Goal: Information Seeking & Learning: Learn about a topic

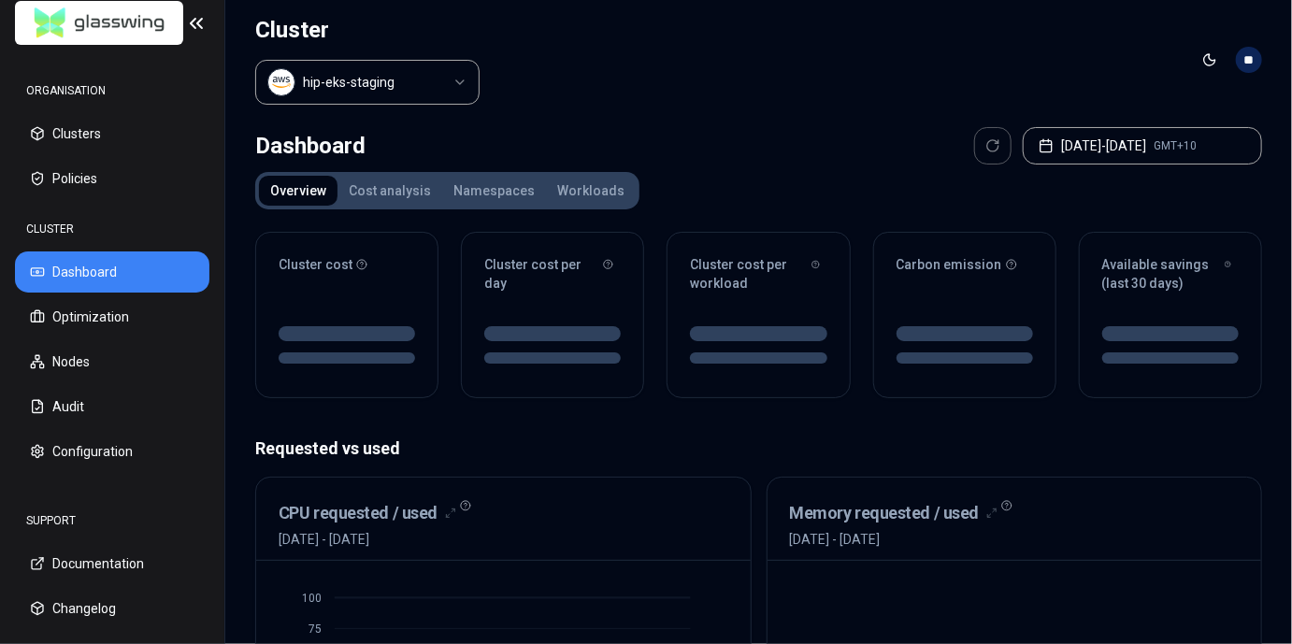
click at [1262, 52] on div "Toggle theme **" at bounding box center [1228, 60] width 67 height 30
click at [1256, 58] on html "ORGANISATION Clusters Policies CLUSTER Dashboard Optimization Nodes Audit Confi…" at bounding box center [646, 322] width 1292 height 644
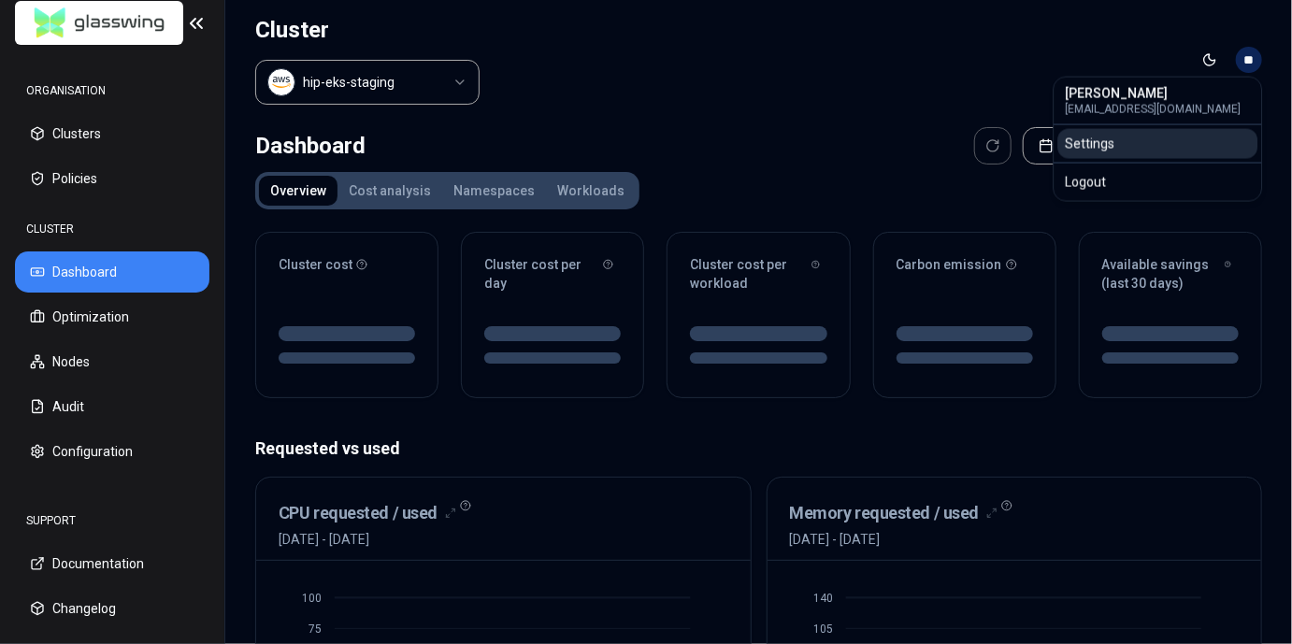
click at [1144, 152] on div "Settings" at bounding box center [1157, 144] width 200 height 30
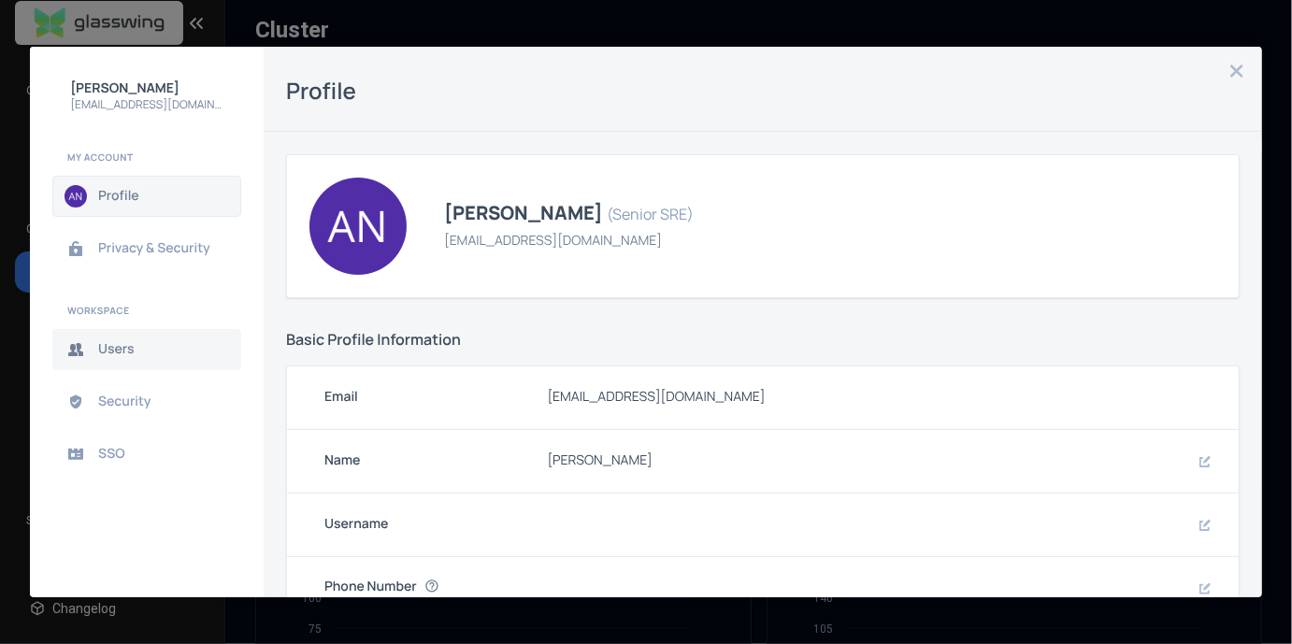
click at [127, 363] on button "Users" at bounding box center [146, 349] width 189 height 41
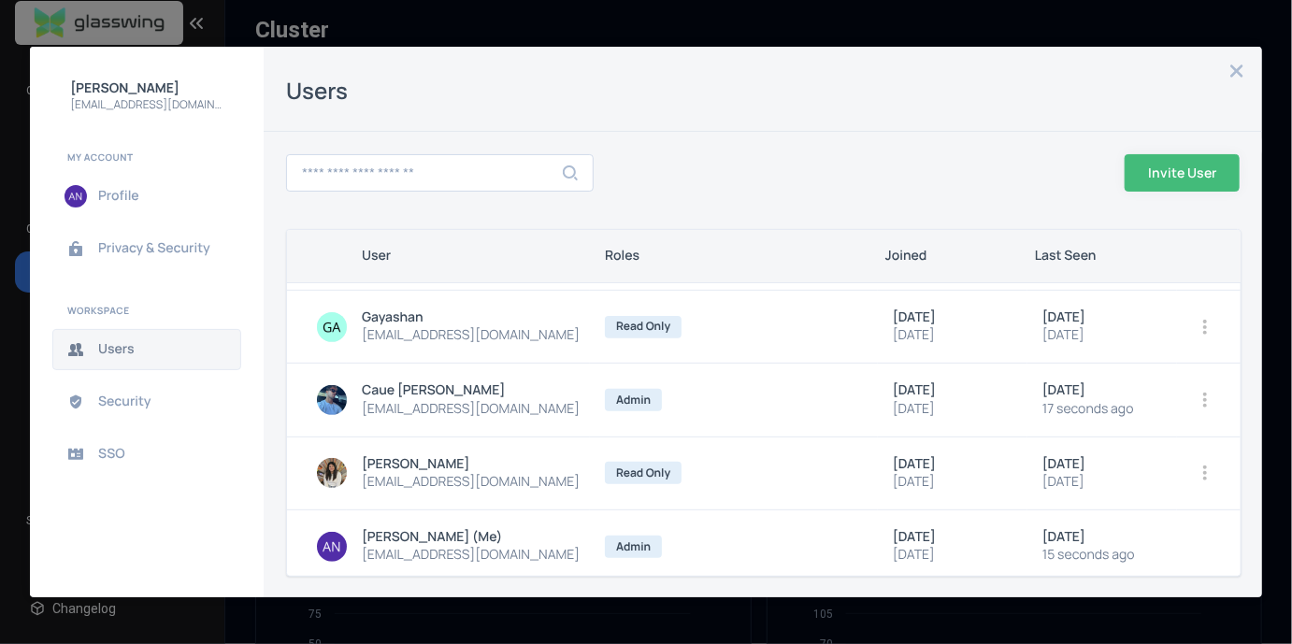
scroll to position [447, 0]
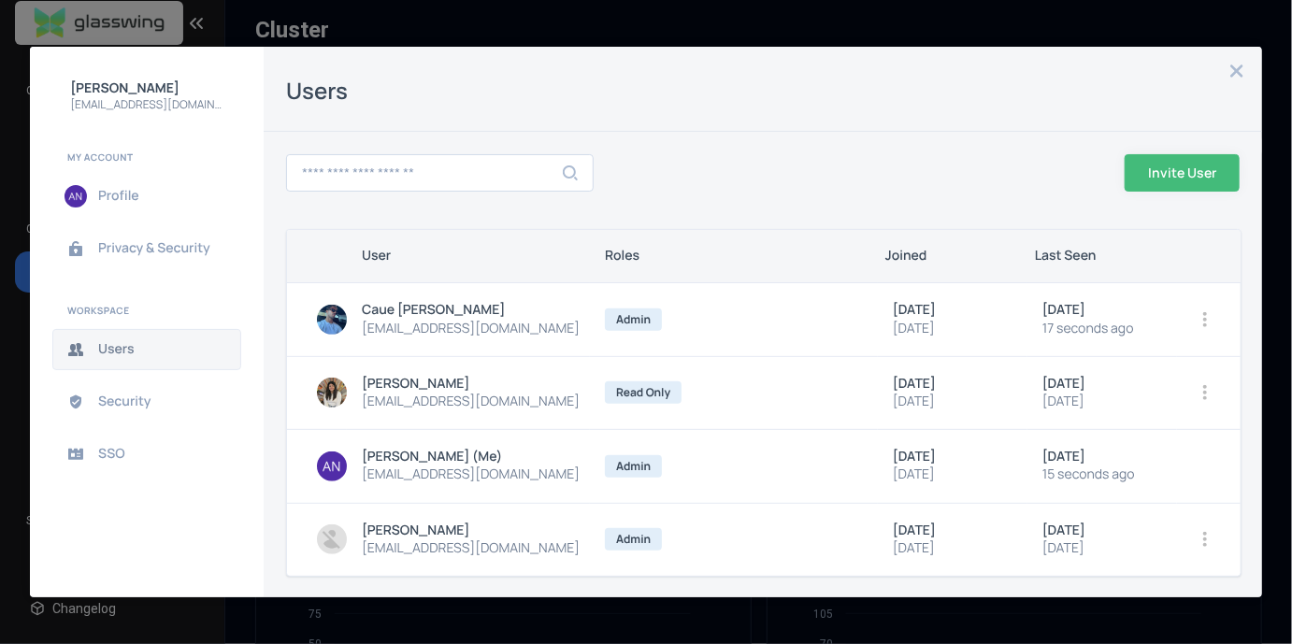
click at [805, 26] on div "[PERSON_NAME] [PERSON_NAME][EMAIL_ADDRESS][DOMAIN_NAME] My Account Profile Priv…" at bounding box center [646, 322] width 1292 height 644
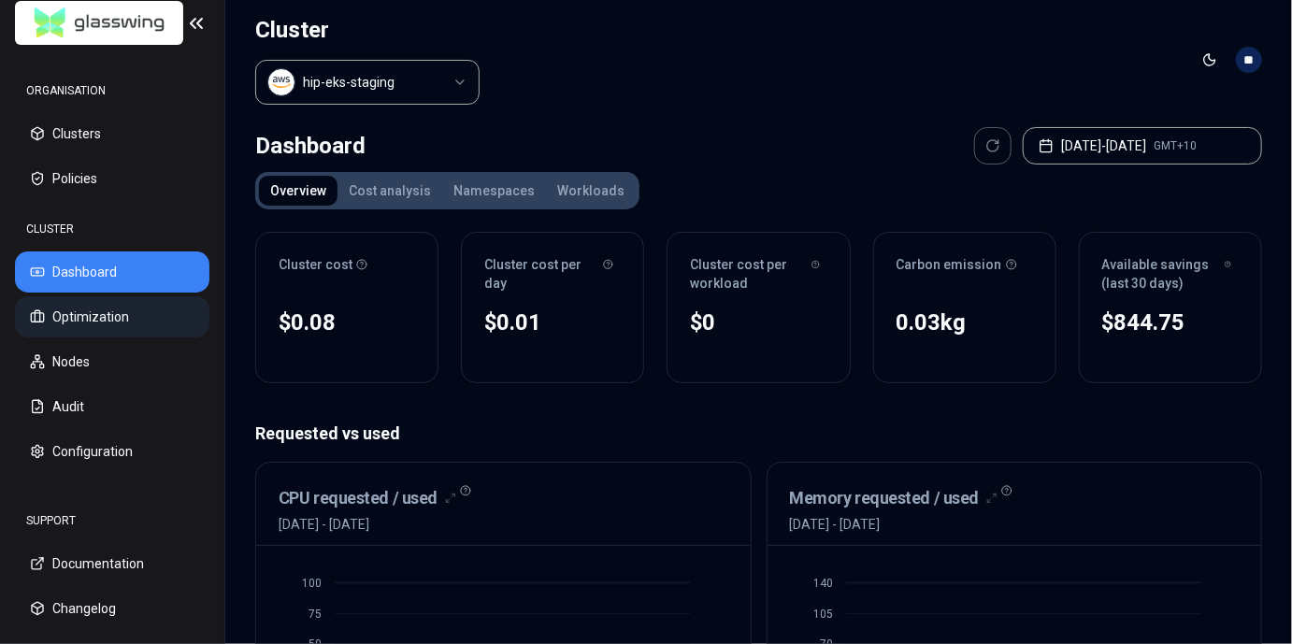
click at [109, 325] on button "Optimization" at bounding box center [112, 316] width 194 height 41
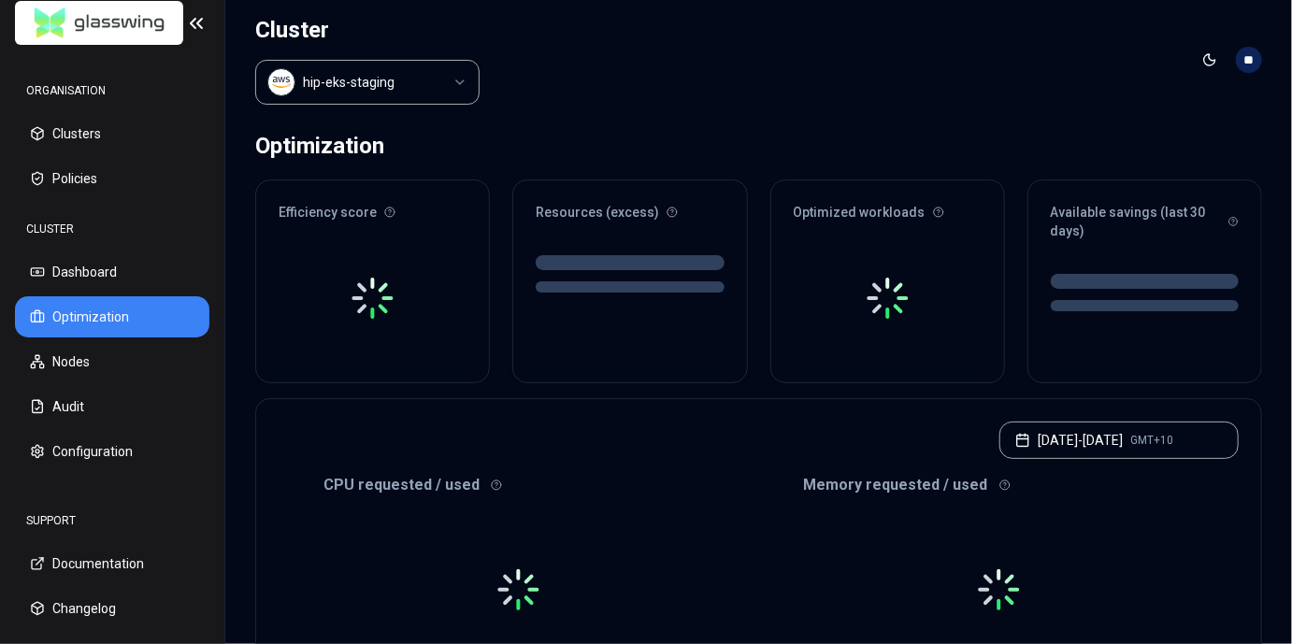
click at [337, 64] on html "ORGANISATION Clusters Policies CLUSTER Dashboard Optimization Nodes Audit Confi…" at bounding box center [646, 322] width 1292 height 644
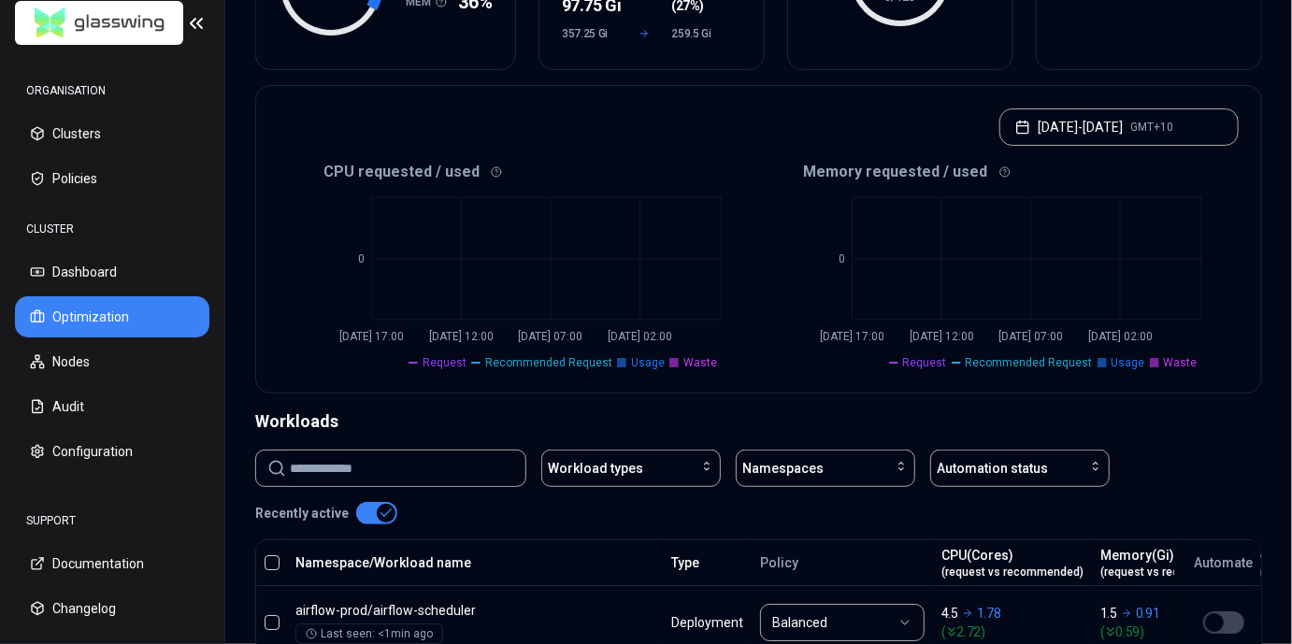
scroll to position [359, 0]
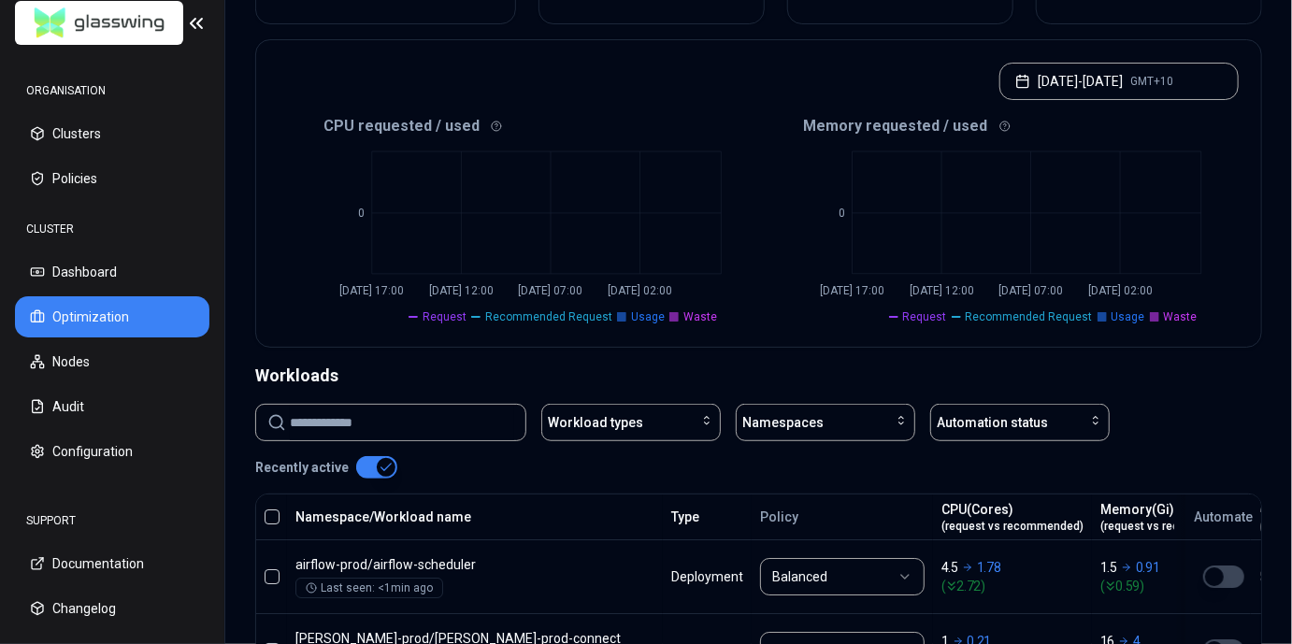
click at [414, 414] on input at bounding box center [402, 423] width 224 height 36
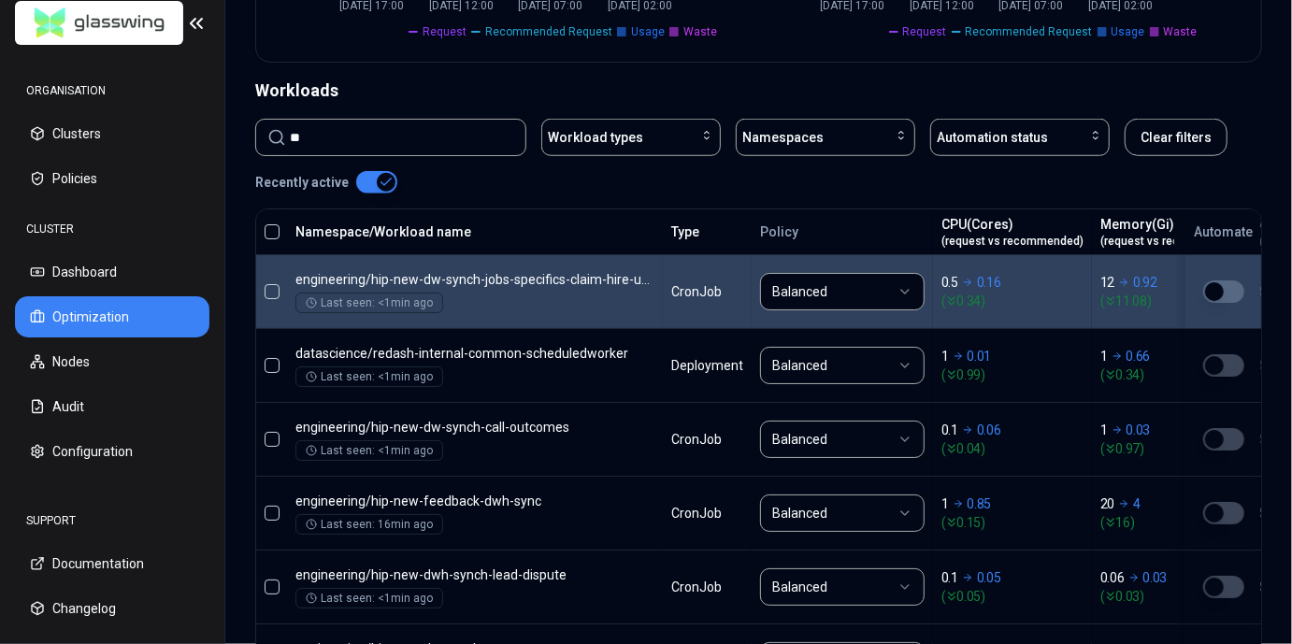
scroll to position [633, 0]
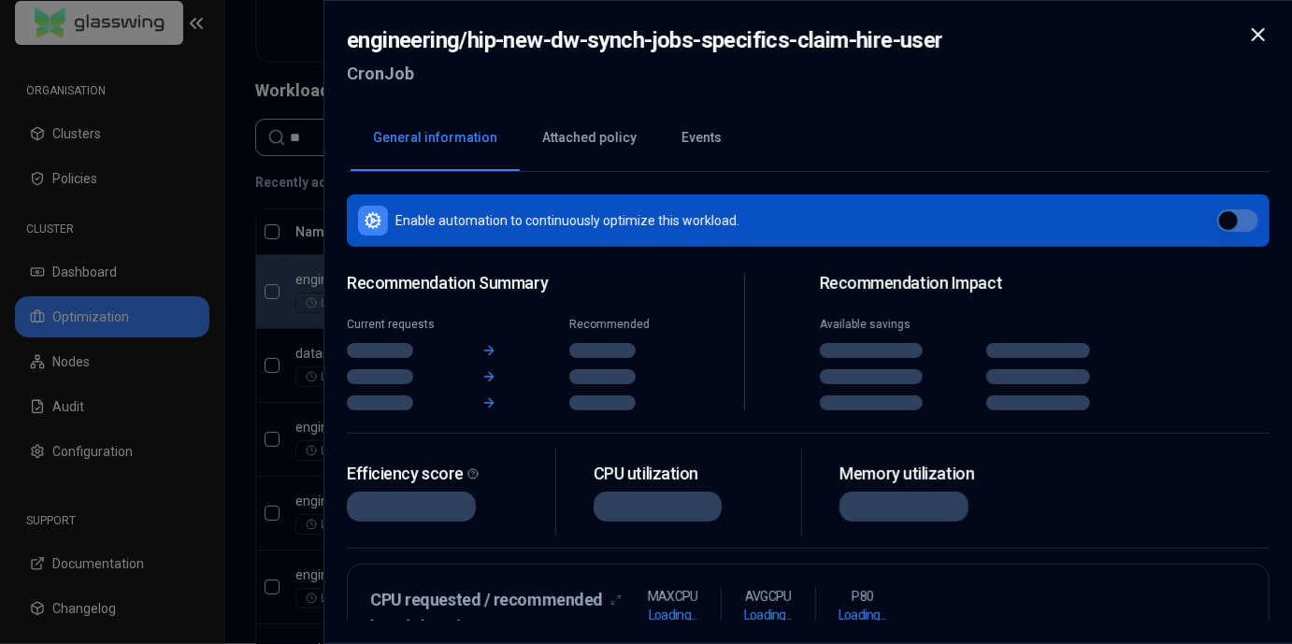
drag, startPoint x: 368, startPoint y: 271, endPoint x: 507, endPoint y: 274, distance: 138.4
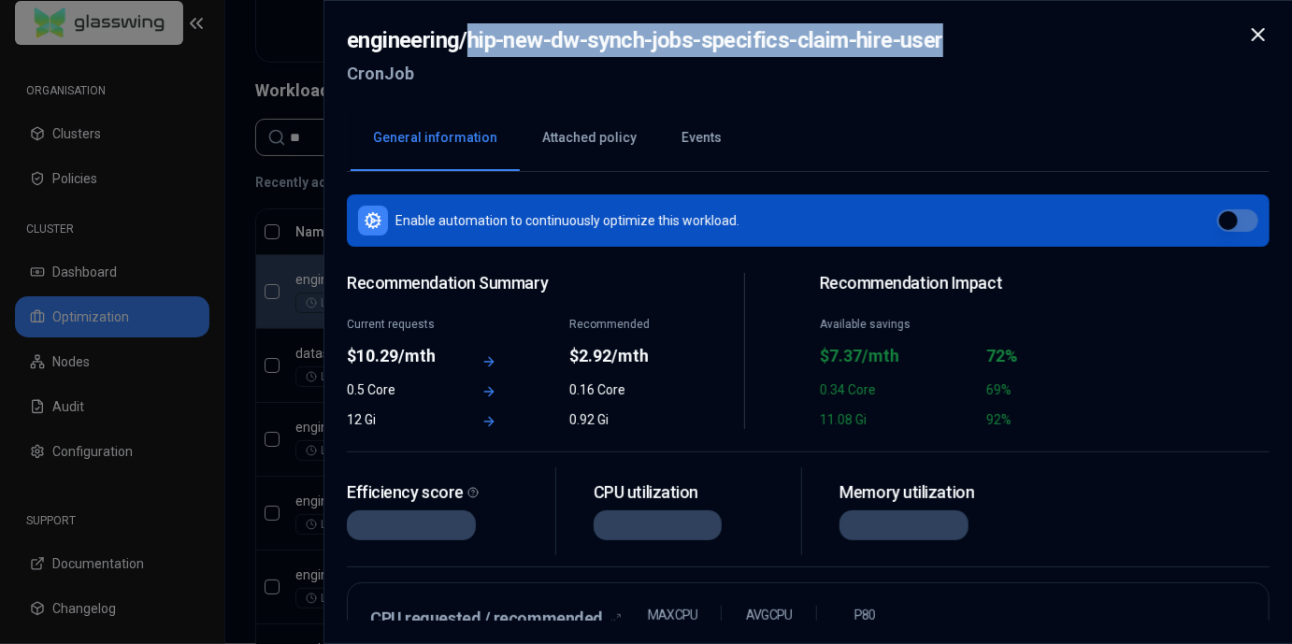
drag, startPoint x: 466, startPoint y: 39, endPoint x: 991, endPoint y: 39, distance: 525.4
click at [991, 39] on div "engineering / hip-new-dw-synch-jobs-specifics-claim-hire-user CronJob" at bounding box center [808, 62] width 923 height 79
copy h2 "hip-new-dw-synch-jobs-specifics-claim-hire-user"
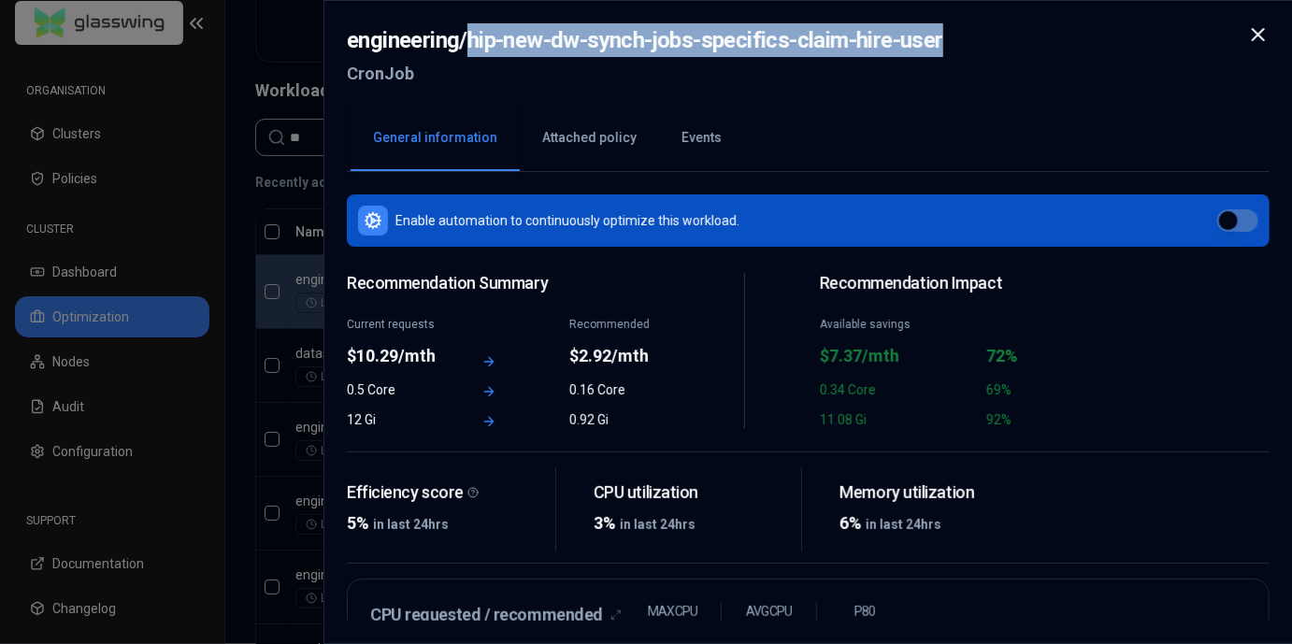
click at [285, 159] on div at bounding box center [646, 322] width 1292 height 644
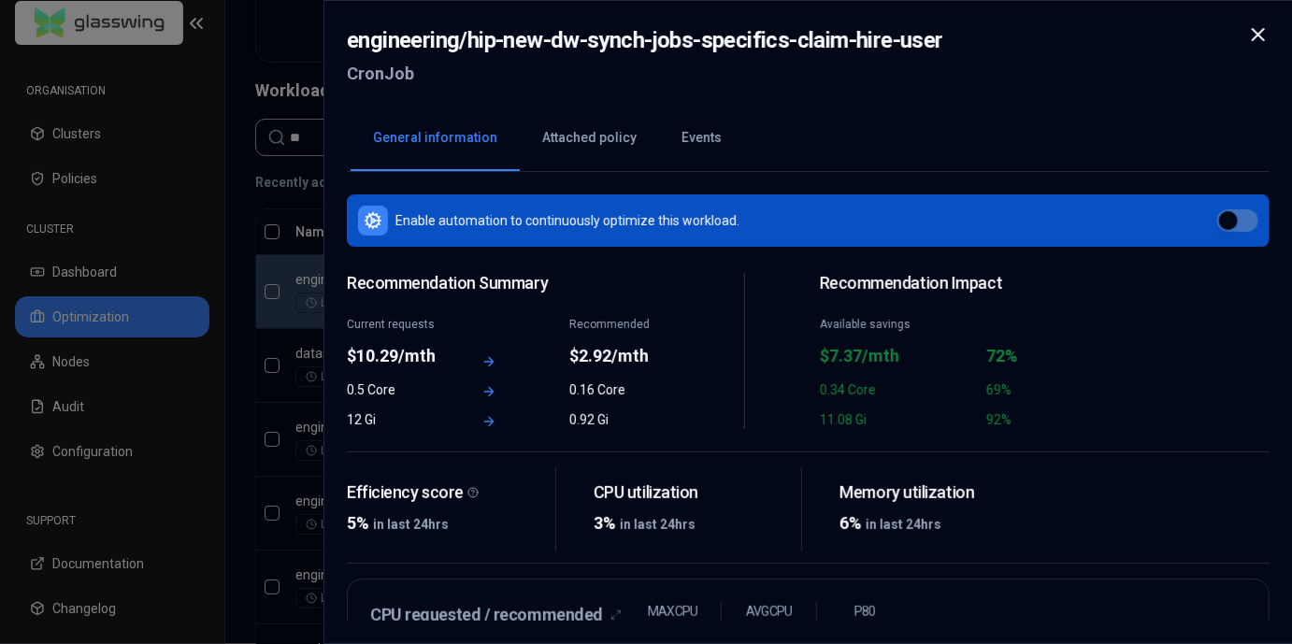
click at [332, 136] on div at bounding box center [646, 322] width 1292 height 644
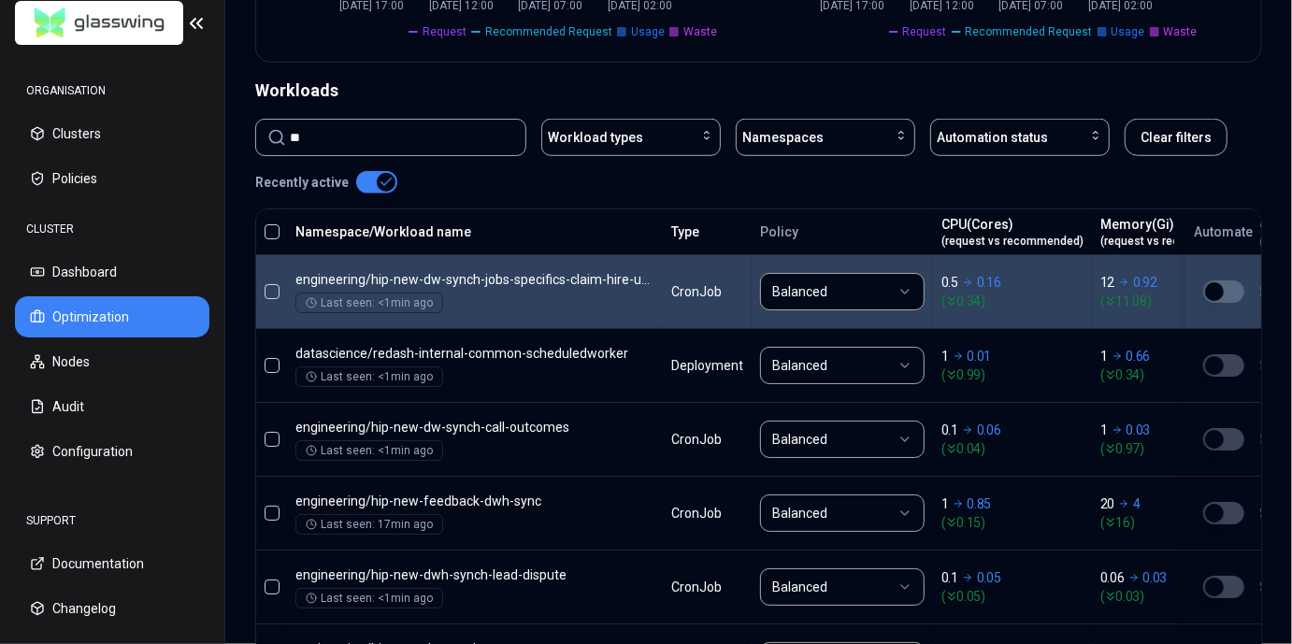
click at [337, 131] on input "**" at bounding box center [402, 138] width 224 height 36
paste input "**********"
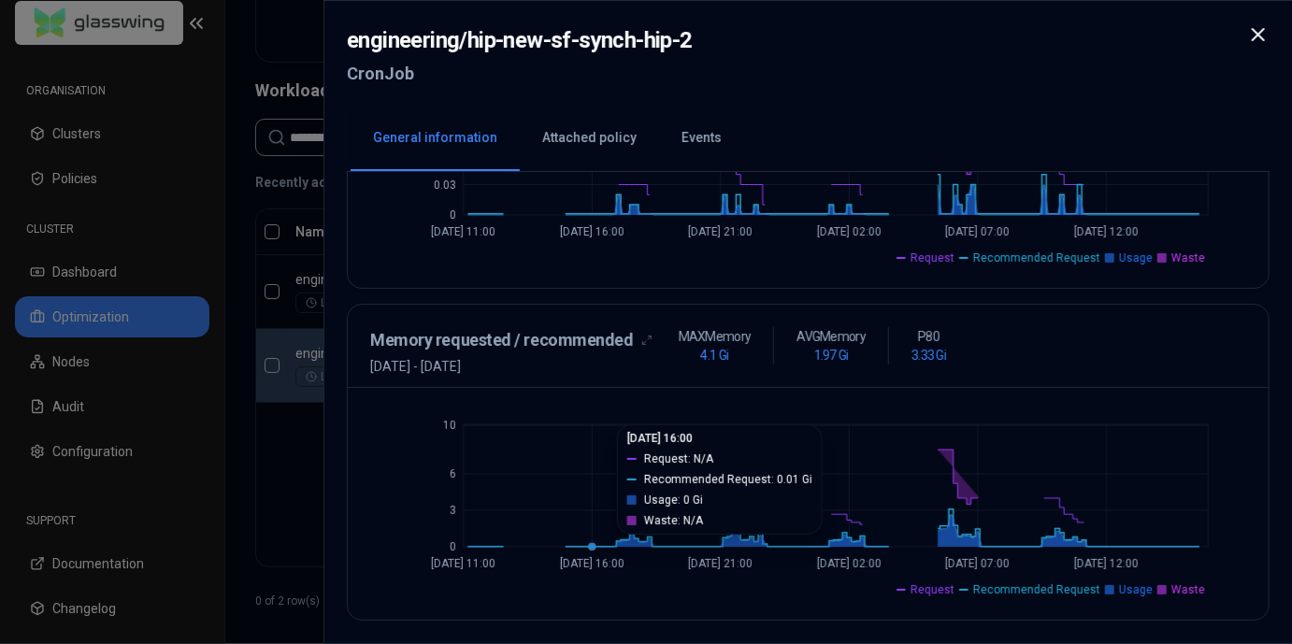
scroll to position [604, 0]
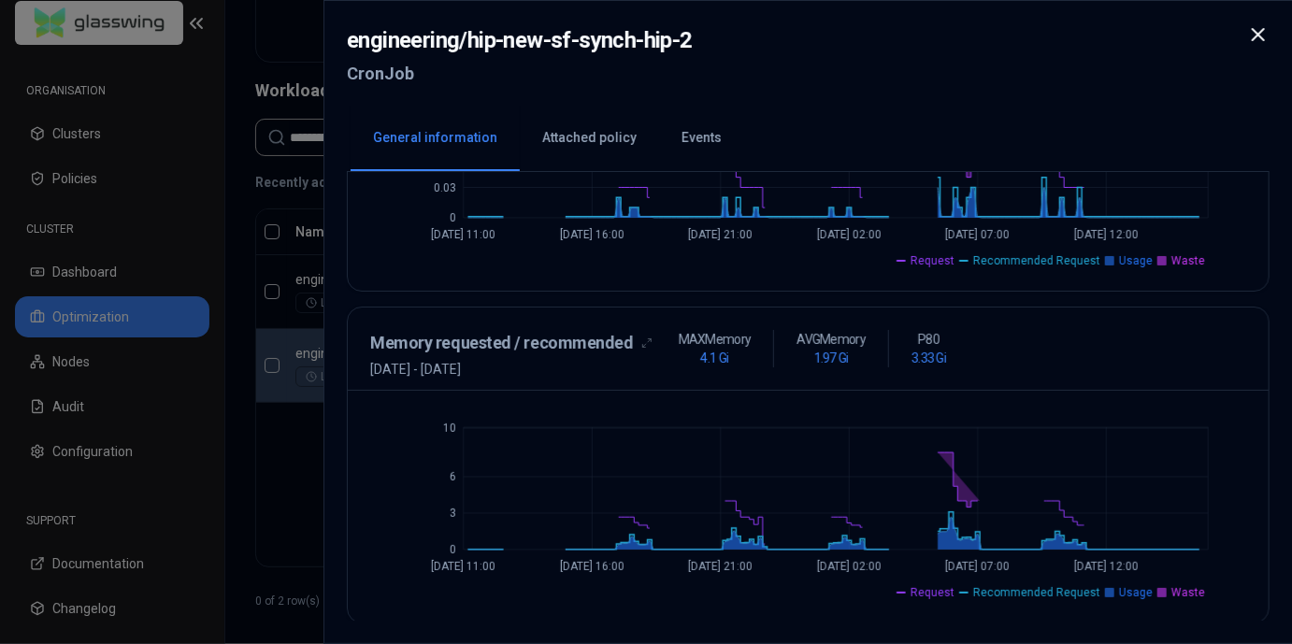
click at [249, 480] on div at bounding box center [646, 322] width 1292 height 644
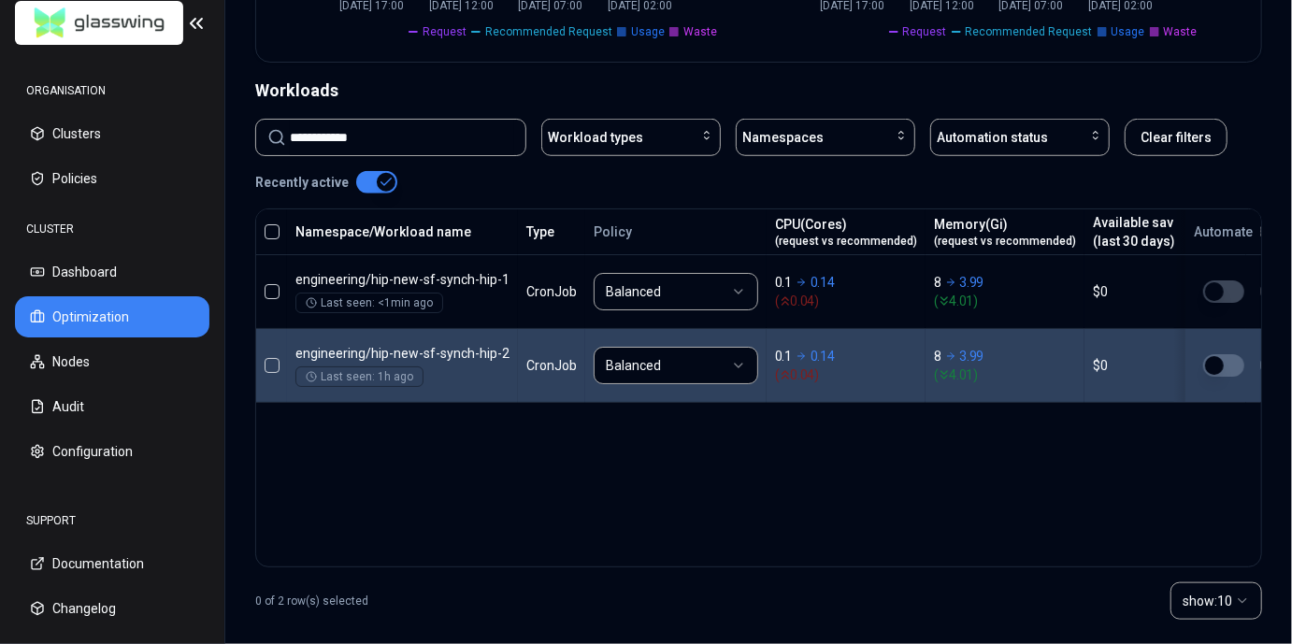
click at [686, 486] on div "Namespace/Workload name Type Policy CPU(Cores) (request vs recommended) Memory(…" at bounding box center [758, 387] width 1007 height 359
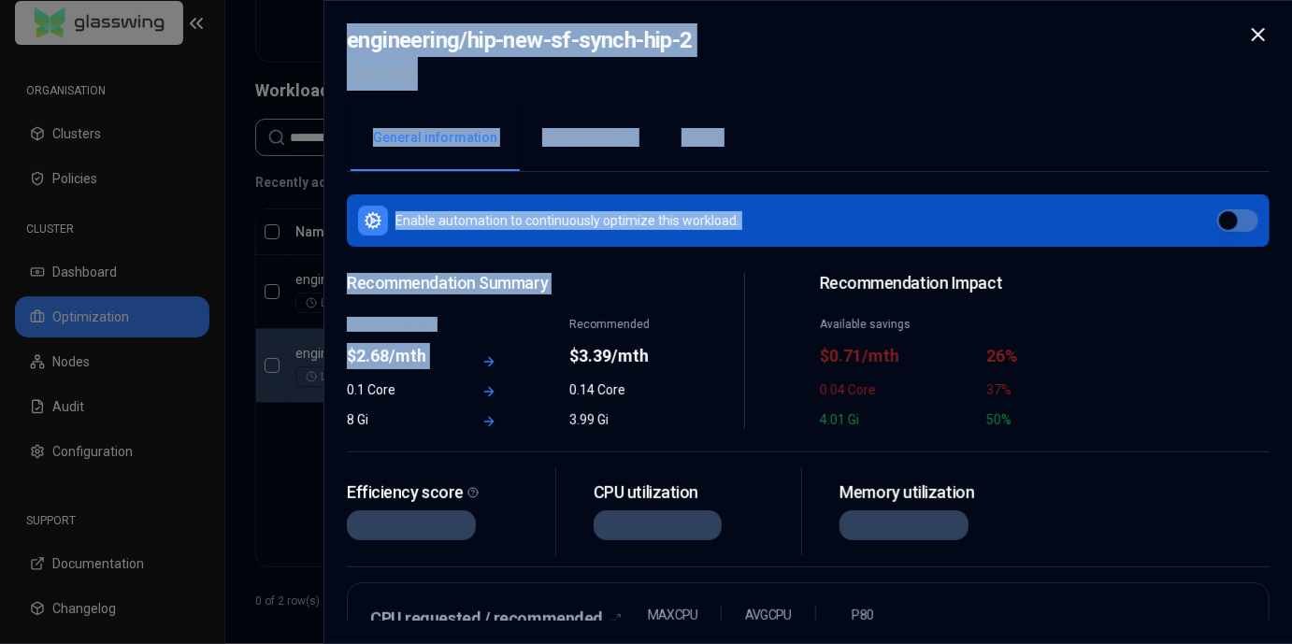
drag, startPoint x: 368, startPoint y: 344, endPoint x: 496, endPoint y: 346, distance: 128.1
click at [538, 47] on h2 "engineering / hip-new-sf-synch-hip-2" at bounding box center [520, 40] width 346 height 34
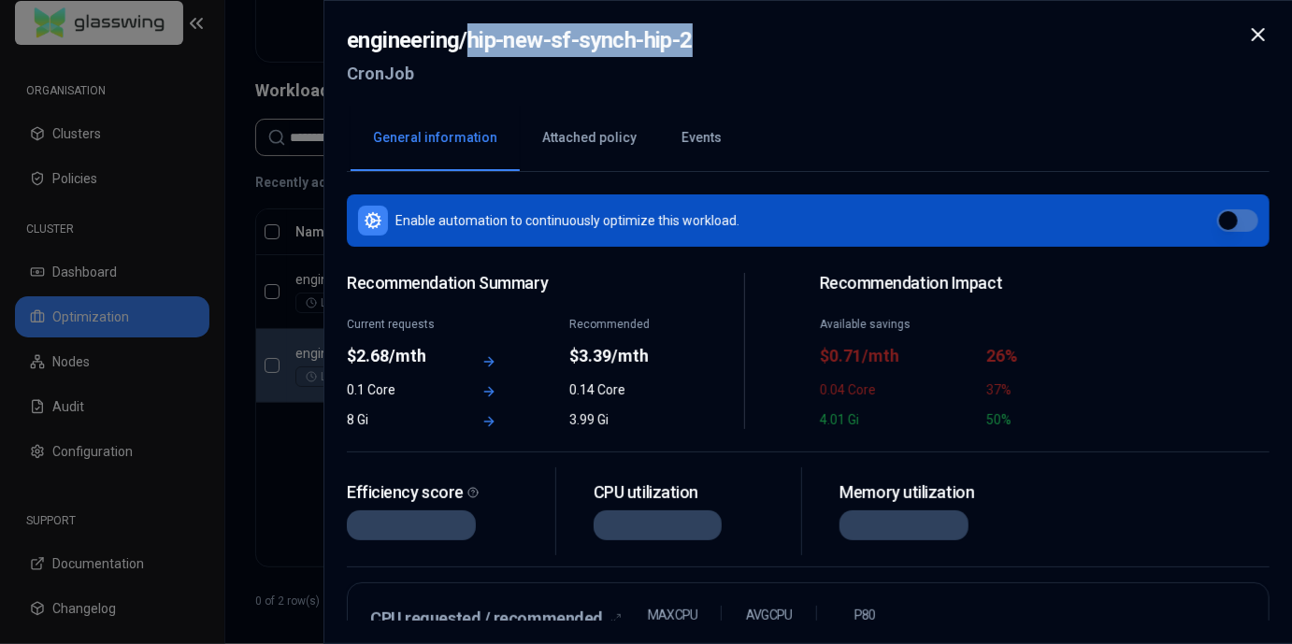
drag, startPoint x: 467, startPoint y: 33, endPoint x: 726, endPoint y: 35, distance: 259.0
click at [726, 35] on div "engineering / hip-new-sf-synch-hip-2 CronJob" at bounding box center [808, 62] width 923 height 79
copy h2 "hip-new-sf-synch-hip-2"
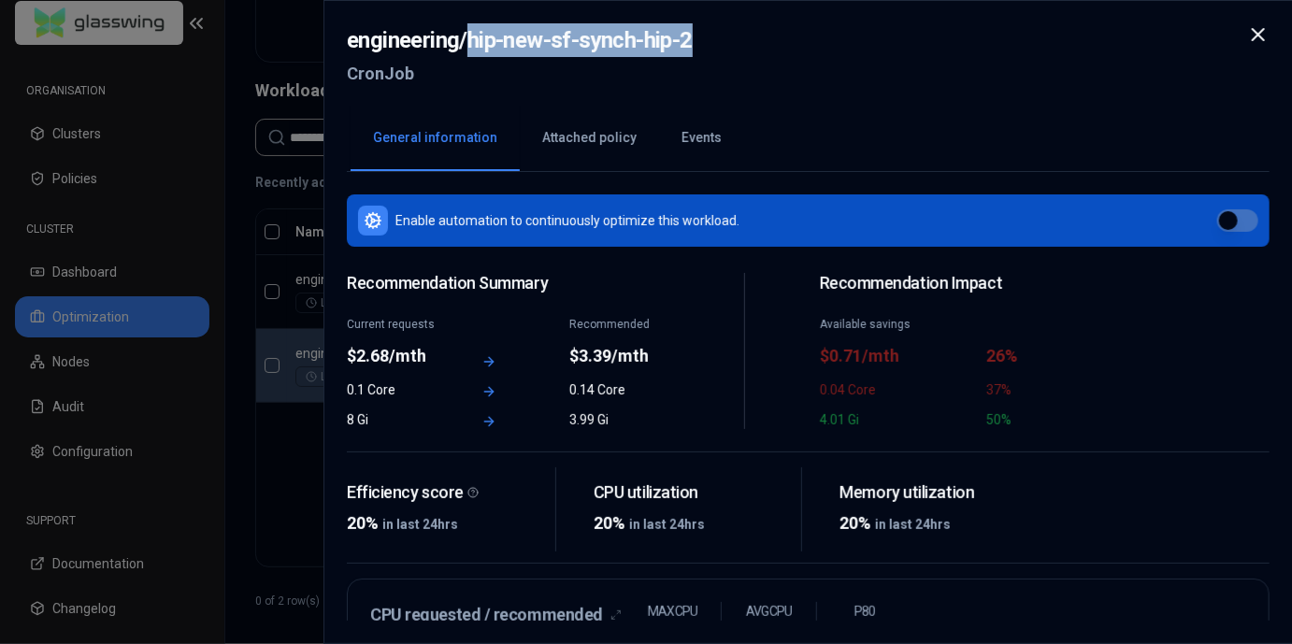
click at [290, 482] on div at bounding box center [646, 322] width 1292 height 644
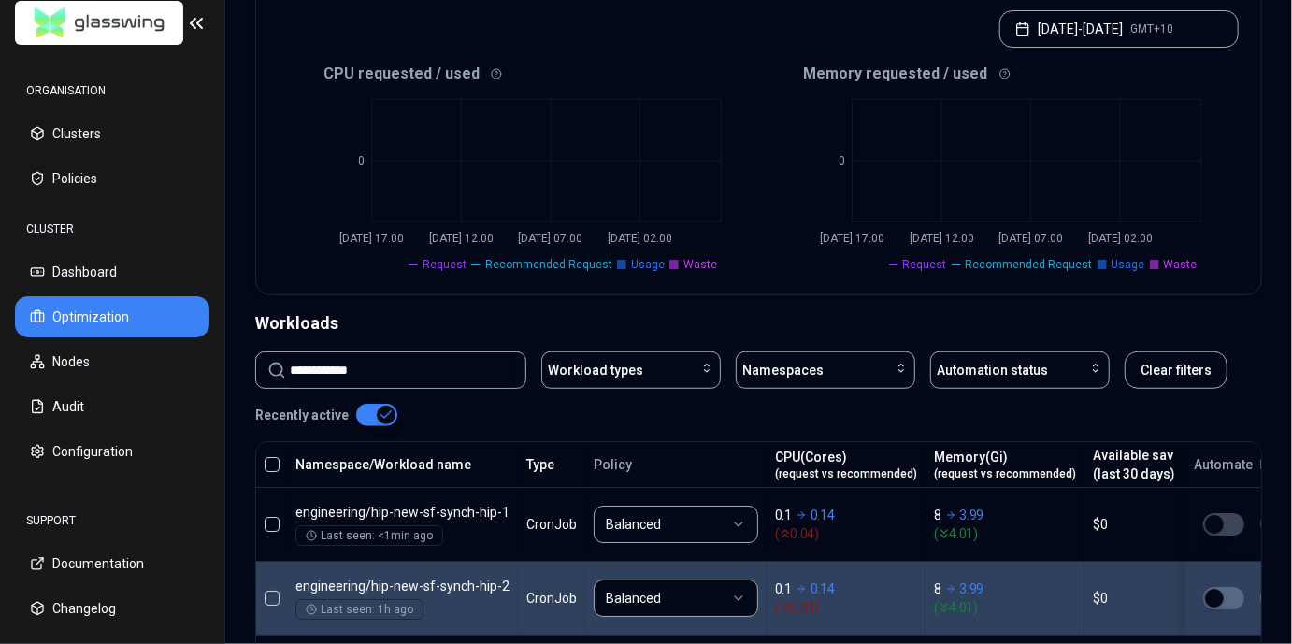
scroll to position [388, 0]
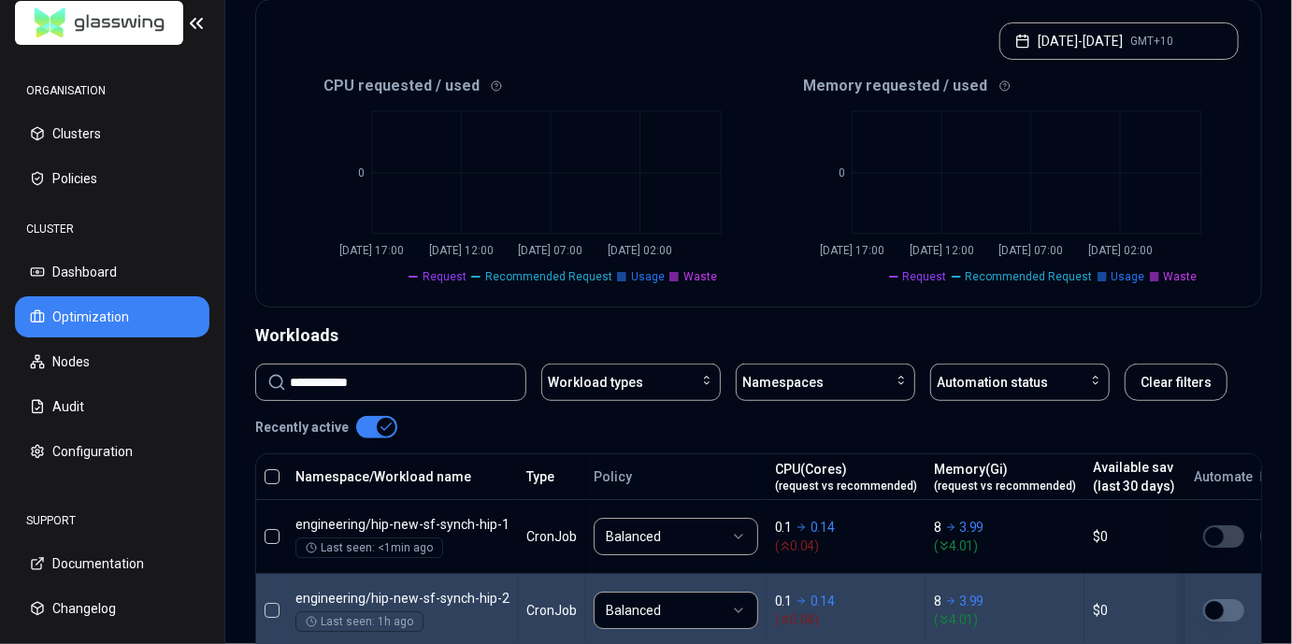
click at [869, 326] on div "Workloads" at bounding box center [758, 336] width 1007 height 26
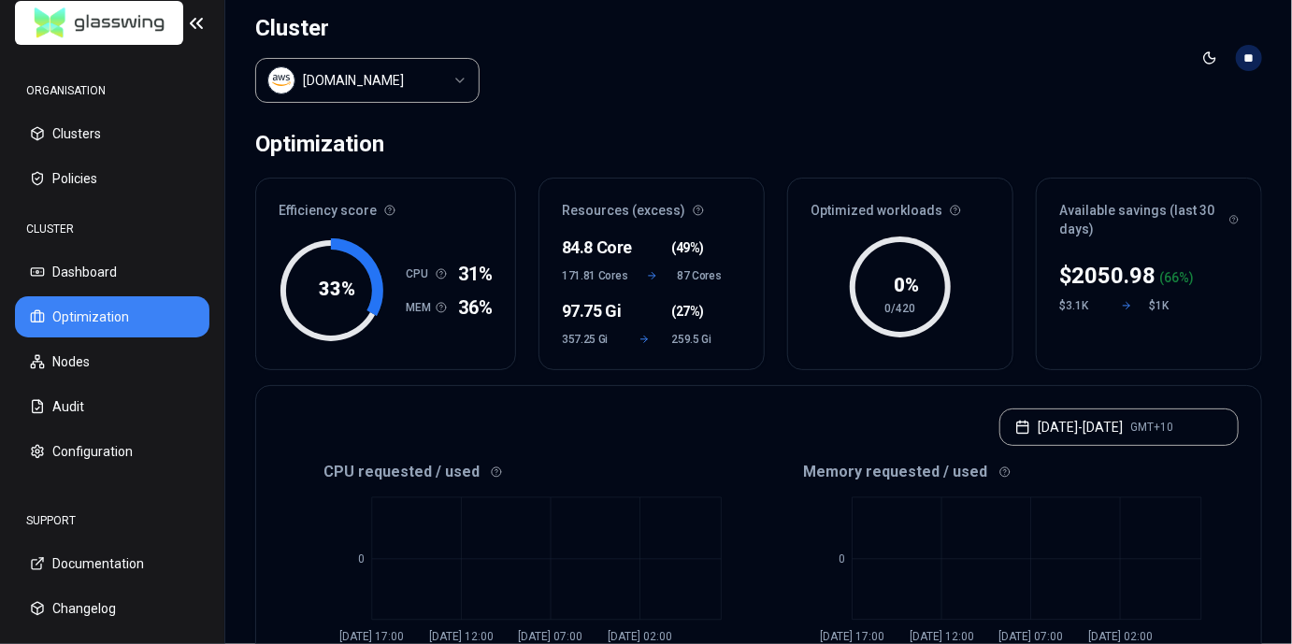
scroll to position [0, 0]
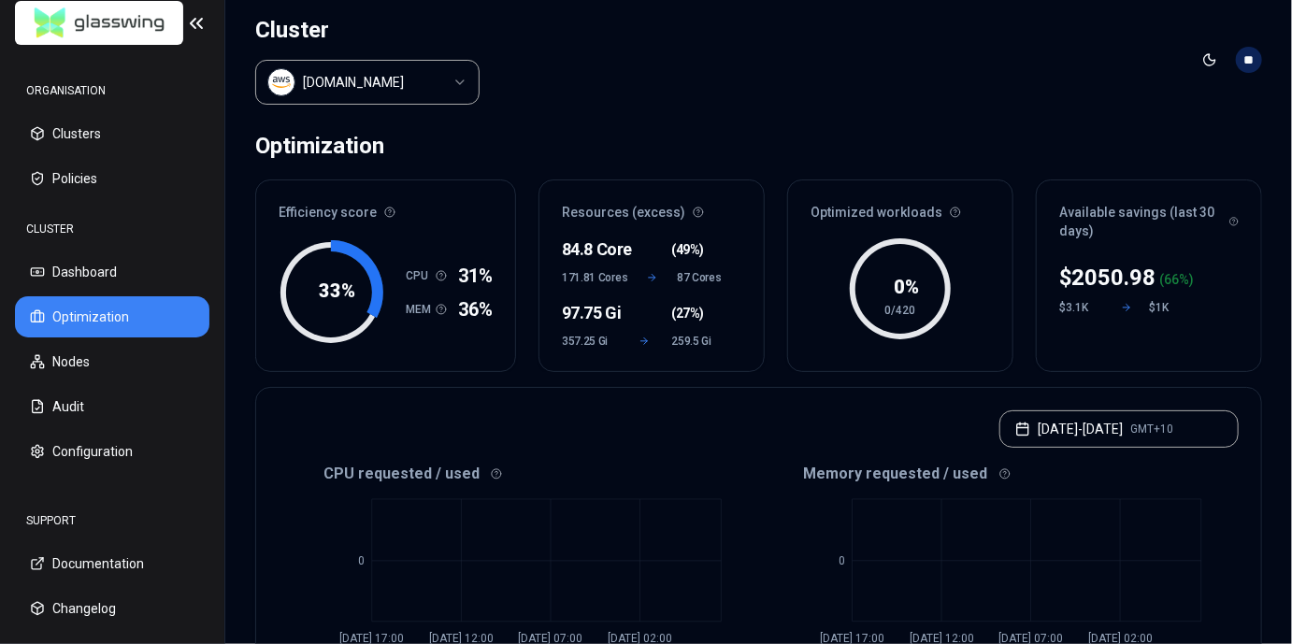
click at [958, 36] on header "Cluster [DOMAIN_NAME] Toggle theme **" at bounding box center [758, 60] width 1067 height 120
click at [750, 101] on header "Cluster [DOMAIN_NAME] Toggle theme **" at bounding box center [758, 60] width 1067 height 120
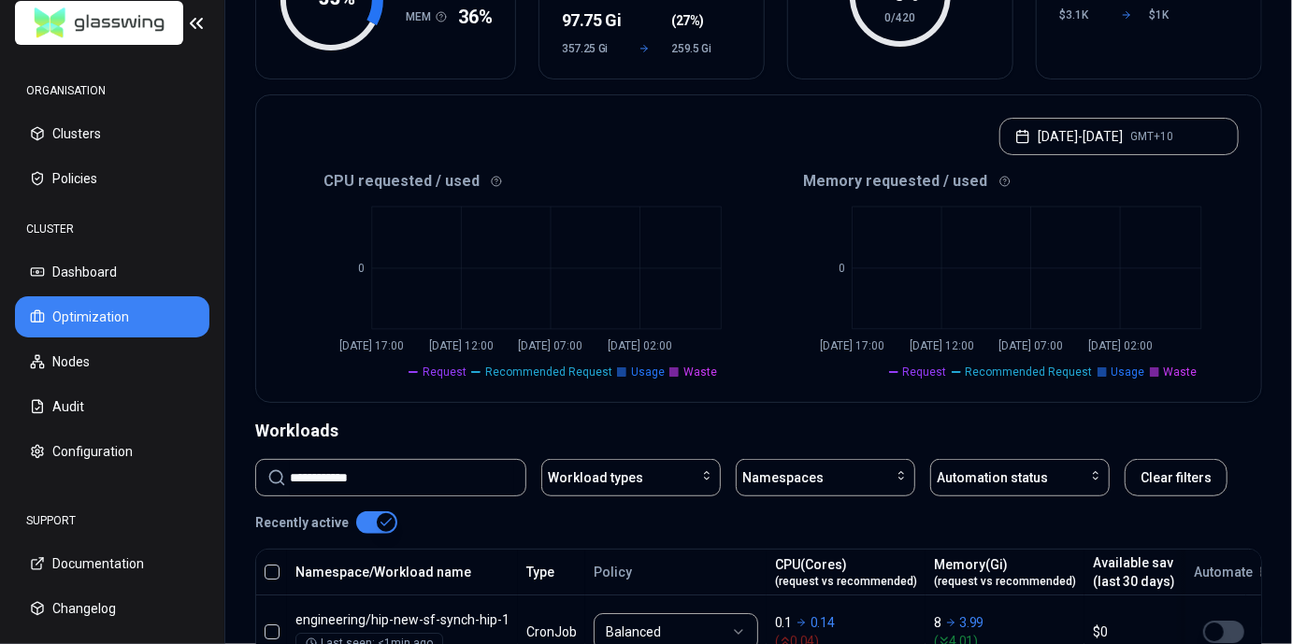
scroll to position [645, 0]
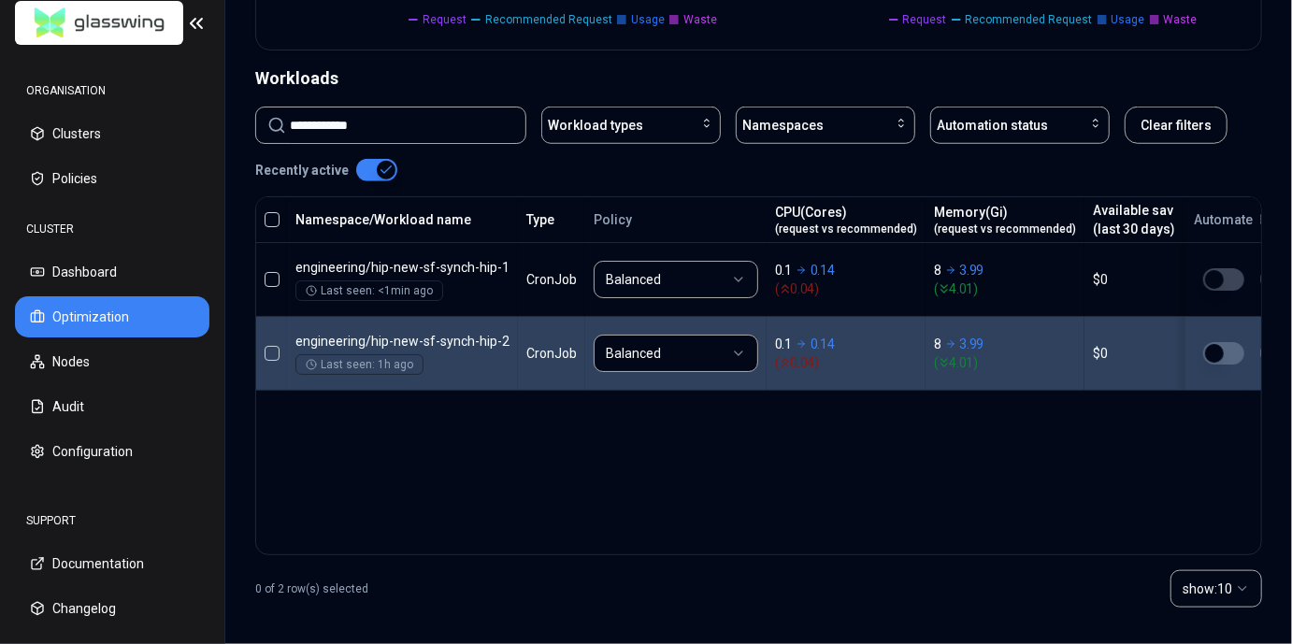
click at [1190, 423] on div "Namespace/Workload name Type Policy CPU(Cores) (request vs recommended) Memory(…" at bounding box center [758, 375] width 1007 height 359
click at [854, 429] on div "Namespace/Workload name Type Policy CPU(Cores) (request vs recommended) Memory(…" at bounding box center [758, 375] width 1007 height 359
click at [568, 472] on div "Namespace/Workload name Type Policy CPU(Cores) (request vs recommended) Memory(…" at bounding box center [758, 375] width 1007 height 359
click at [568, 473] on div "Namespace/Workload name Type Policy CPU(Cores) (request vs recommended) Memory(…" at bounding box center [758, 375] width 1007 height 359
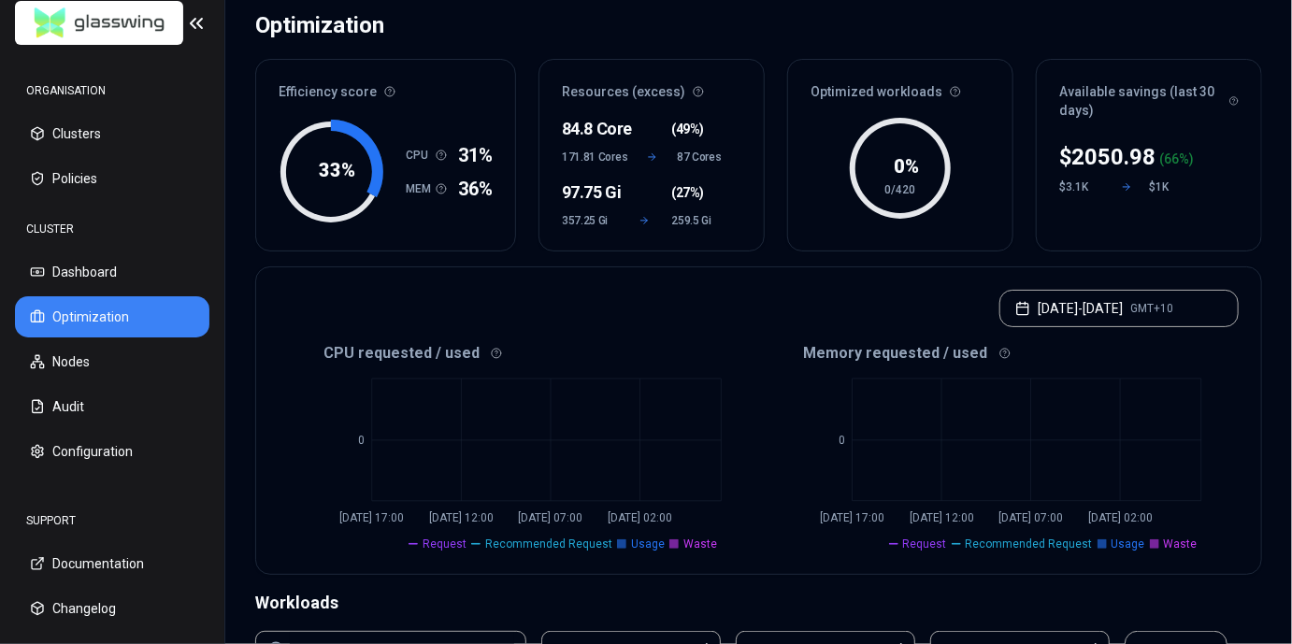
scroll to position [0, 0]
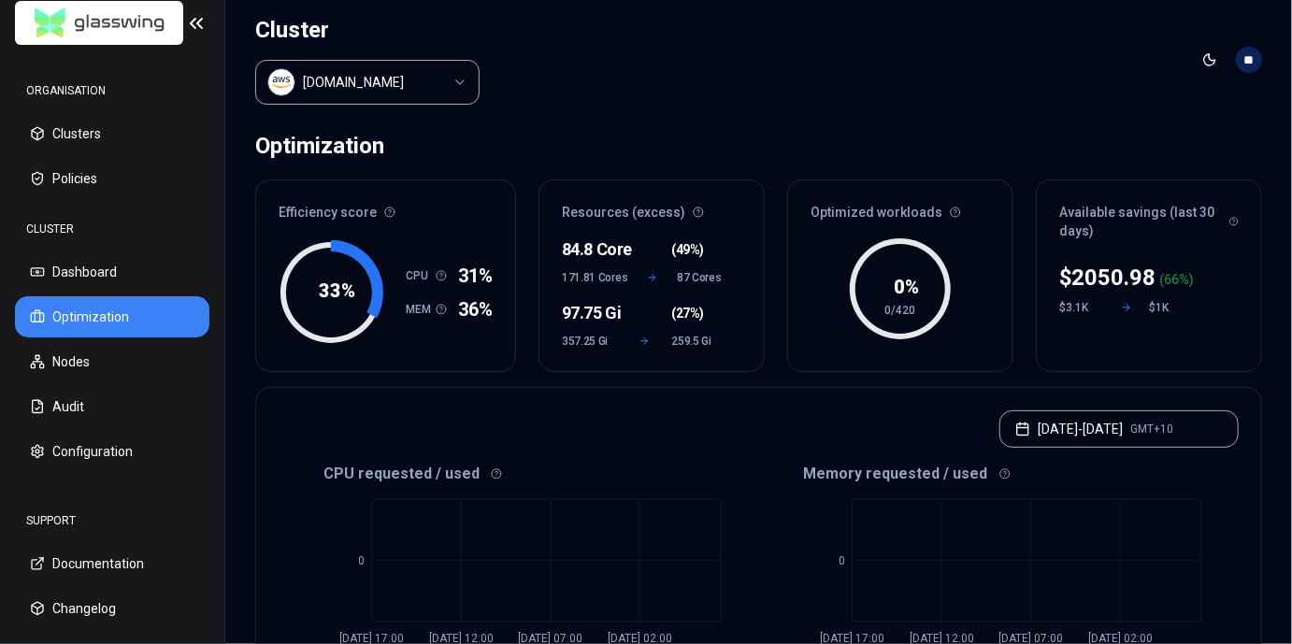
click at [581, 92] on header "Cluster [DOMAIN_NAME] Toggle theme **" at bounding box center [758, 60] width 1067 height 120
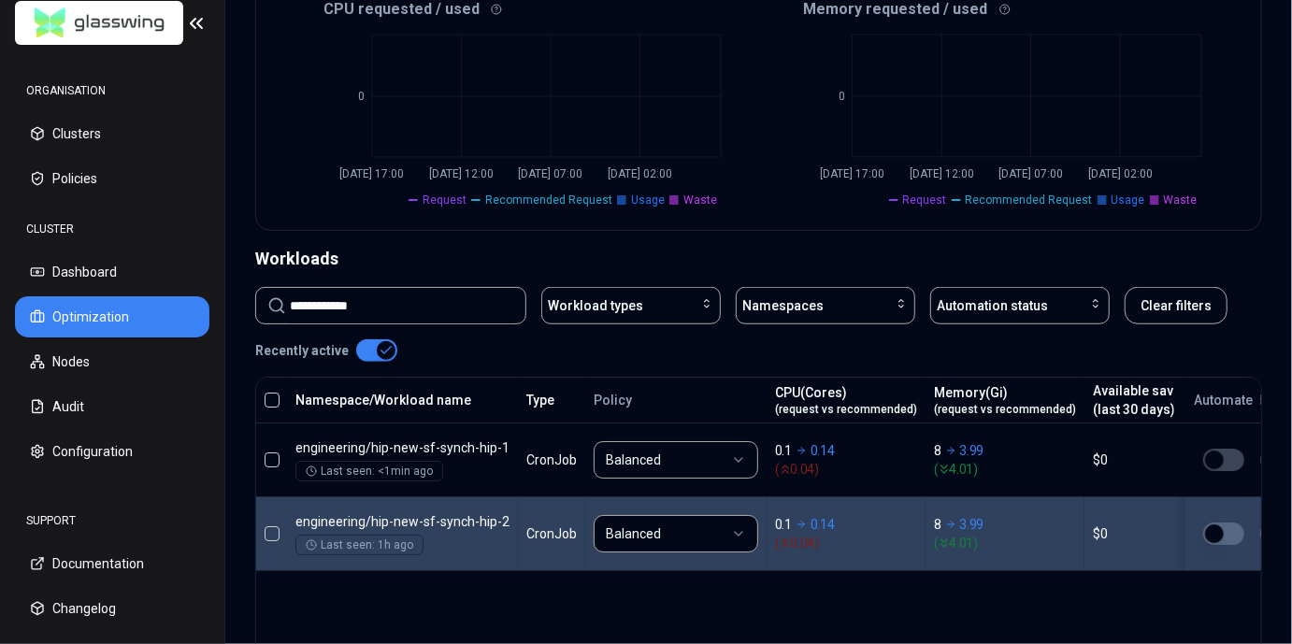
scroll to position [645, 0]
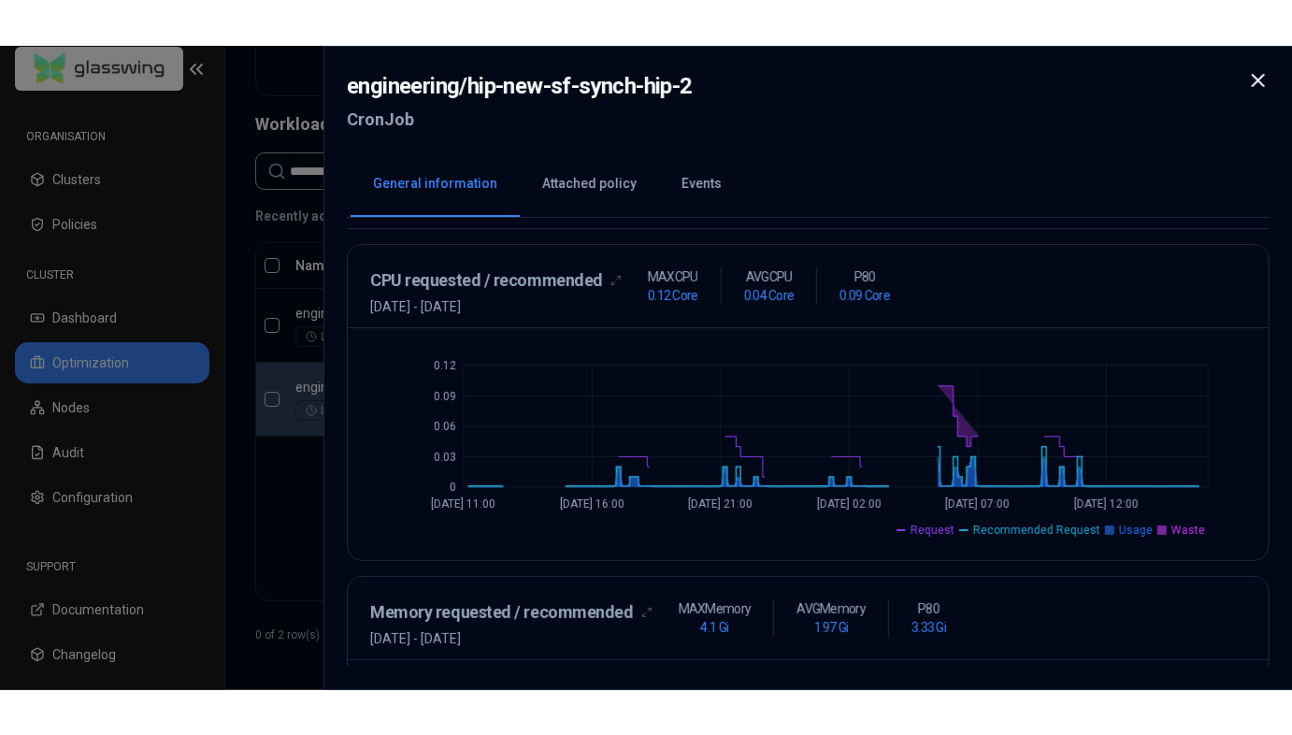
scroll to position [361, 0]
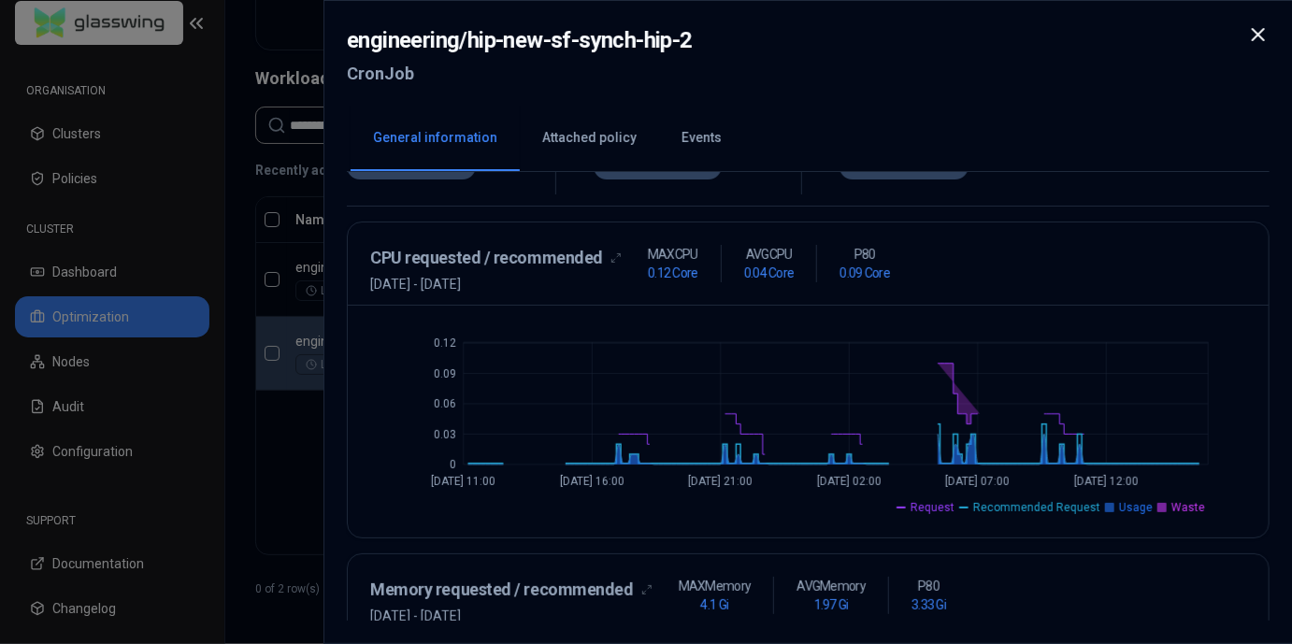
click at [614, 251] on div "CPU requested / recommended [DATE] - [DATE] MAX CPU 0.12 Core AVG CPU 0.04 Core…" at bounding box center [808, 269] width 876 height 49
click at [613, 262] on div "CPU requested / recommended [DATE] - [DATE] MAX CPU 0.12 Core AVG CPU 0.04 Core…" at bounding box center [808, 269] width 876 height 49
click at [609, 259] on div "CPU requested / recommended" at bounding box center [495, 258] width 251 height 26
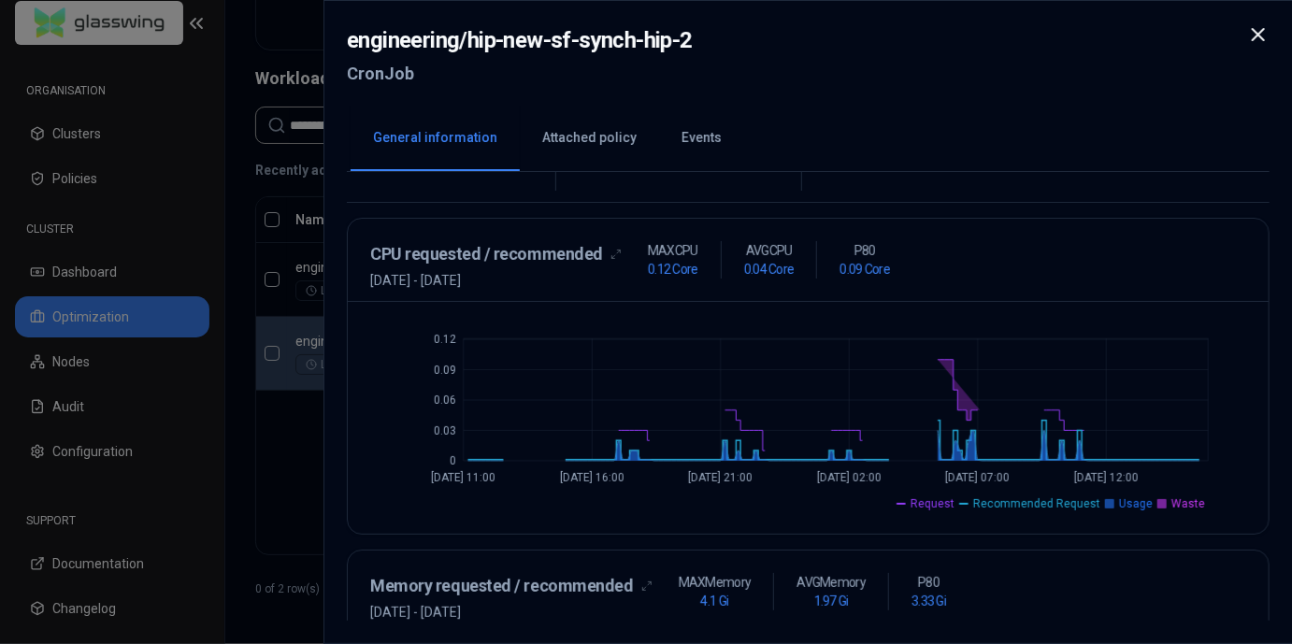
click at [610, 253] on icon at bounding box center [615, 254] width 11 height 11
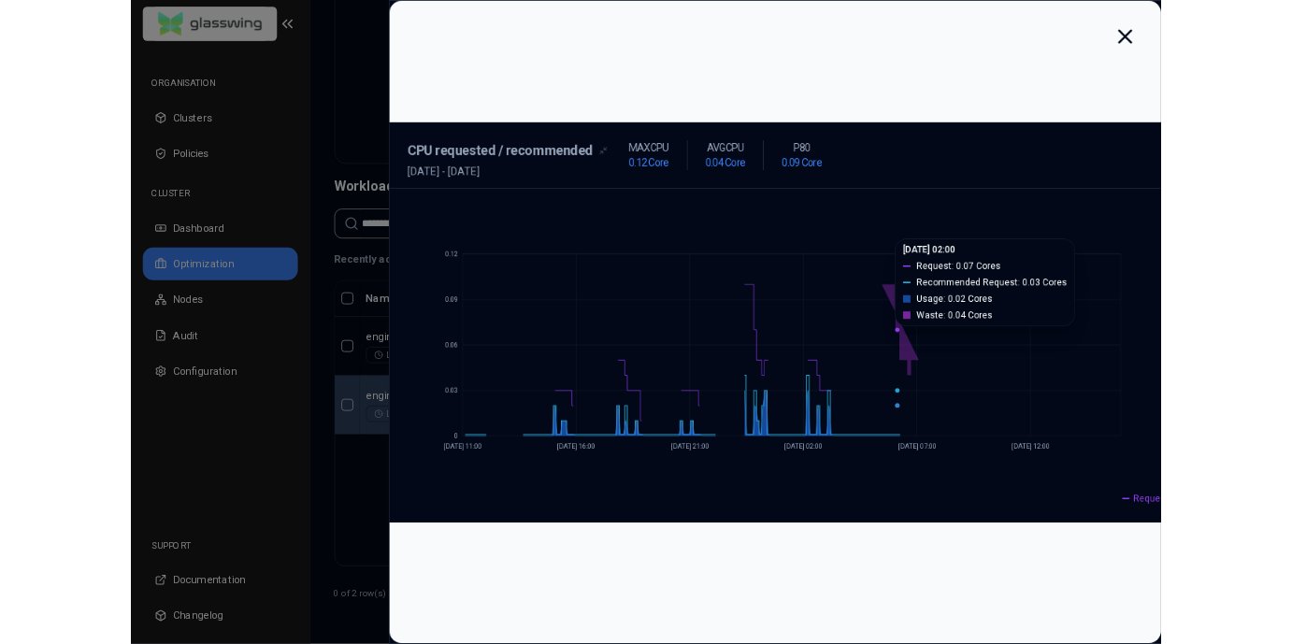
scroll to position [109, 0]
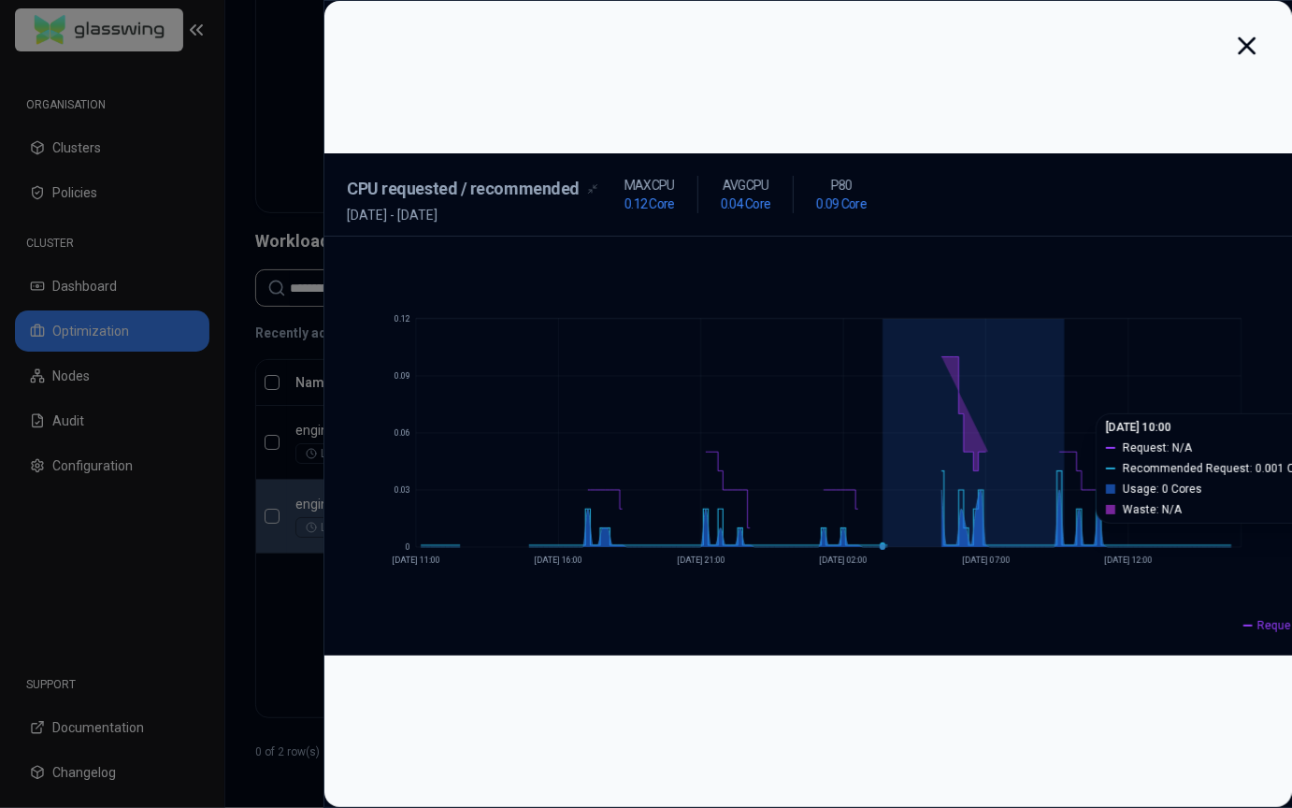
drag, startPoint x: 833, startPoint y: 398, endPoint x: 507, endPoint y: 401, distance: 326.3
click at [686, 403] on icon "0 0.03 0.06 0.09 0.12 [DATE] 11:00 [DATE] 16:00 [DATE] 21:00 [DATE] 02:00 [DATE…" at bounding box center [808, 446] width 923 height 374
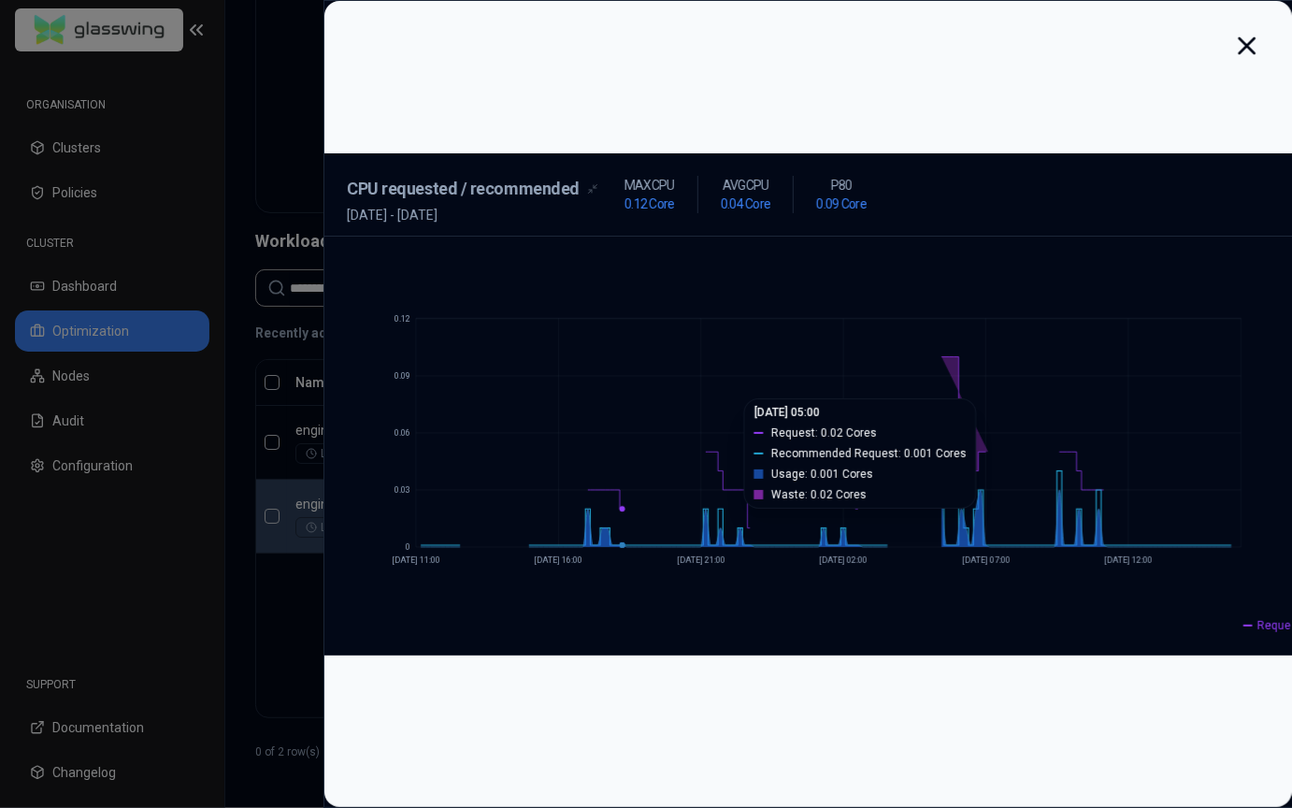
drag, startPoint x: 397, startPoint y: 388, endPoint x: 382, endPoint y: 386, distance: 15.1
click at [384, 386] on icon "0 0.03 0.06 0.09 0.12 [DATE] 11:00 [DATE] 16:00 [DATE] 21:00 [DATE] 02:00 [DATE…" at bounding box center [808, 446] width 923 height 374
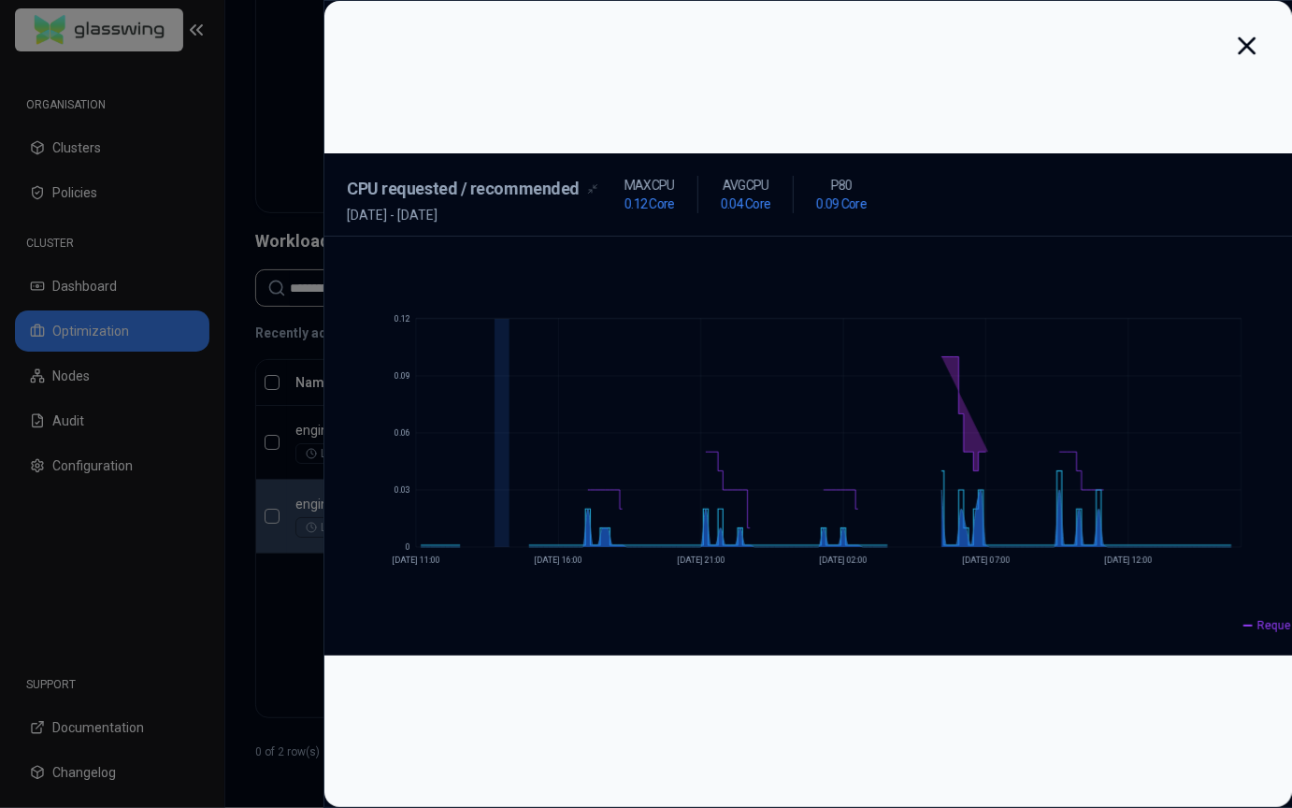
drag, startPoint x: 225, startPoint y: 374, endPoint x: 1082, endPoint y: 392, distance: 856.5
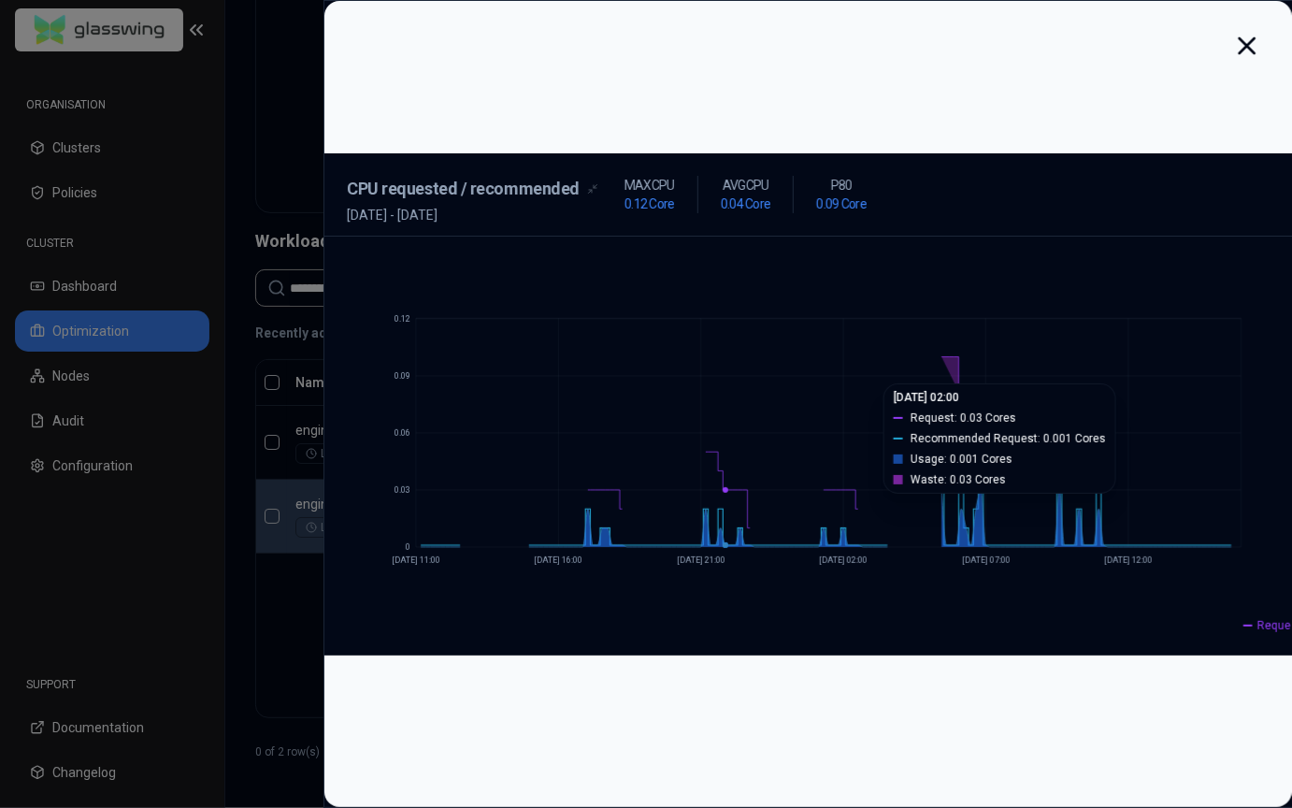
drag, startPoint x: 535, startPoint y: 373, endPoint x: 832, endPoint y: 402, distance: 298.7
click at [818, 402] on icon "0 0.03 0.06 0.09 0.12 [DATE] 11:00 [DATE] 16:00 [DATE] 21:00 [DATE] 02:00 [DATE…" at bounding box center [808, 446] width 923 height 374
drag, startPoint x: 542, startPoint y: 385, endPoint x: 926, endPoint y: 417, distance: 385.5
click at [926, 417] on icon "0 0.03 0.06 0.09 0.12 [DATE] 11:00 [DATE] 16:00 [DATE] 21:00 [DATE] 02:00 [DATE…" at bounding box center [808, 446] width 923 height 374
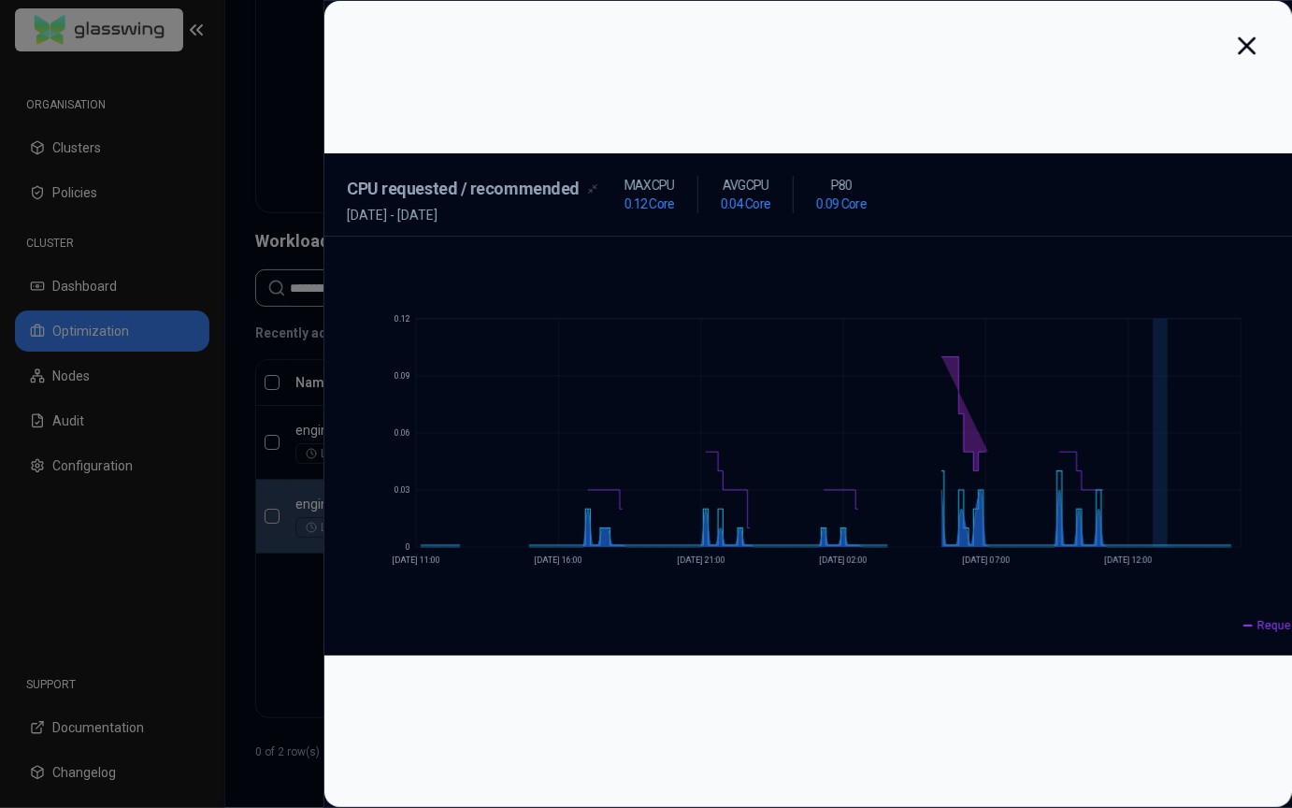
click at [1261, 36] on icon at bounding box center [1246, 46] width 30 height 30
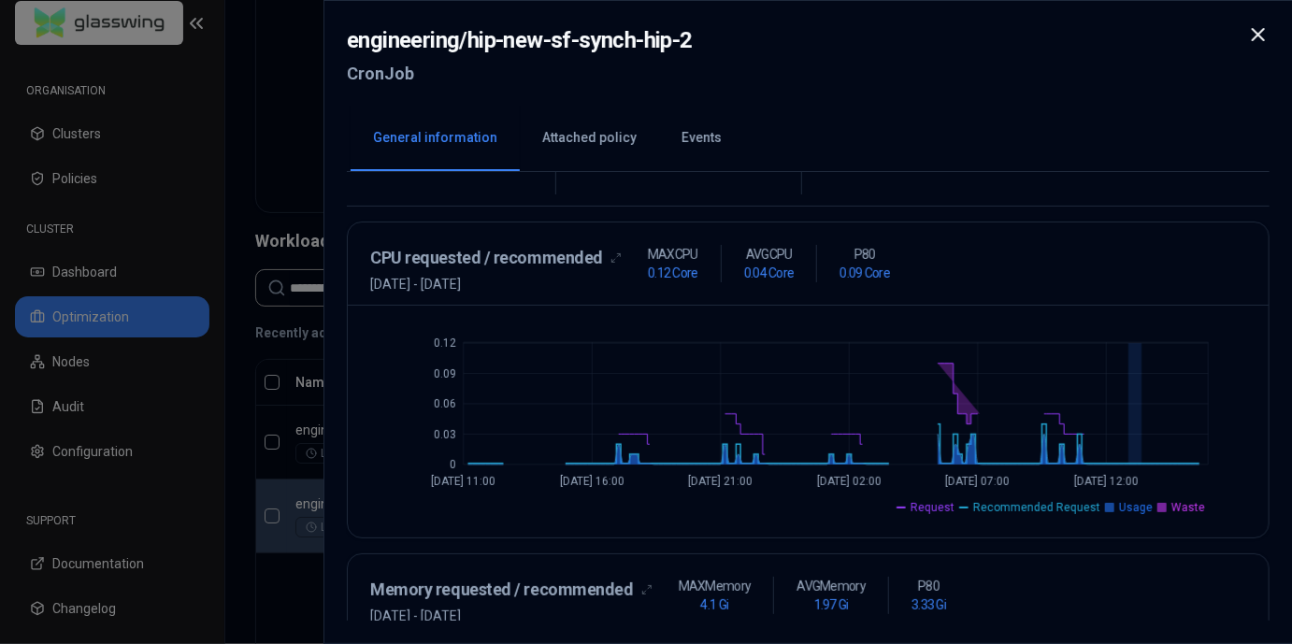
scroll to position [604, 0]
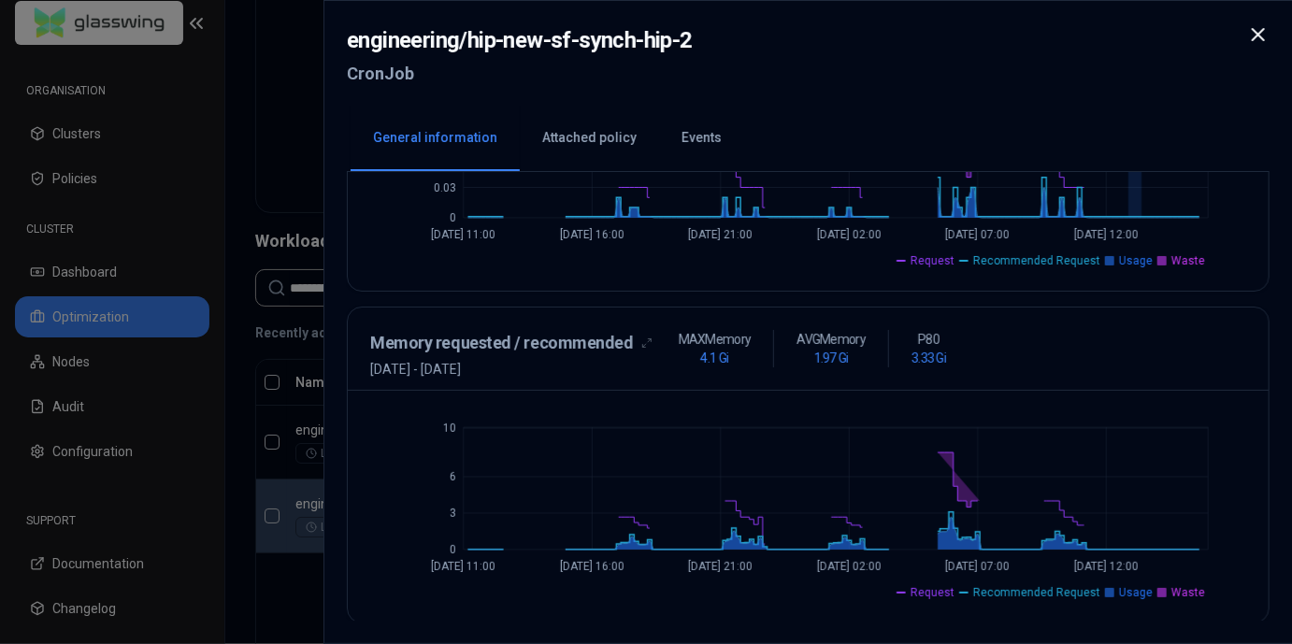
click at [564, 345] on h3 "Memory requested / recommended" at bounding box center [502, 343] width 264 height 26
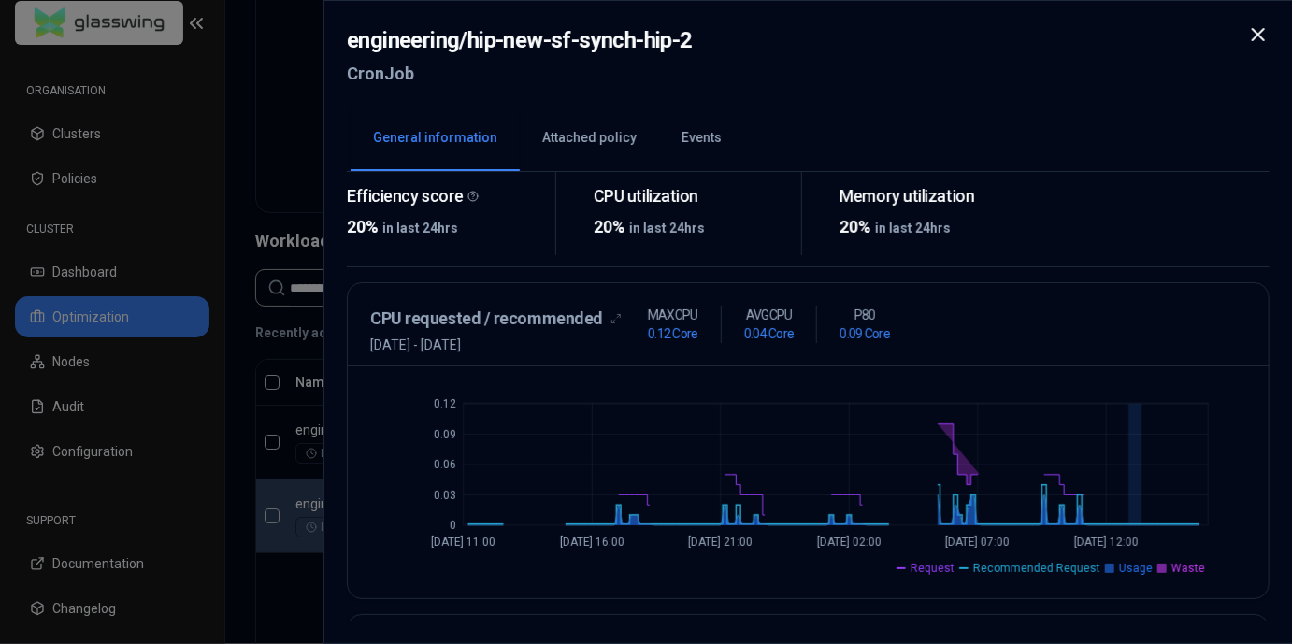
scroll to position [0, 0]
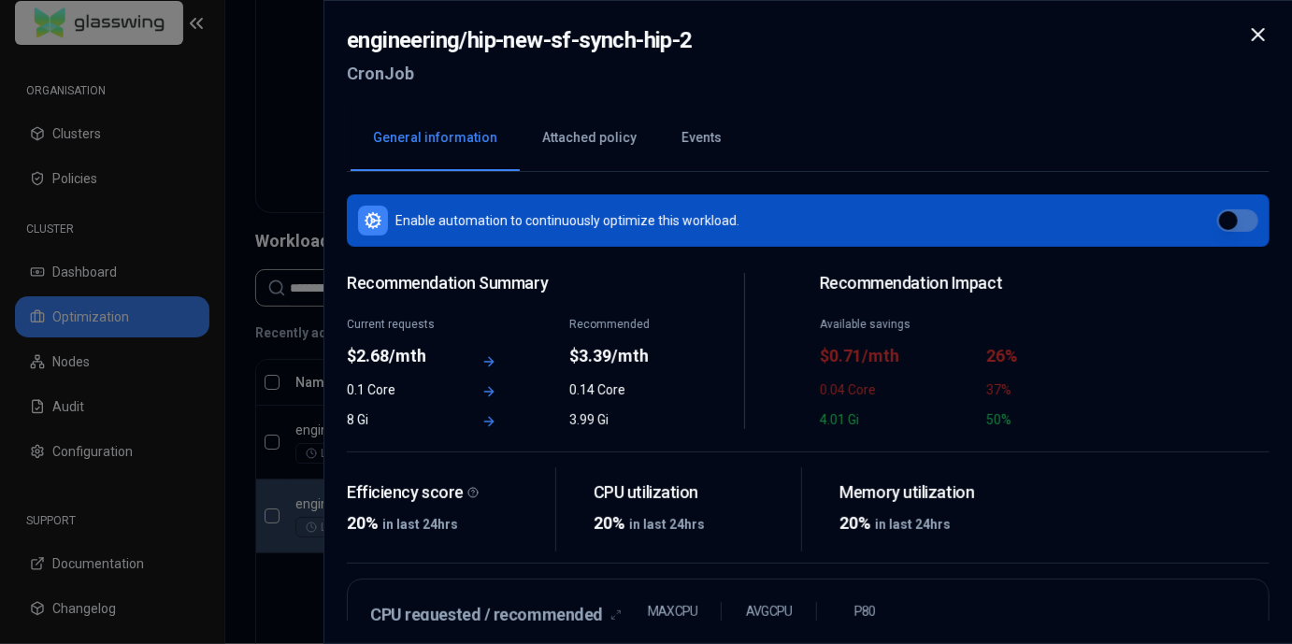
click at [540, 168] on button "Attached policy" at bounding box center [589, 138] width 139 height 65
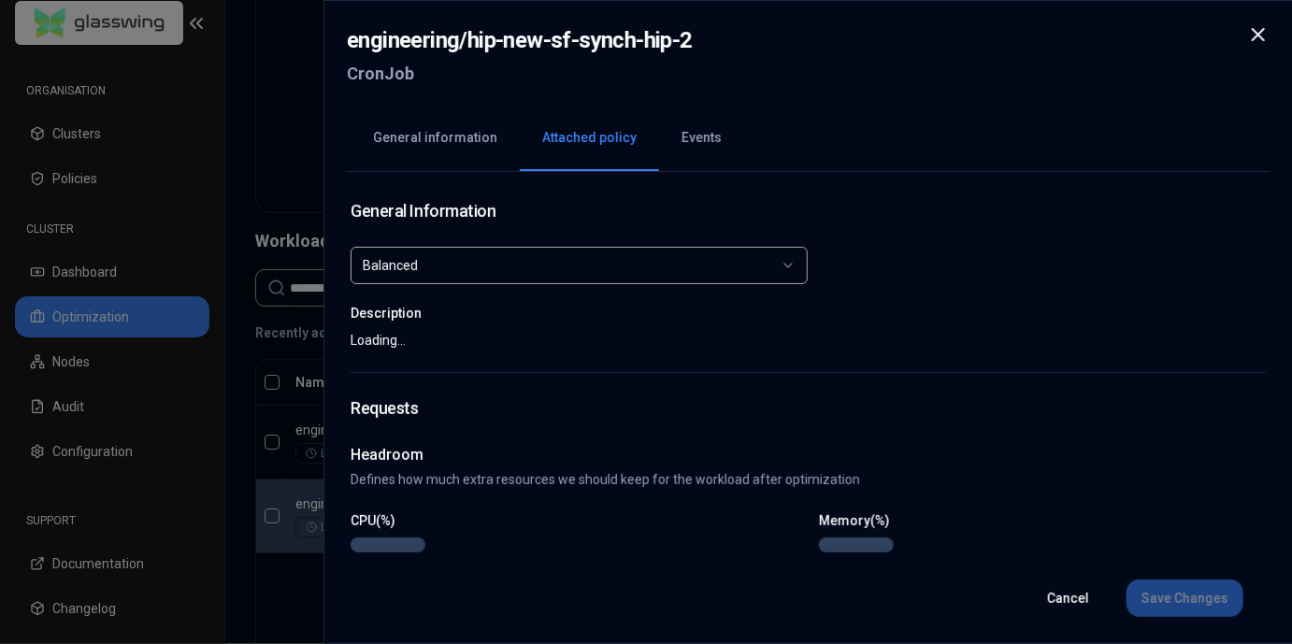
click at [549, 150] on button "Attached policy" at bounding box center [589, 138] width 139 height 65
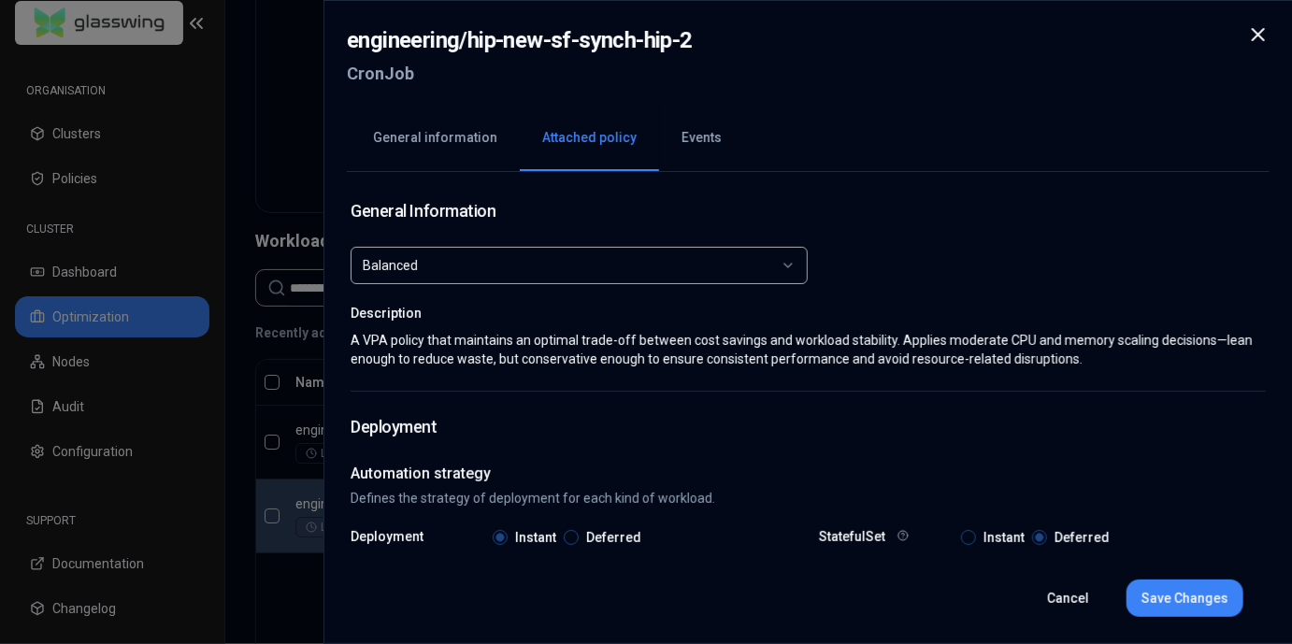
click at [695, 130] on button "Events" at bounding box center [701, 138] width 85 height 65
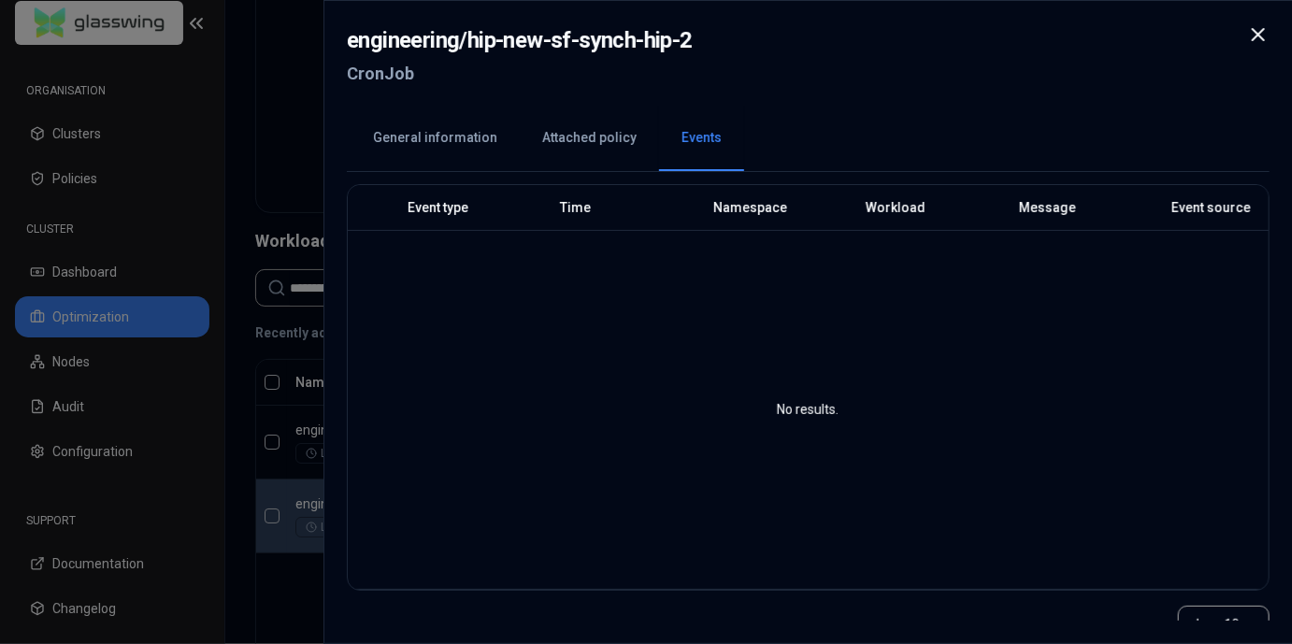
scroll to position [97, 0]
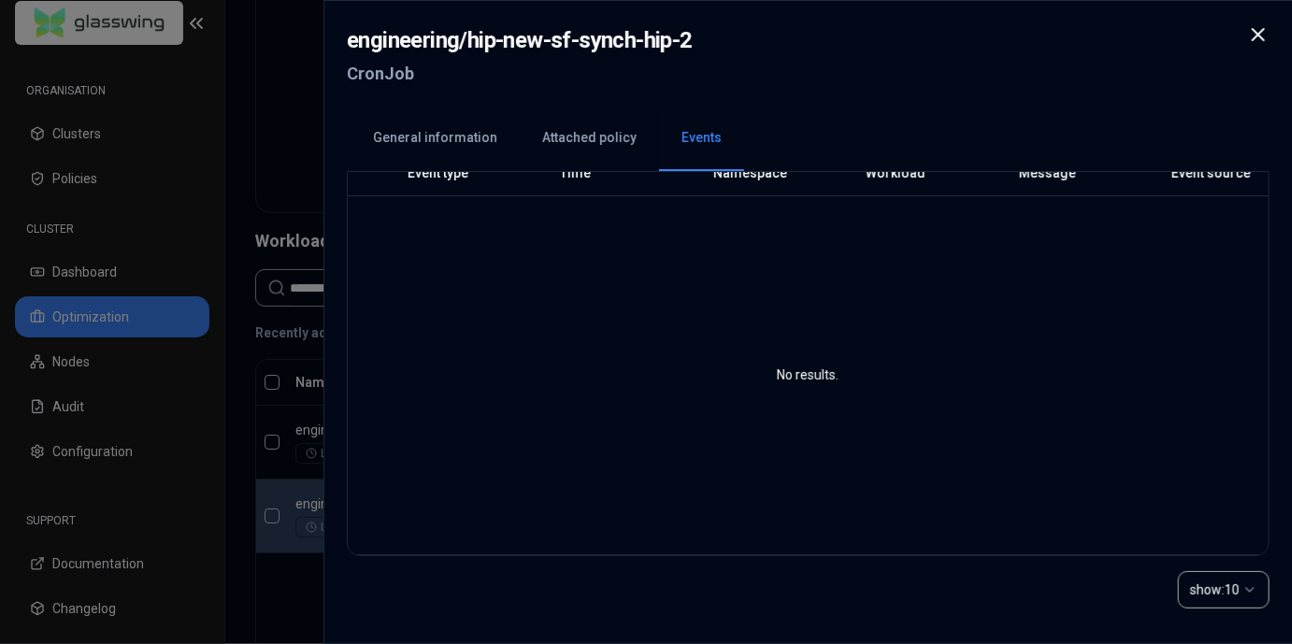
click at [570, 136] on button "Attached policy" at bounding box center [589, 138] width 139 height 65
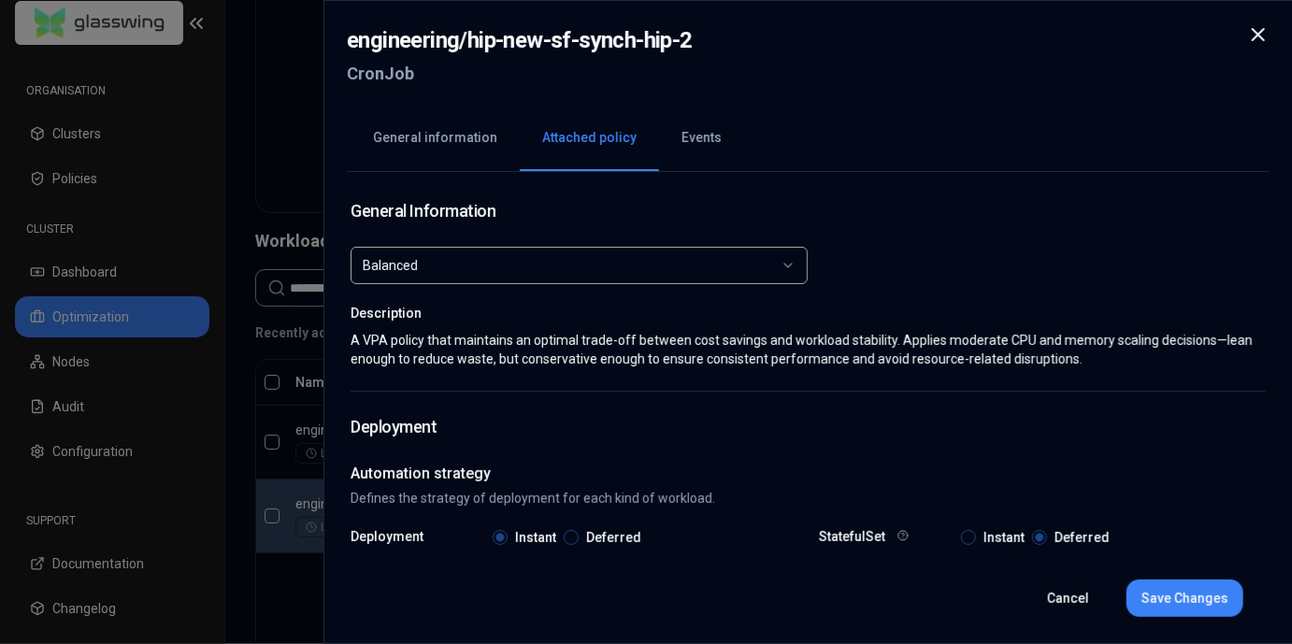
click at [526, 252] on button "Balanced" at bounding box center [579, 265] width 457 height 37
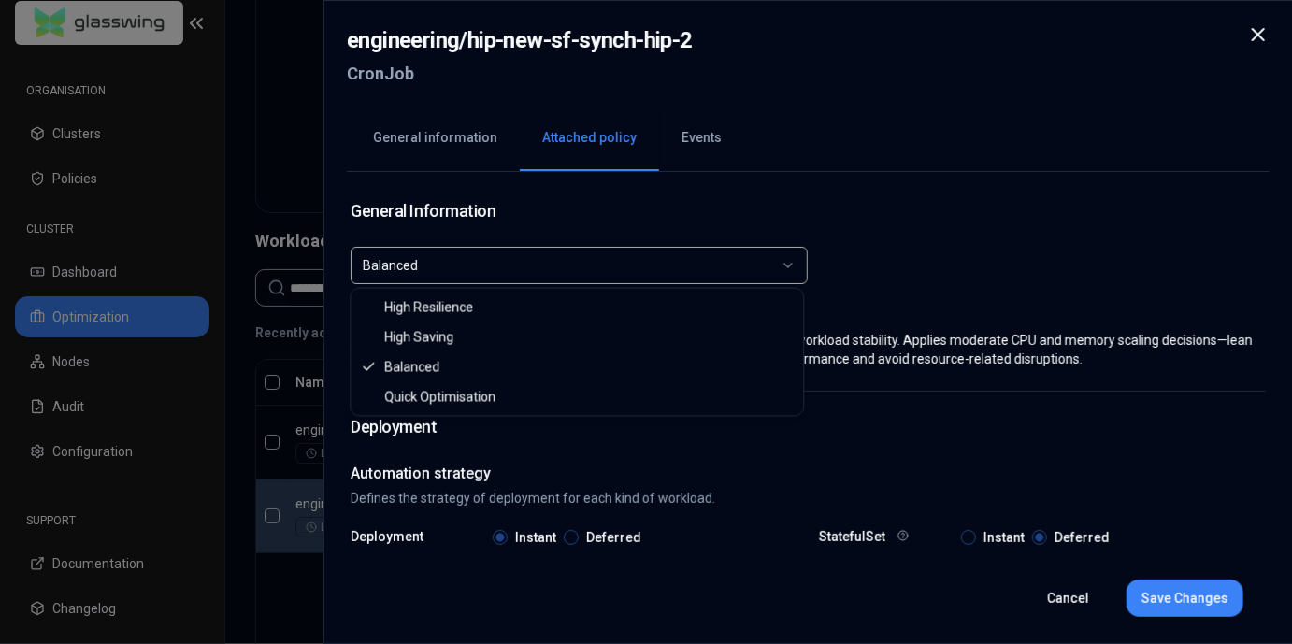
click at [526, 252] on button "Balanced" at bounding box center [579, 265] width 457 height 37
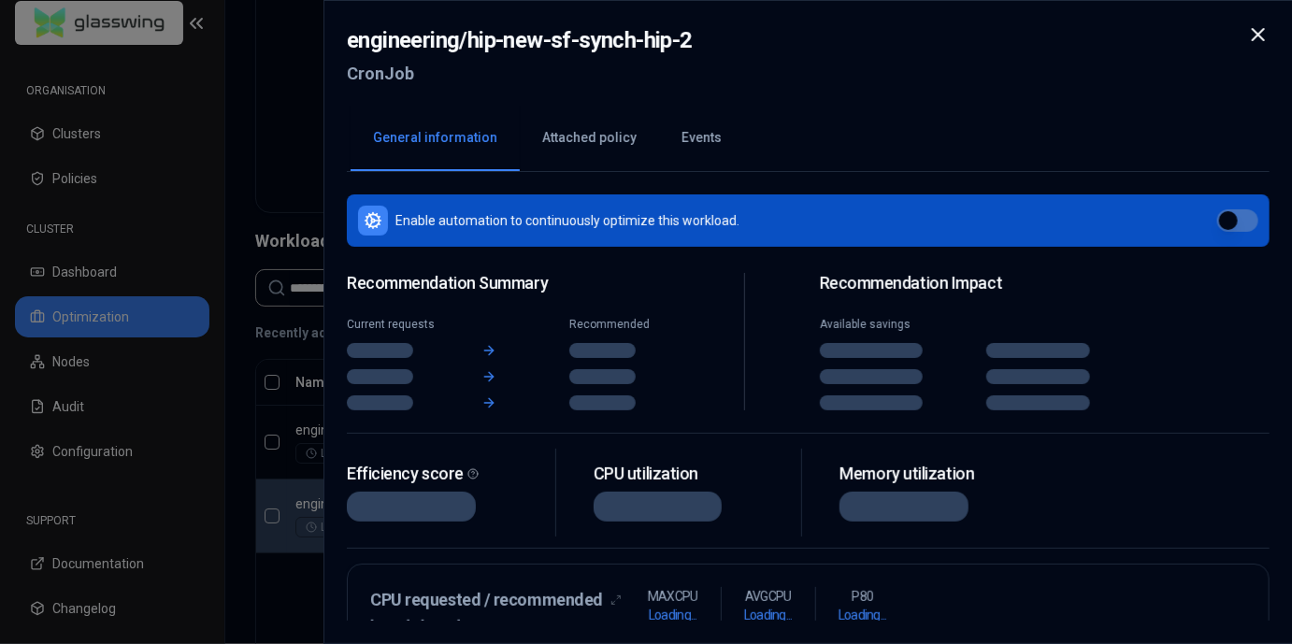
click at [460, 144] on button "General information" at bounding box center [435, 138] width 169 height 65
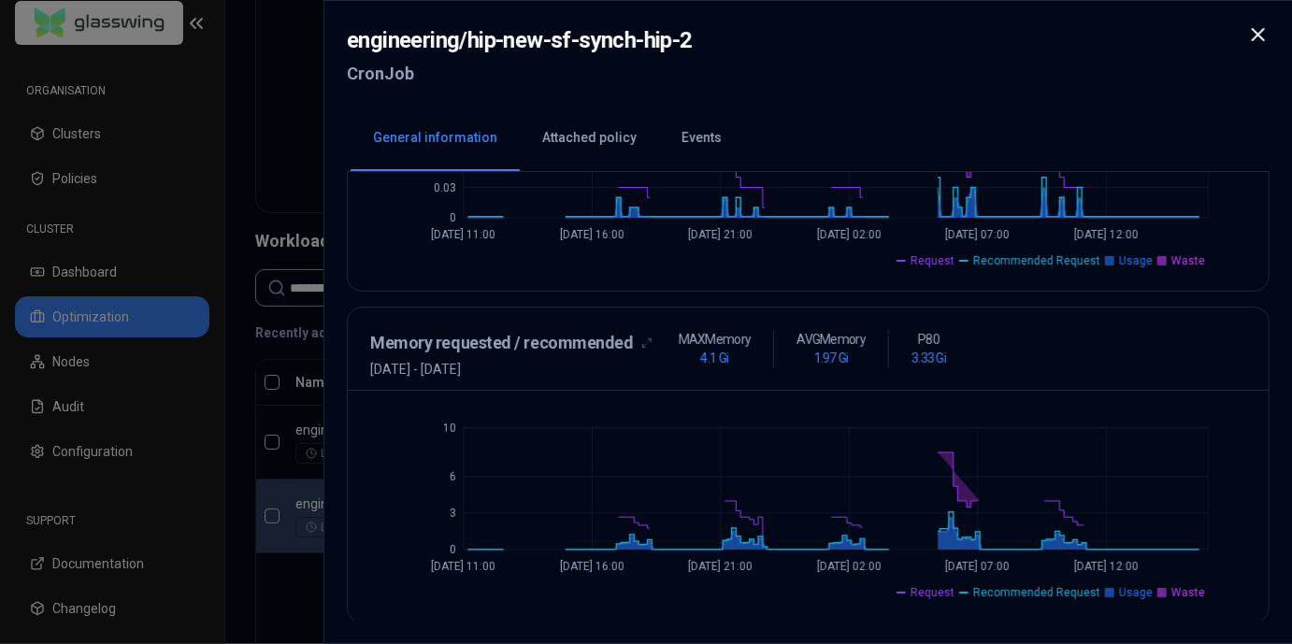
scroll to position [604, 0]
click at [1269, 40] on icon at bounding box center [1257, 34] width 22 height 22
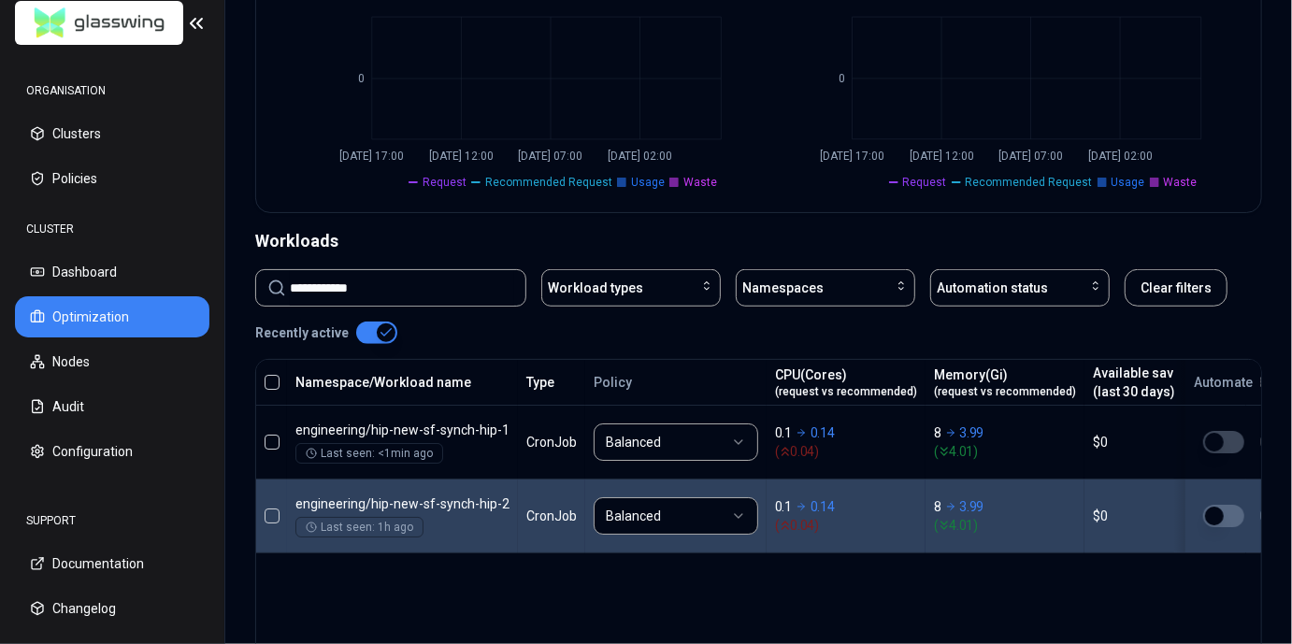
click at [1023, 570] on div "Namespace/Workload name Type Policy CPU(Cores) (request vs recommended) Memory(…" at bounding box center [758, 538] width 1007 height 359
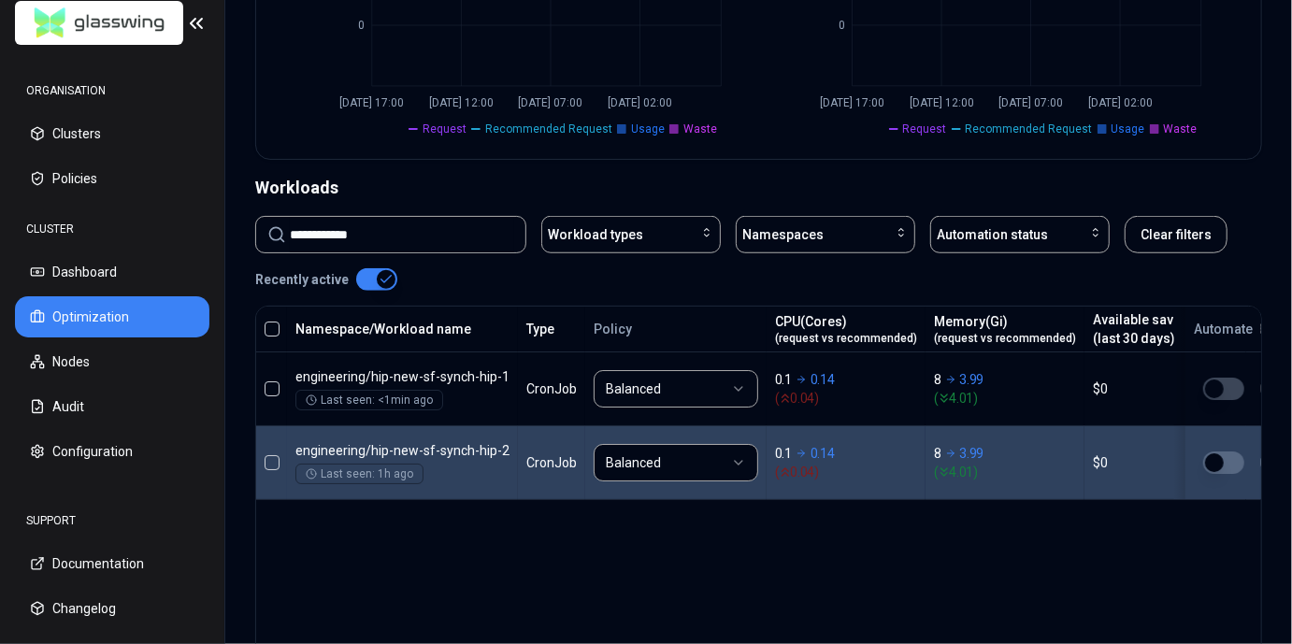
scroll to position [645, 0]
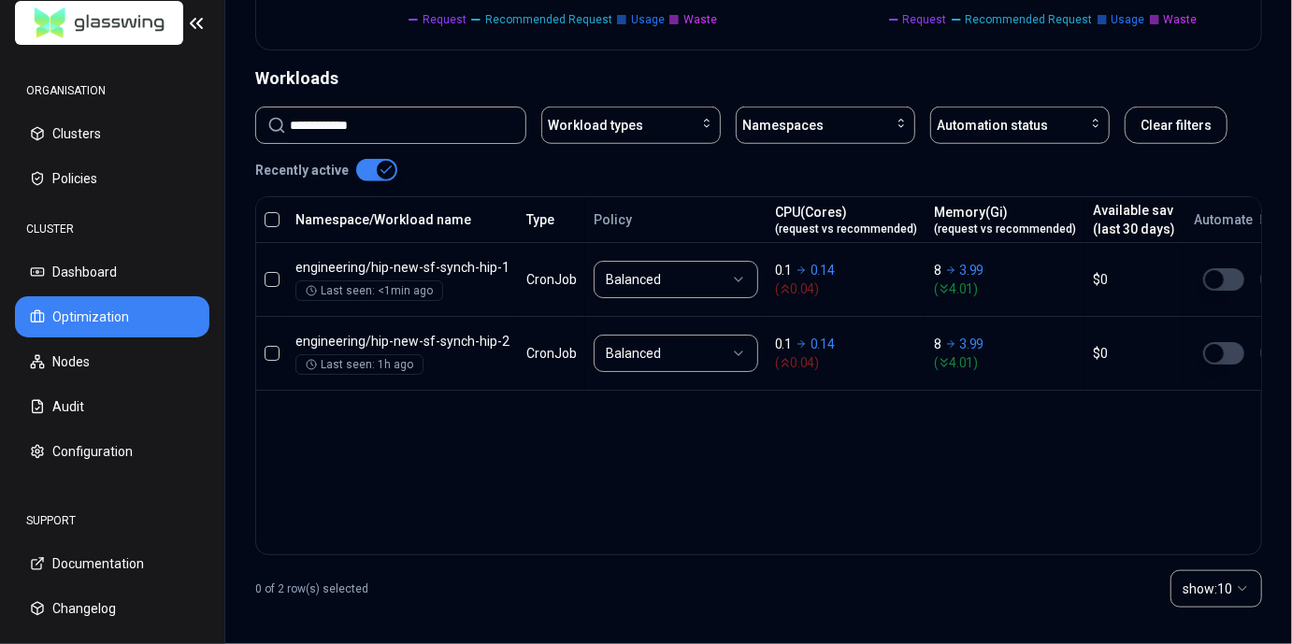
click at [794, 498] on div "Namespace/Workload name Type Policy CPU(Cores) (request vs recommended) Memory(…" at bounding box center [758, 375] width 1007 height 359
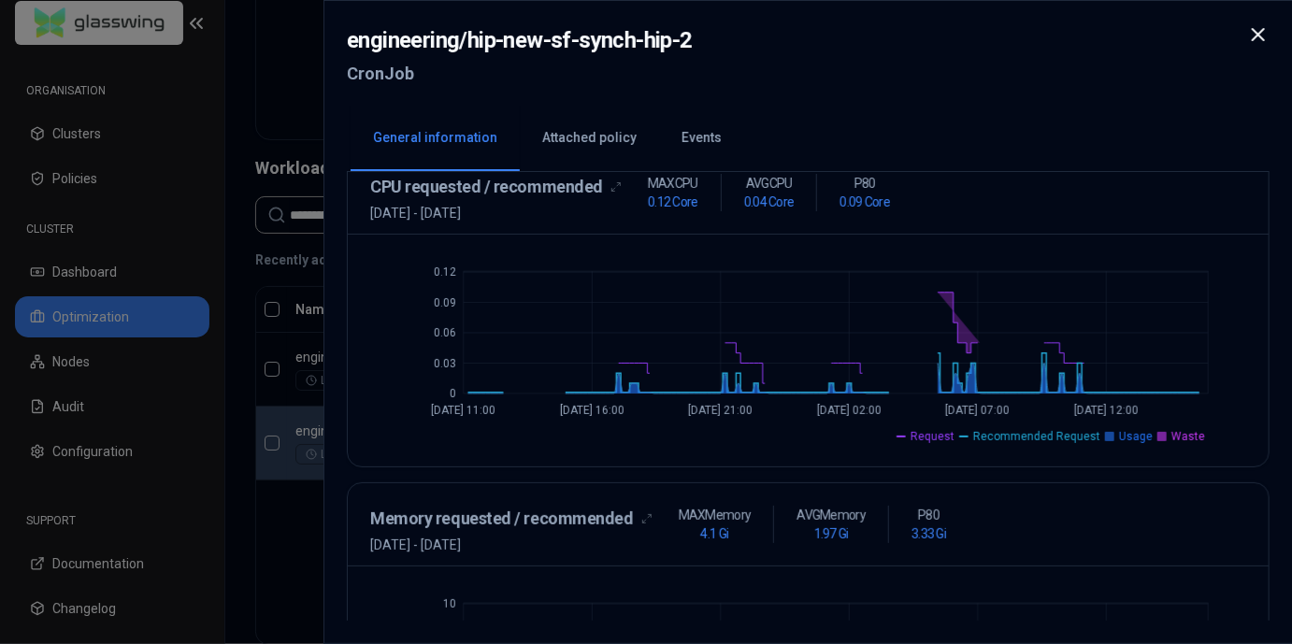
scroll to position [604, 0]
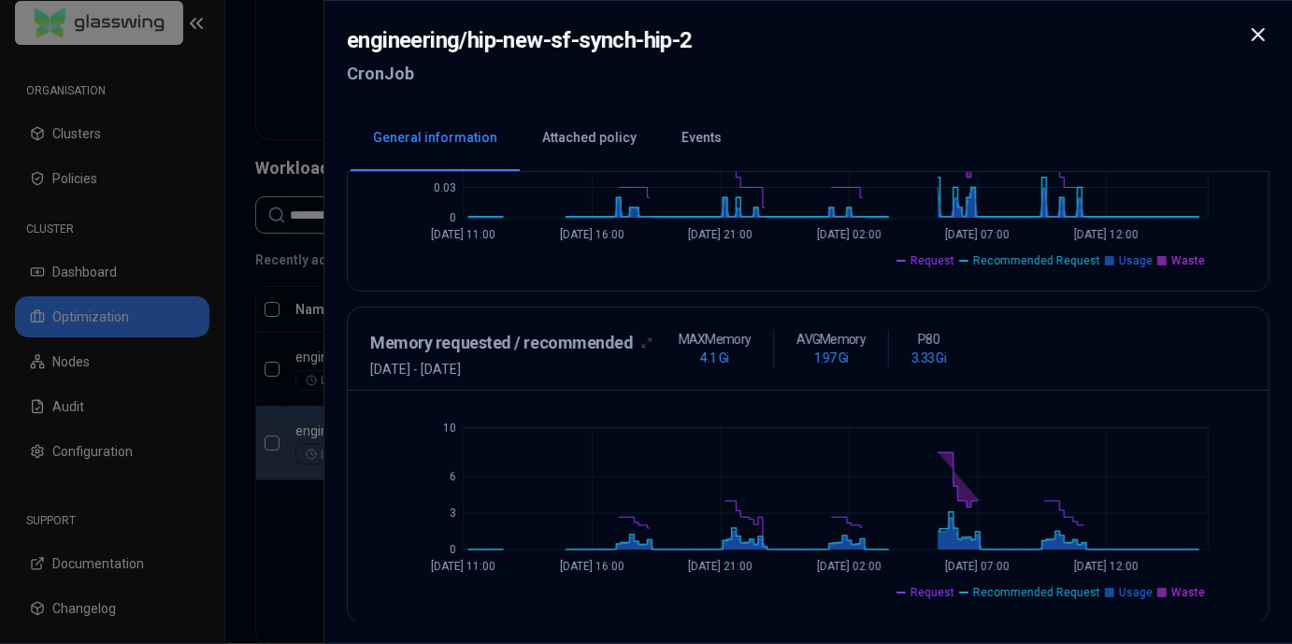
drag, startPoint x: 570, startPoint y: 368, endPoint x: 355, endPoint y: 372, distance: 215.1
click at [355, 372] on div "Memory requested / recommended [DATE] - [DATE] MAX Memory 4.1 Gi AVG Memory 1.9…" at bounding box center [808, 349] width 921 height 83
click at [370, 372] on span "[DATE] - [DATE]" at bounding box center [511, 369] width 282 height 19
drag, startPoint x: 363, startPoint y: 371, endPoint x: 635, endPoint y: 368, distance: 272.1
click at [635, 368] on div "Memory requested / recommended [DATE] - [DATE] MAX Memory 4.1 Gi AVG Memory 1.9…" at bounding box center [808, 349] width 921 height 83
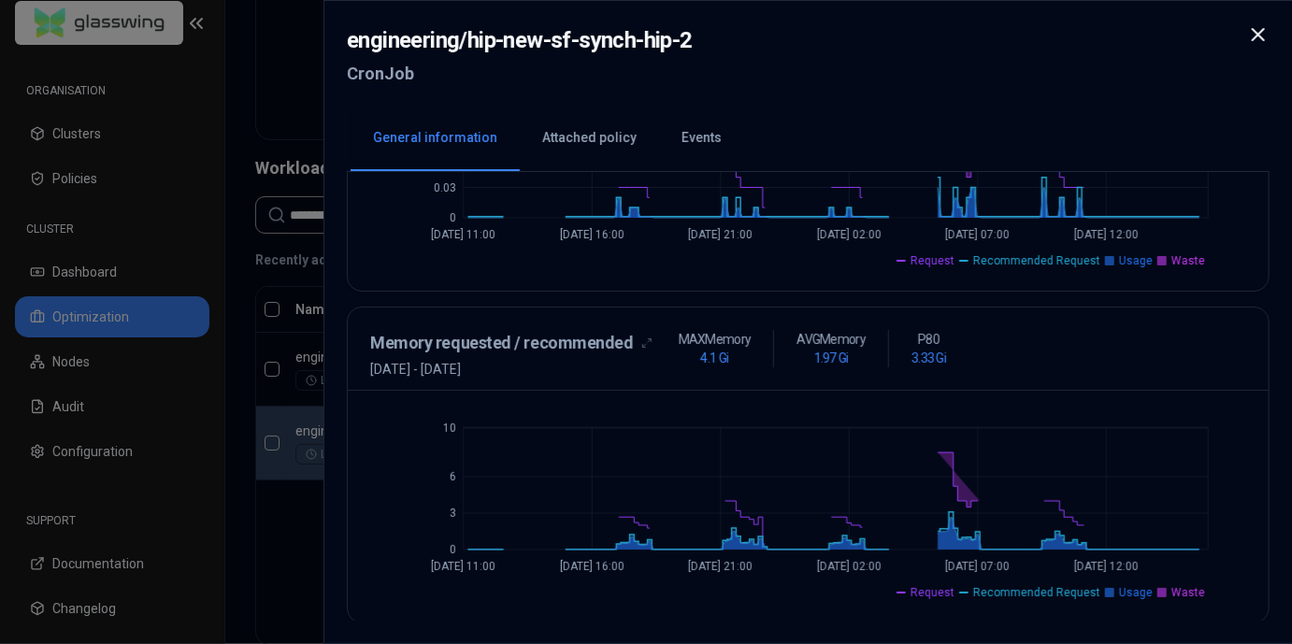
click at [635, 368] on span "[DATE] - [DATE]" at bounding box center [511, 369] width 282 height 19
click at [1266, 34] on icon at bounding box center [1257, 34] width 22 height 22
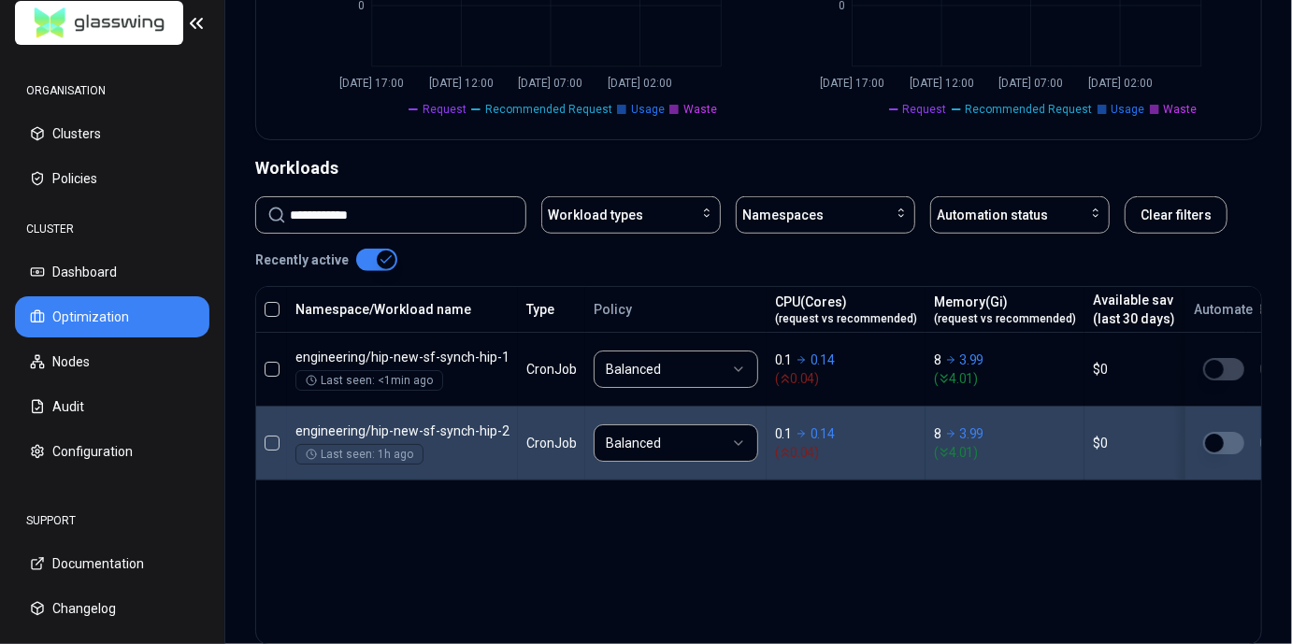
click at [545, 571] on div "Namespace/Workload name Type Policy CPU(Cores) (request vs recommended) Memory(…" at bounding box center [758, 465] width 1007 height 359
click at [486, 515] on div "Namespace/Workload name Type Policy CPU(Cores) (request vs recommended) Memory(…" at bounding box center [758, 465] width 1007 height 359
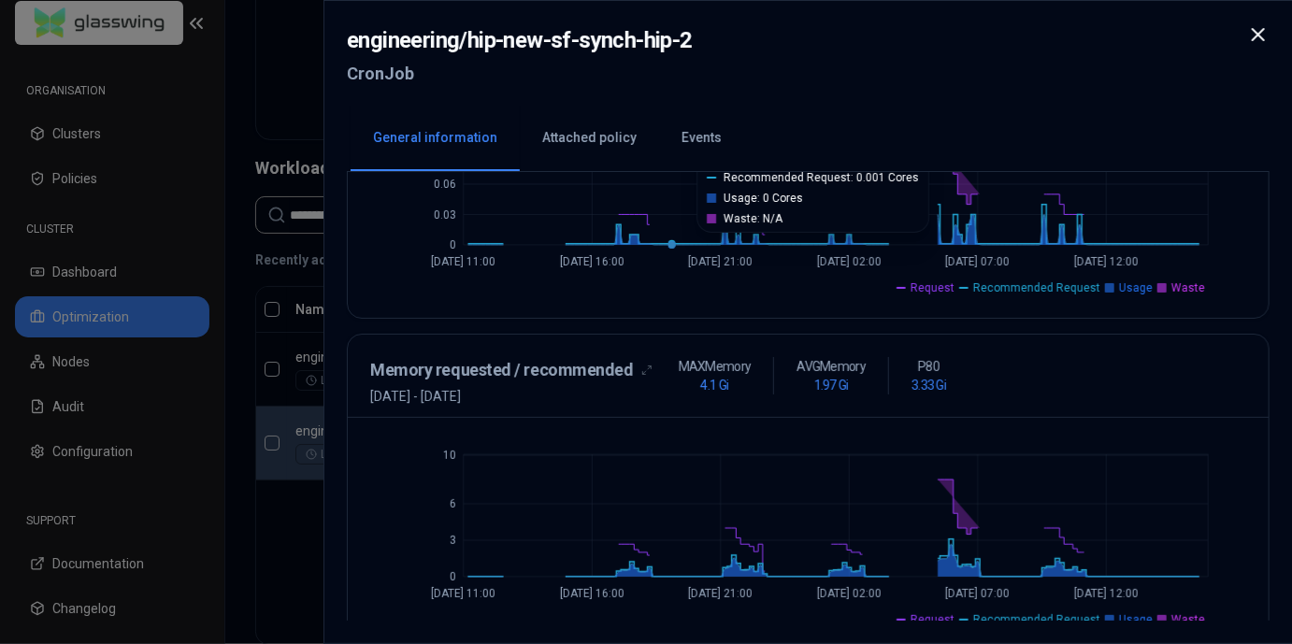
scroll to position [604, 0]
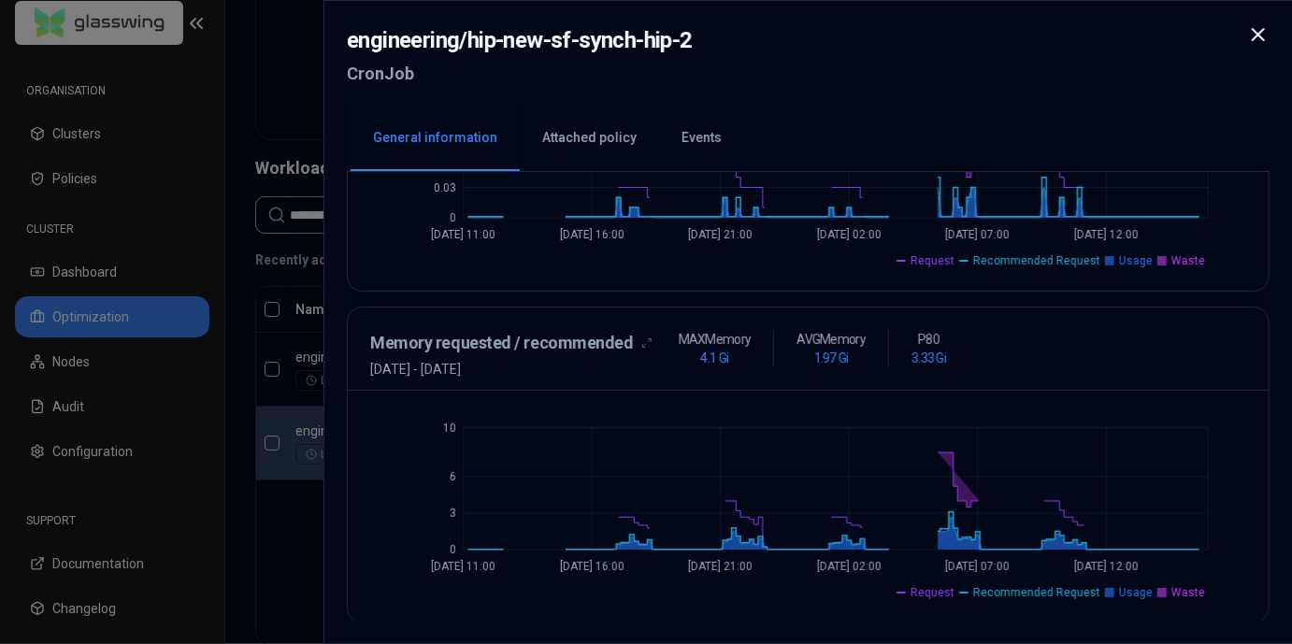
click at [1265, 33] on icon at bounding box center [1257, 34] width 22 height 22
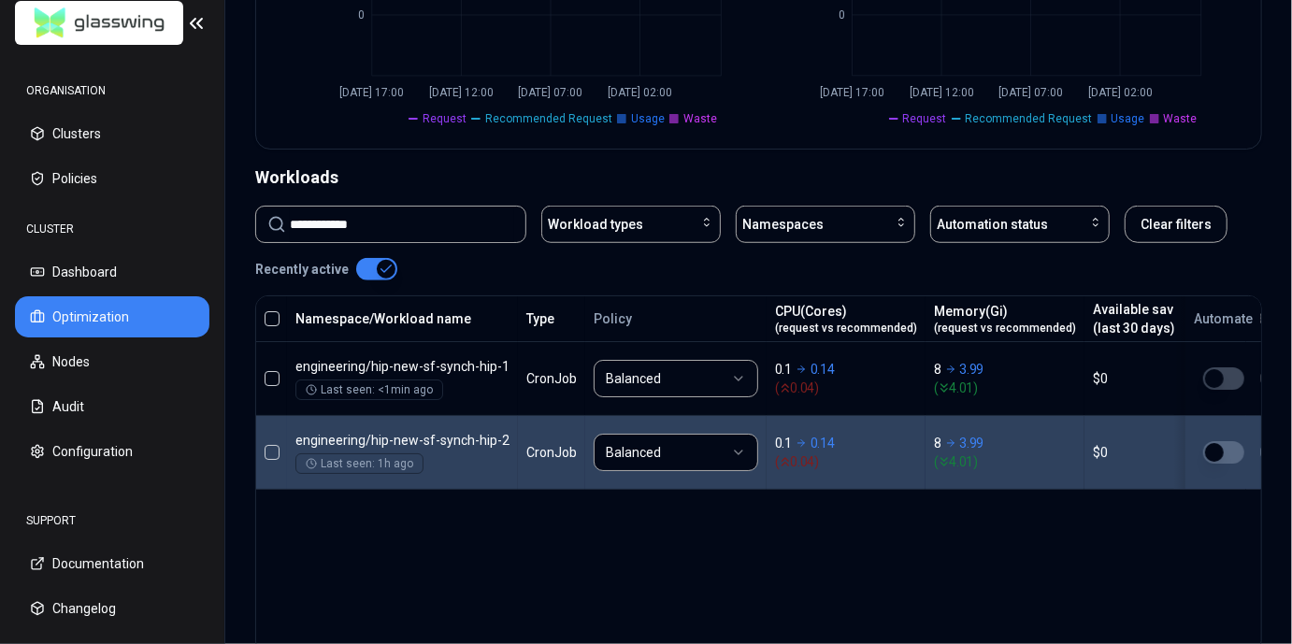
scroll to position [556, 0]
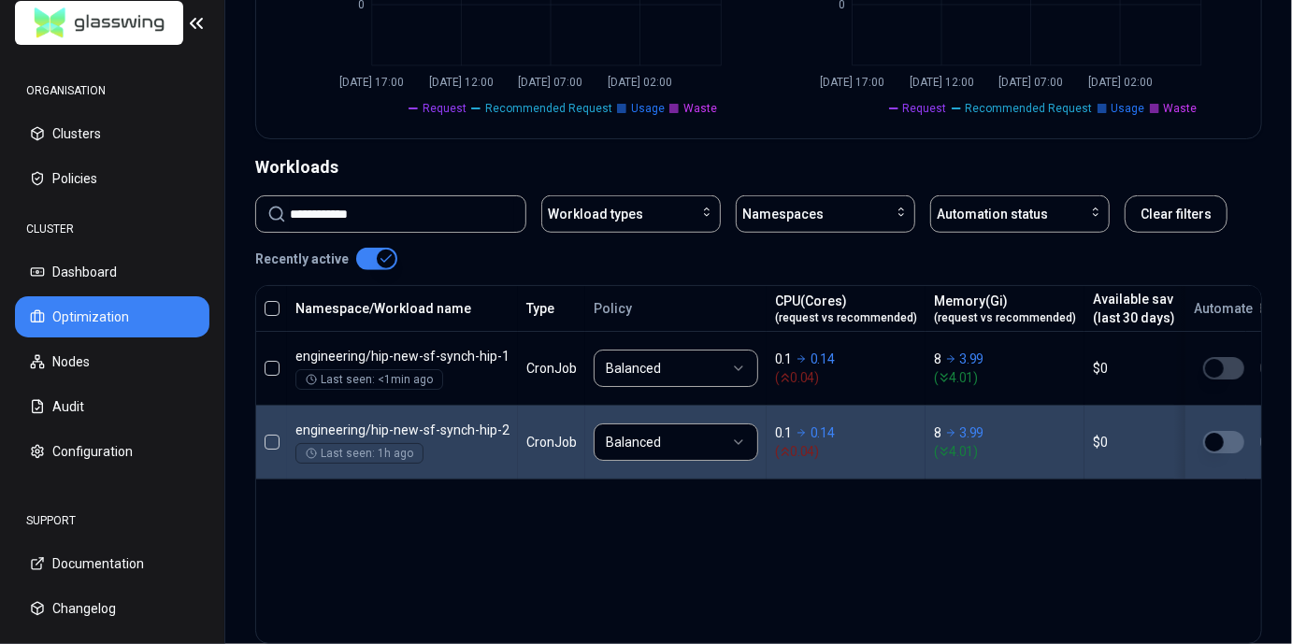
click at [795, 520] on div "Namespace/Workload name Type Policy CPU(Cores) (request vs recommended) Memory(…" at bounding box center [758, 464] width 1007 height 359
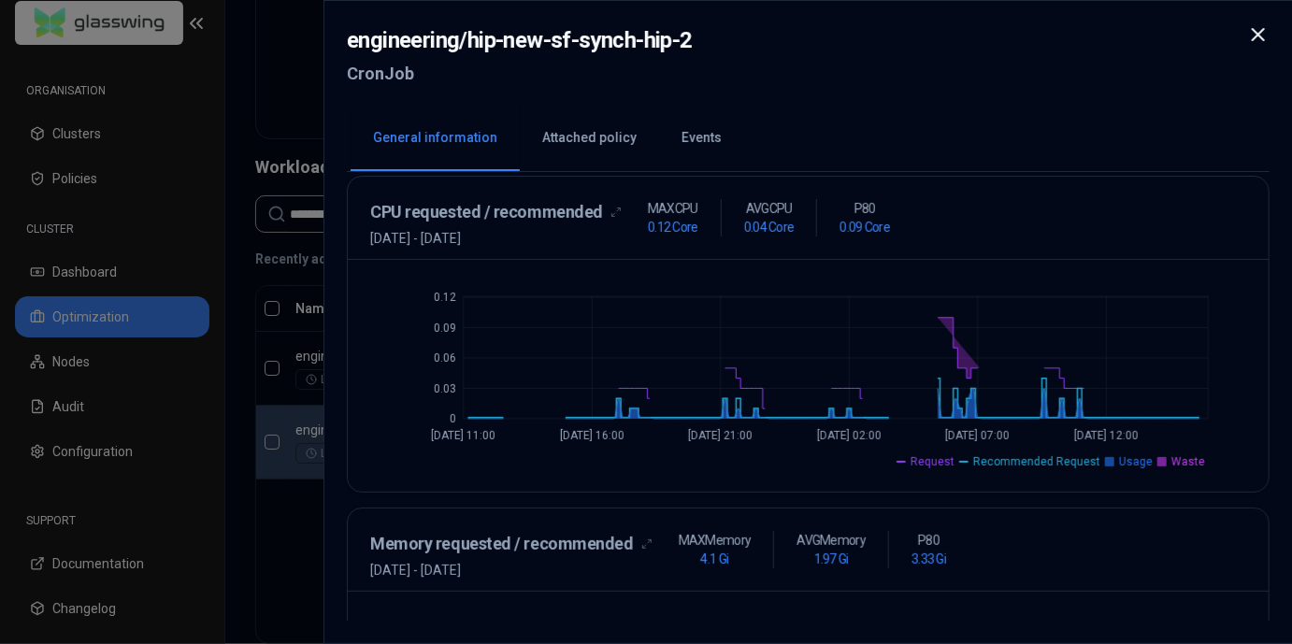
scroll to position [366, 0]
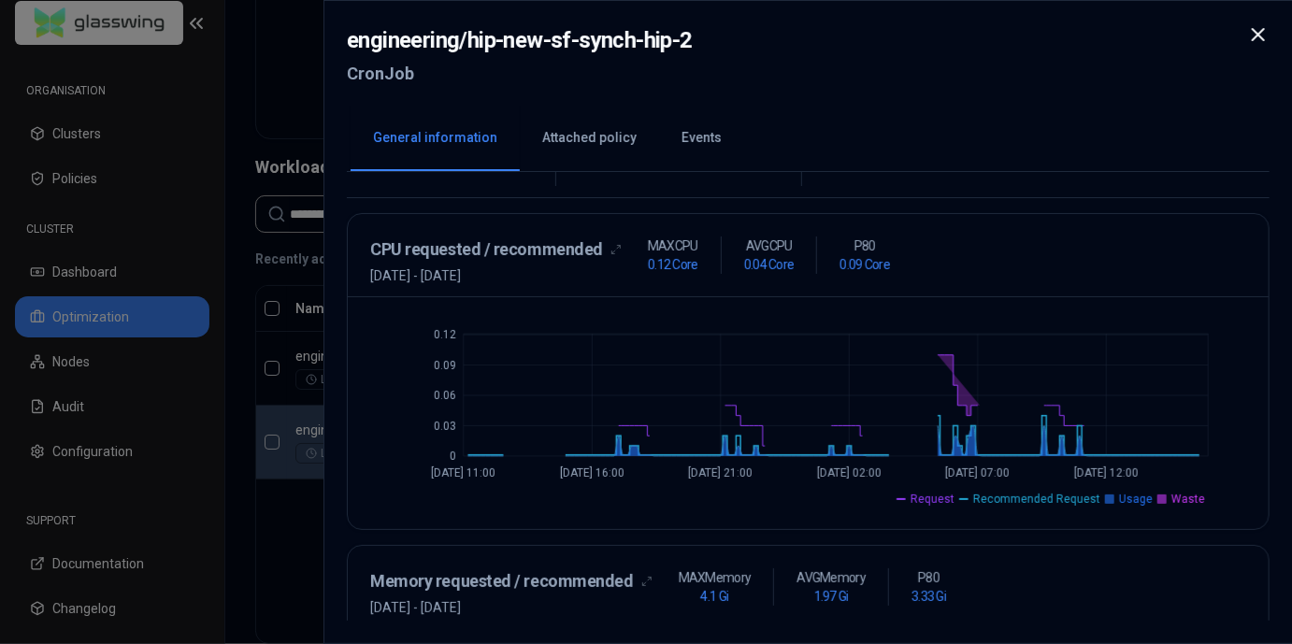
click at [291, 556] on div at bounding box center [646, 322] width 1292 height 644
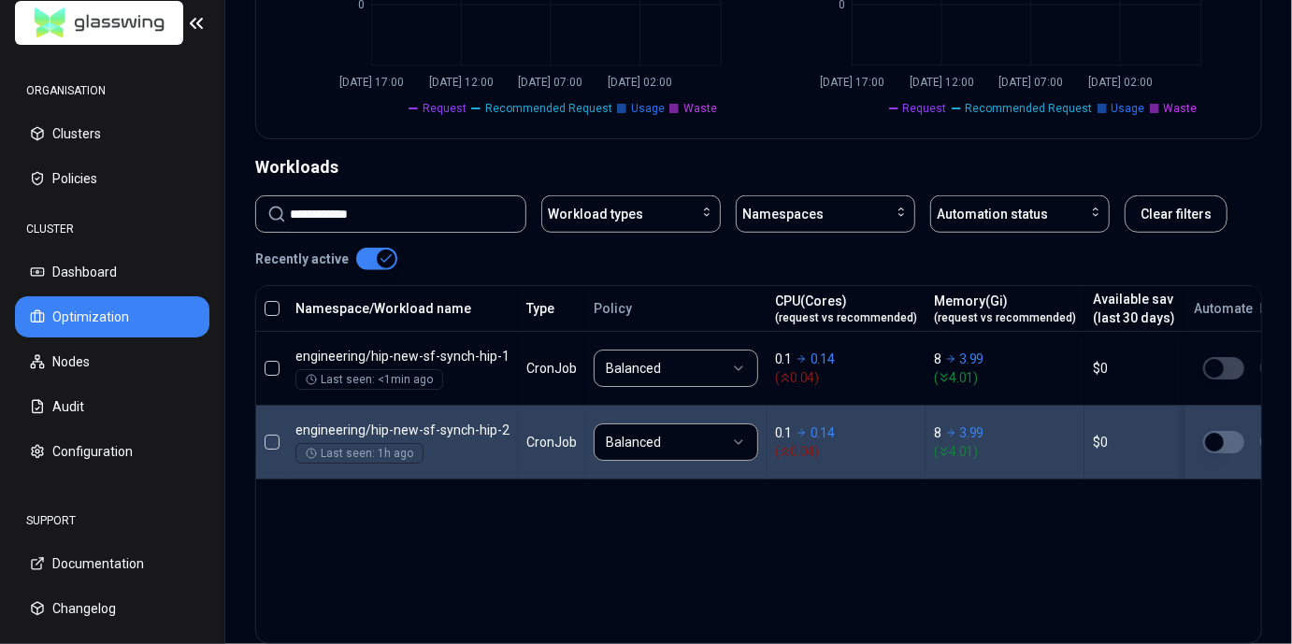
click at [313, 545] on div "Namespace/Workload name Type Policy CPU(Cores) (request vs recommended) Memory(…" at bounding box center [758, 464] width 1007 height 359
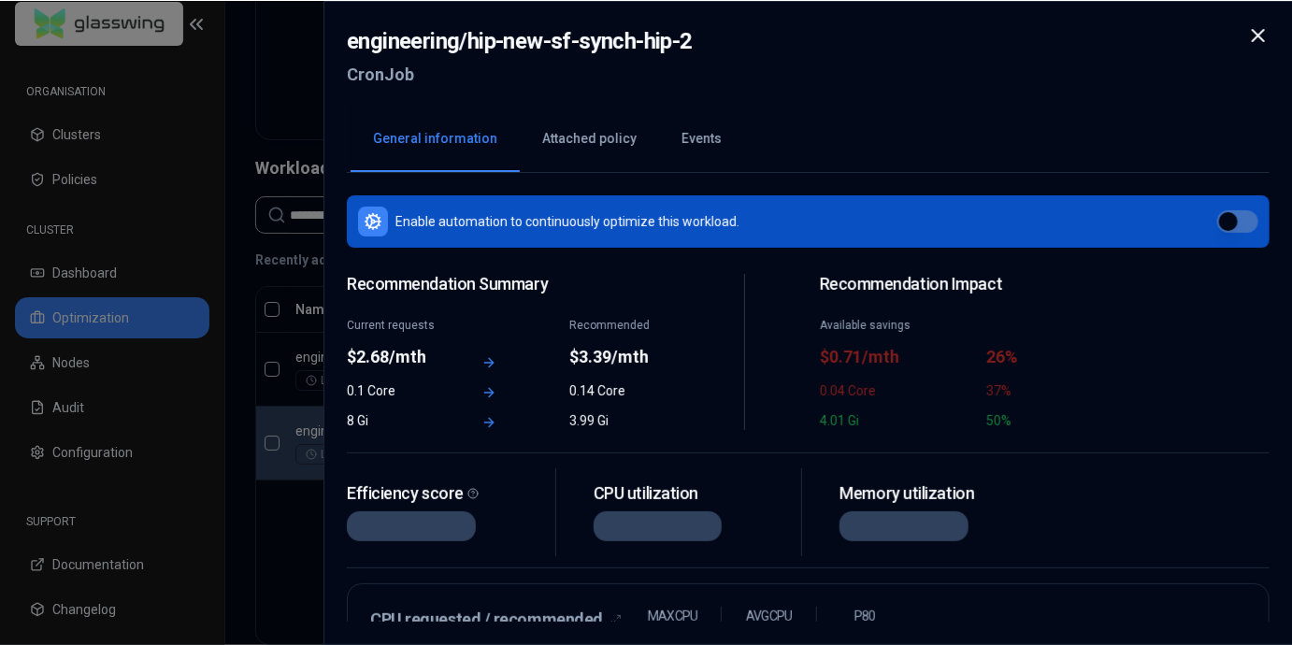
scroll to position [280, 0]
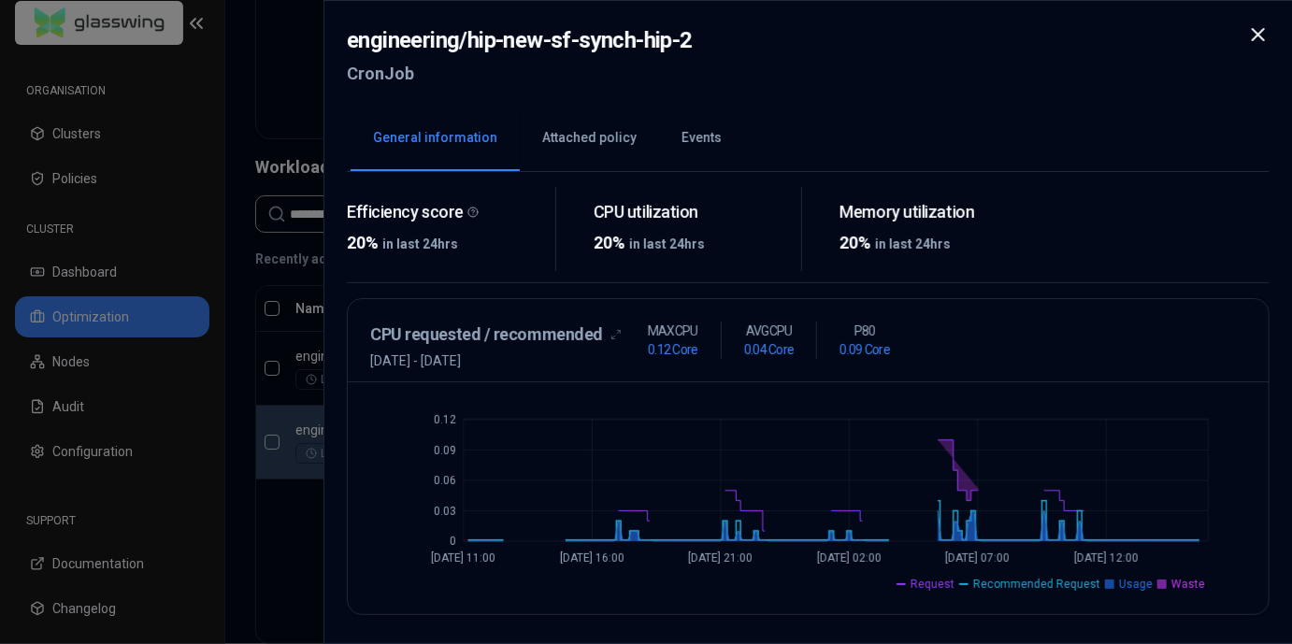
click at [1261, 30] on icon at bounding box center [1257, 34] width 11 height 11
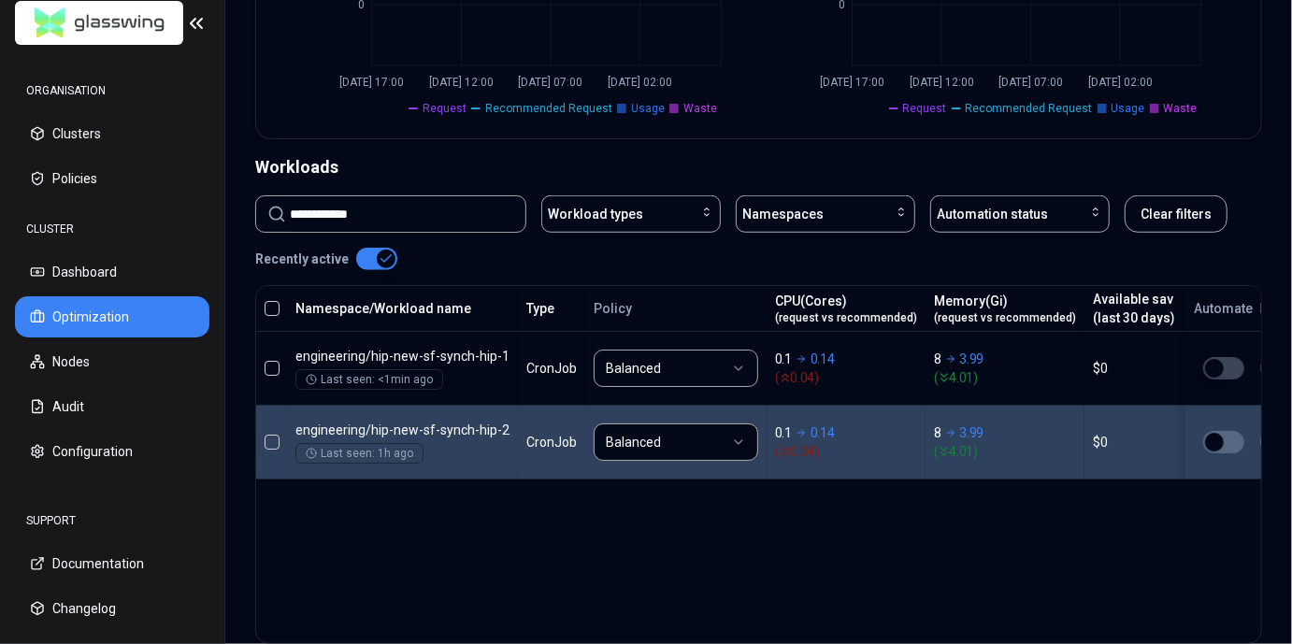
click at [698, 536] on div "Namespace/Workload name Type Policy CPU(Cores) (request vs recommended) Memory(…" at bounding box center [758, 464] width 1007 height 359
click at [700, 536] on div "Namespace/Workload name Type Policy CPU(Cores) (request vs recommended) Memory(…" at bounding box center [758, 464] width 1007 height 359
click at [988, 544] on div "Namespace/Workload name Type Policy CPU(Cores) (request vs recommended) Memory(…" at bounding box center [758, 464] width 1007 height 359
click at [841, 536] on div "Namespace/Workload name Type Policy CPU(Cores) (request vs recommended) Memory(…" at bounding box center [758, 464] width 1007 height 359
click at [441, 214] on input "**********" at bounding box center [402, 214] width 224 height 36
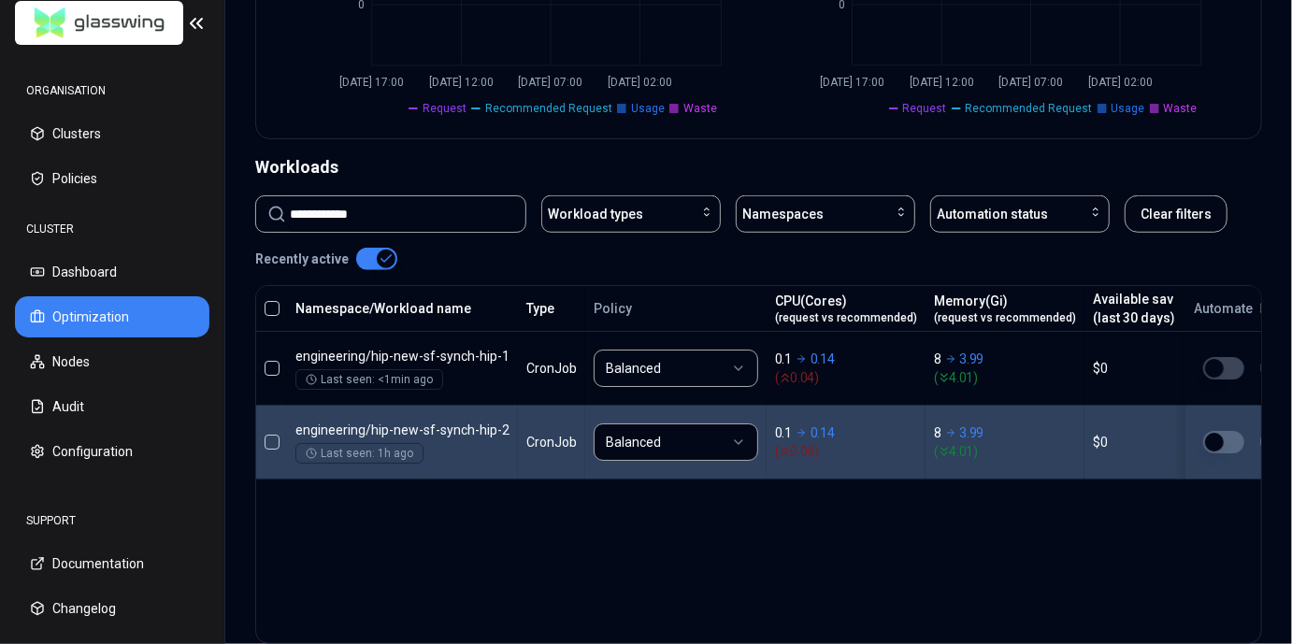
type input "**********"
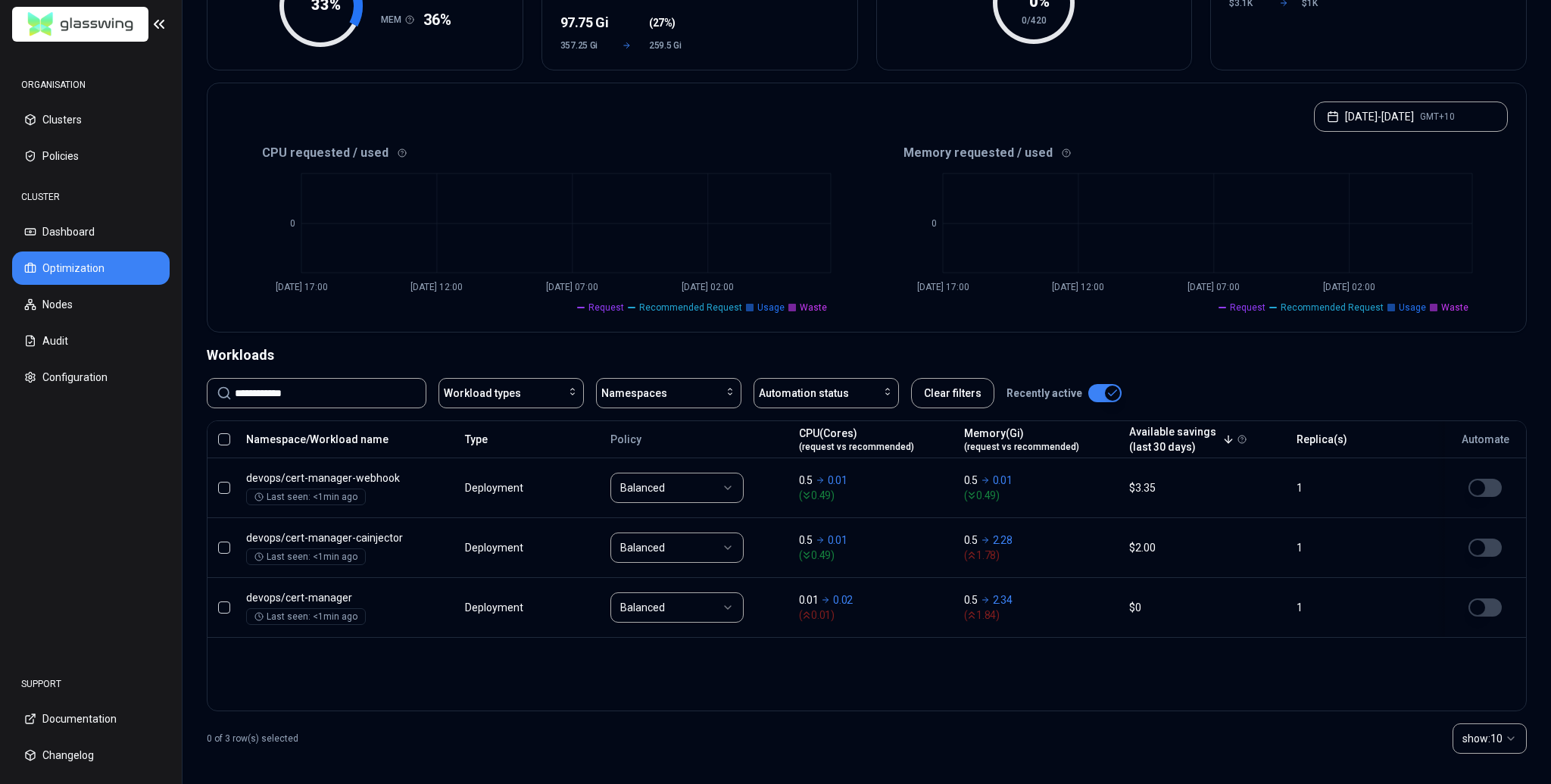
scroll to position [231, 0]
click at [982, 521] on div "Namespace/Workload name Type Policy CPU(Cores) (request vs recommended) Memory(…" at bounding box center [866, 565] width 1319 height 291
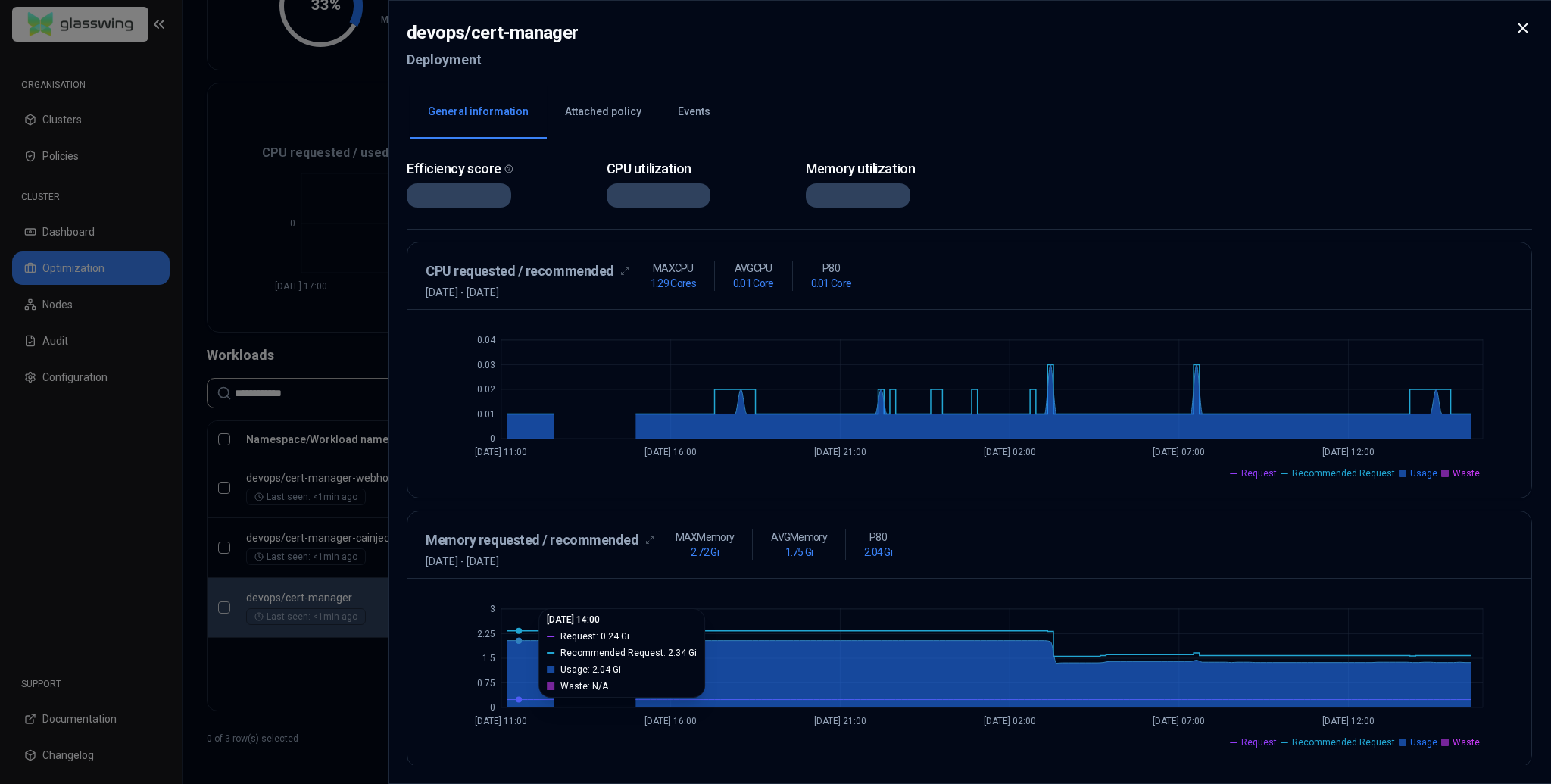
scroll to position [227, 0]
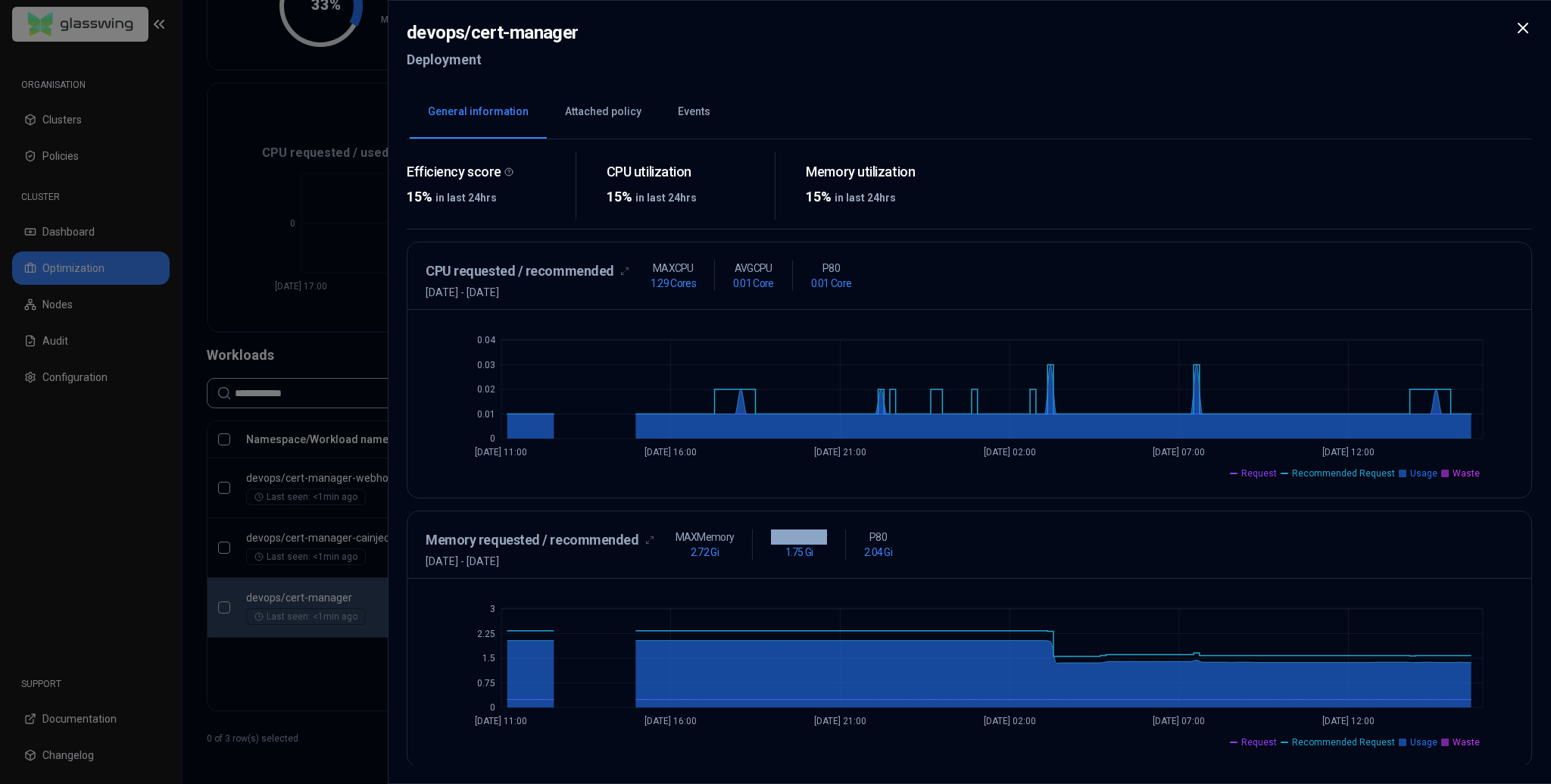
drag, startPoint x: 761, startPoint y: 533, endPoint x: 825, endPoint y: 533, distance: 64.0
click at [825, 521] on div "AVG Memory 1.75 Gi" at bounding box center [799, 543] width 93 height 30
drag, startPoint x: 769, startPoint y: 553, endPoint x: 816, endPoint y: 557, distance: 47.2
click at [816, 521] on div "AVG Memory 1.75 Gi" at bounding box center [799, 543] width 93 height 30
click at [820, 521] on div "AVG Memory 1.75 Gi" at bounding box center [799, 543] width 93 height 30
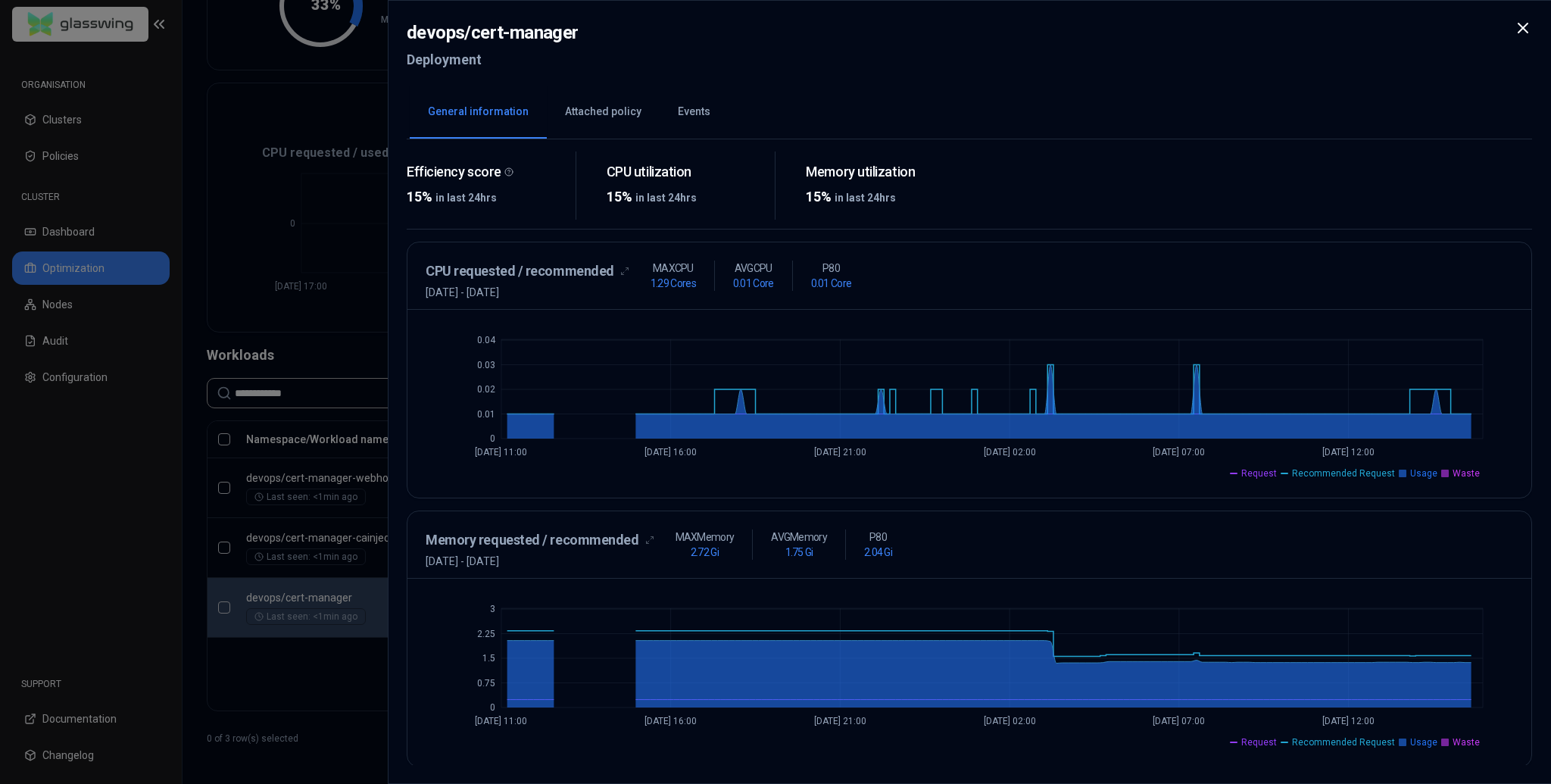
click at [330, 521] on div at bounding box center [775, 392] width 1551 height 784
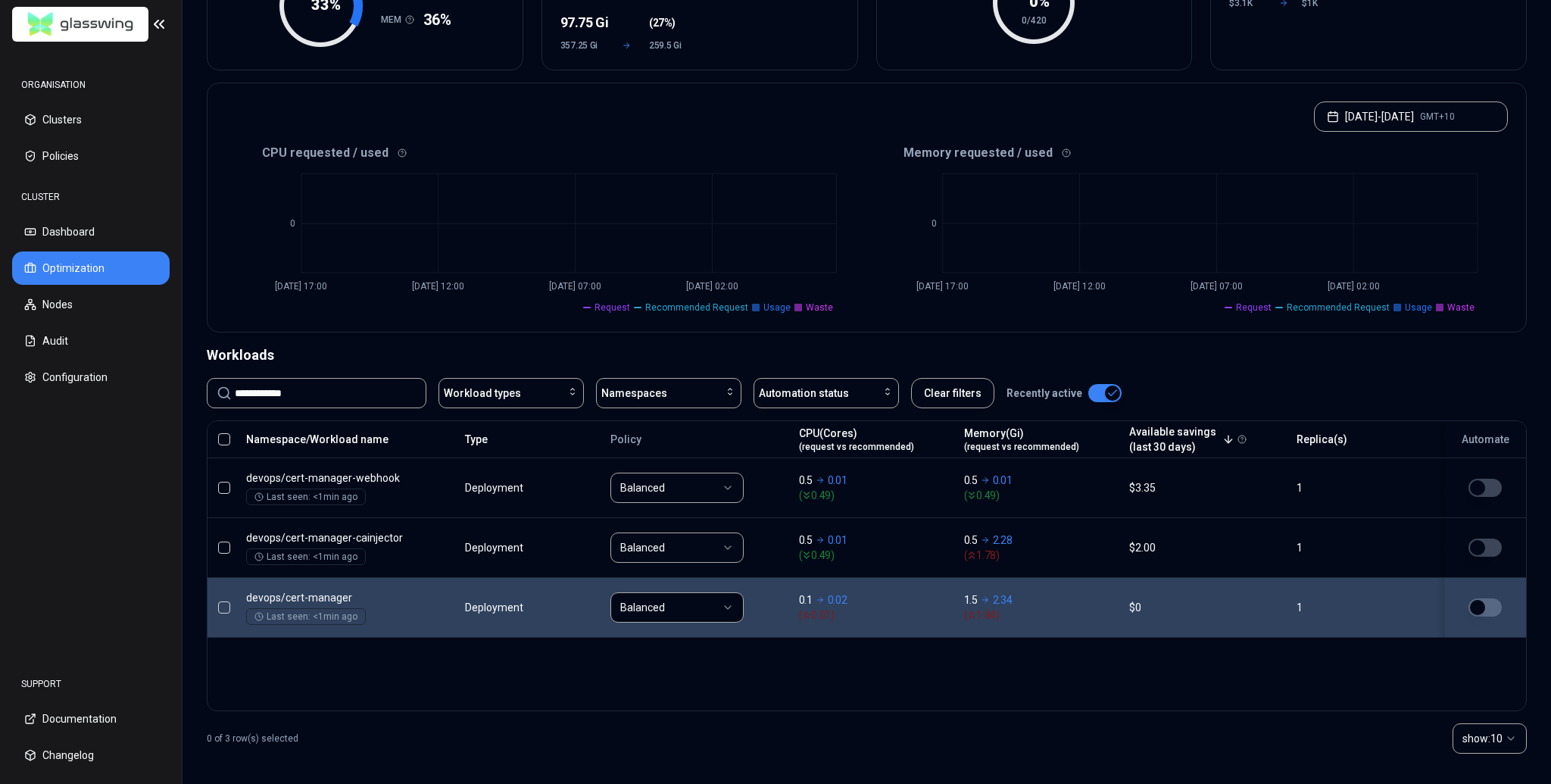
click at [430, 521] on div "Namespace/Workload name Type Policy CPU(Cores) (request vs recommended) Memory(…" at bounding box center [866, 565] width 1319 height 291
click at [428, 521] on div "Namespace/Workload name Type Policy CPU(Cores) (request vs recommended) Memory(…" at bounding box center [866, 565] width 1319 height 291
click at [347, 387] on input "**********" at bounding box center [326, 393] width 181 height 29
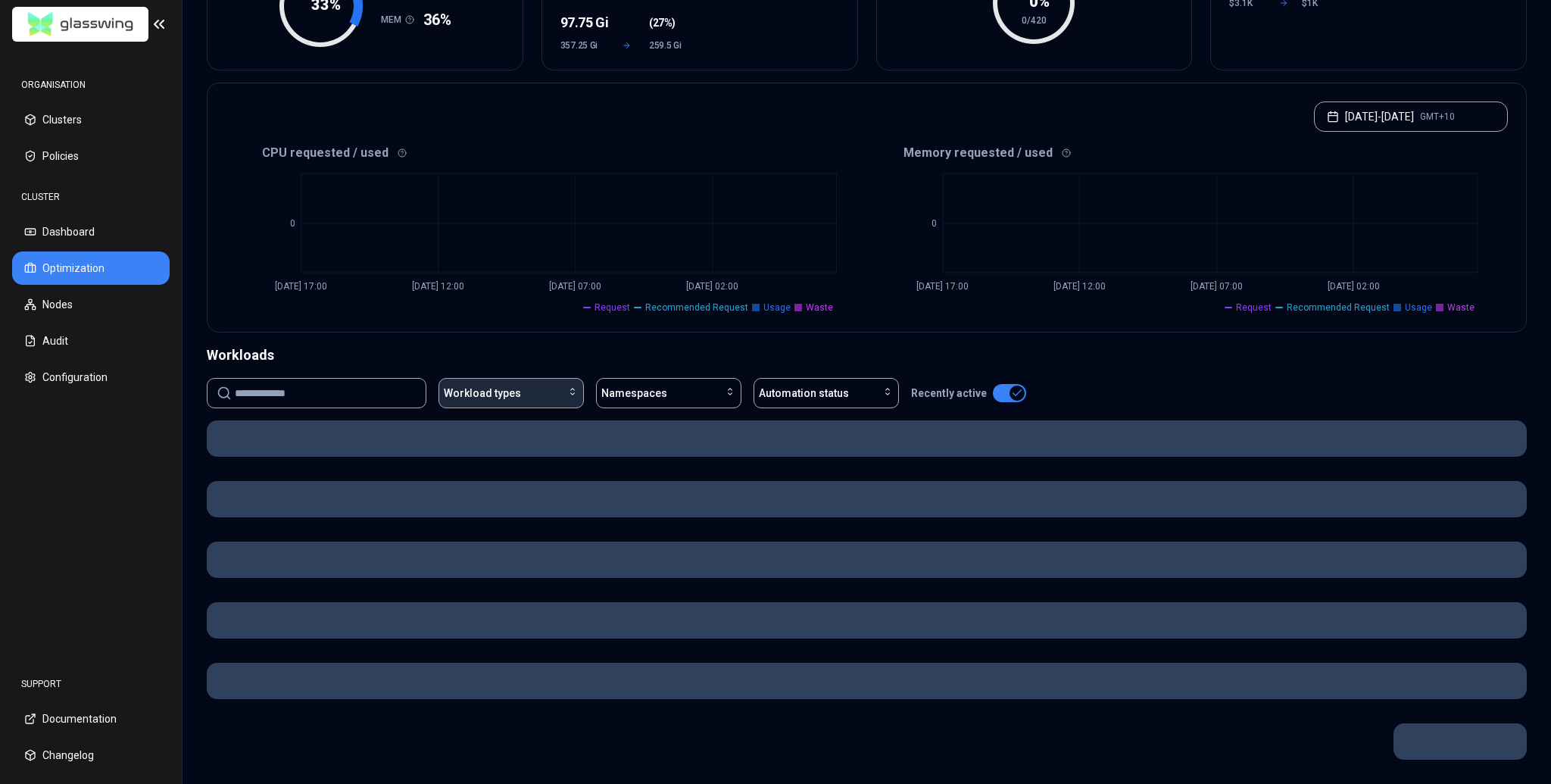
click at [500, 396] on button "Workload types" at bounding box center [510, 392] width 145 height 30
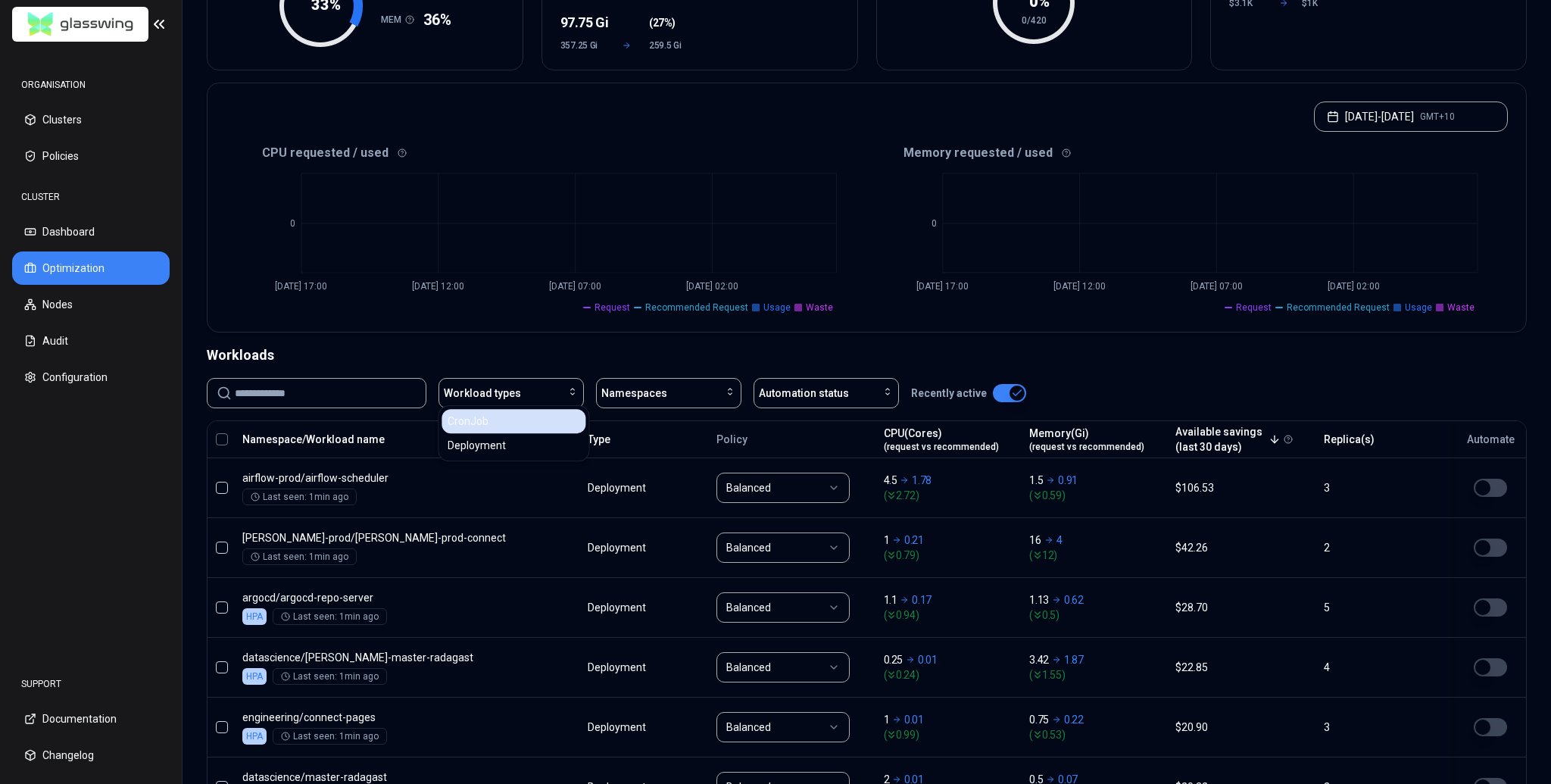
click at [498, 429] on div "CronJob" at bounding box center [513, 421] width 144 height 24
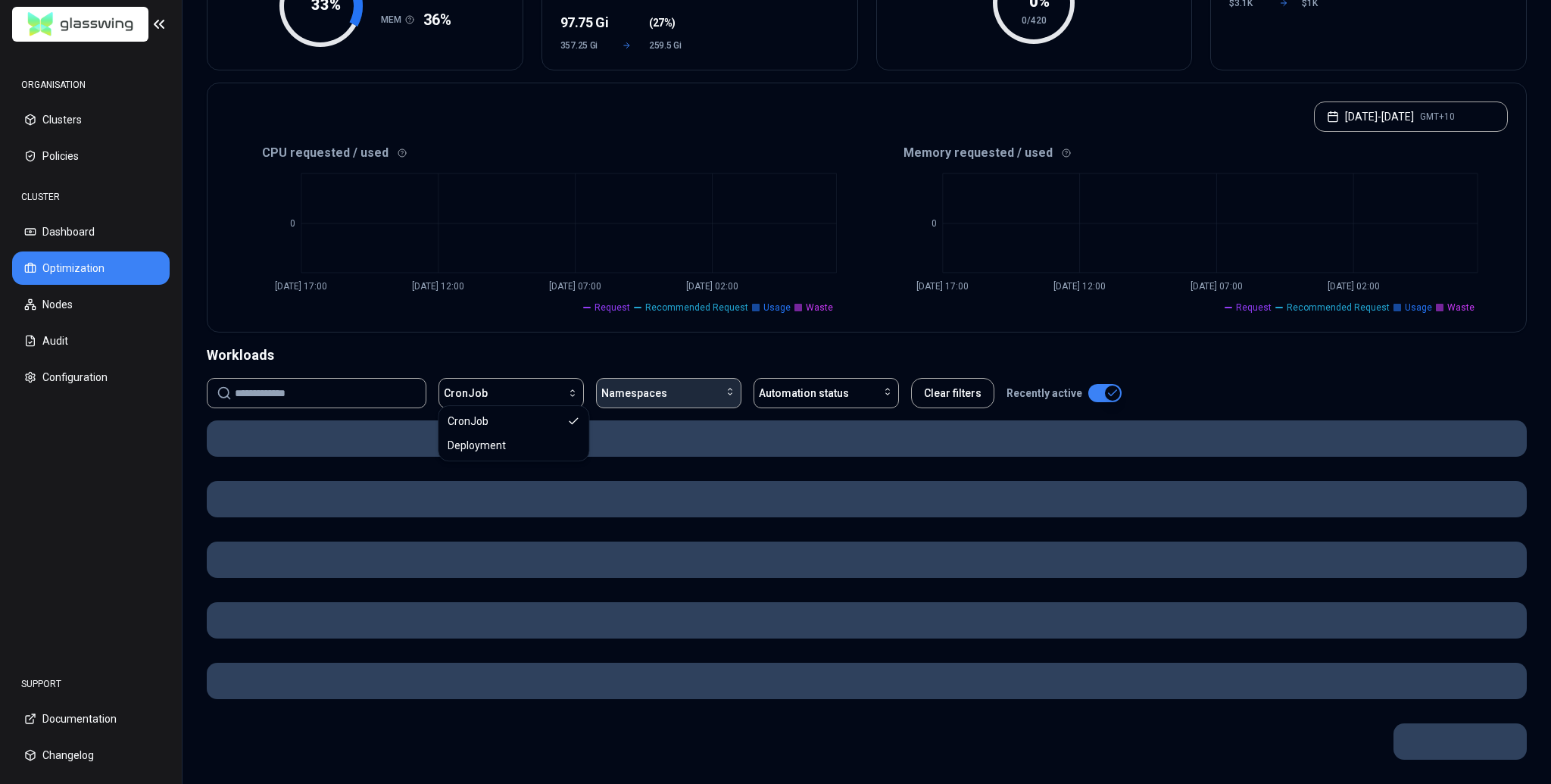
click at [644, 397] on button "Namespaces" at bounding box center [668, 392] width 145 height 30
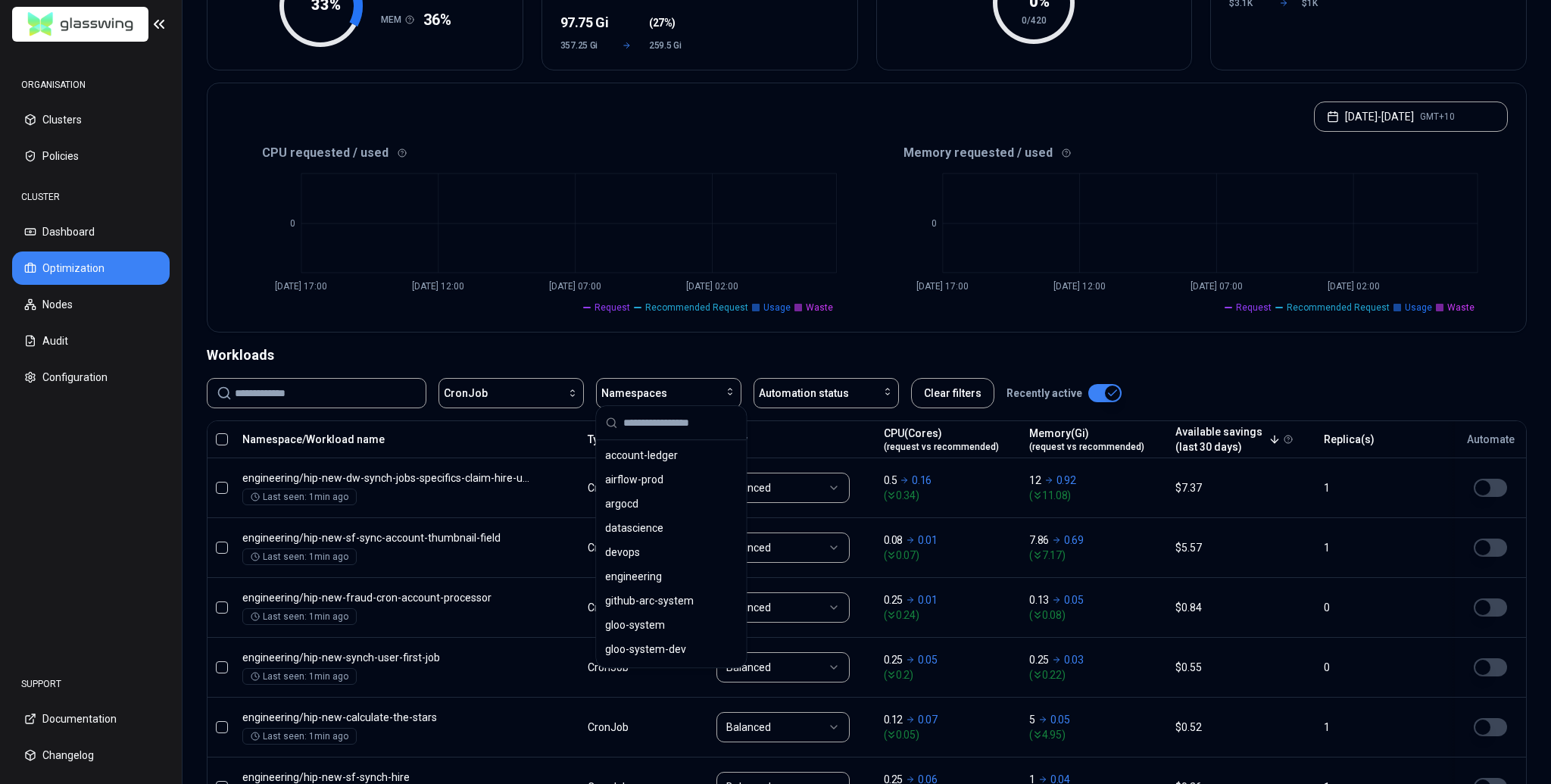
click at [663, 432] on input "text" at bounding box center [680, 422] width 113 height 33
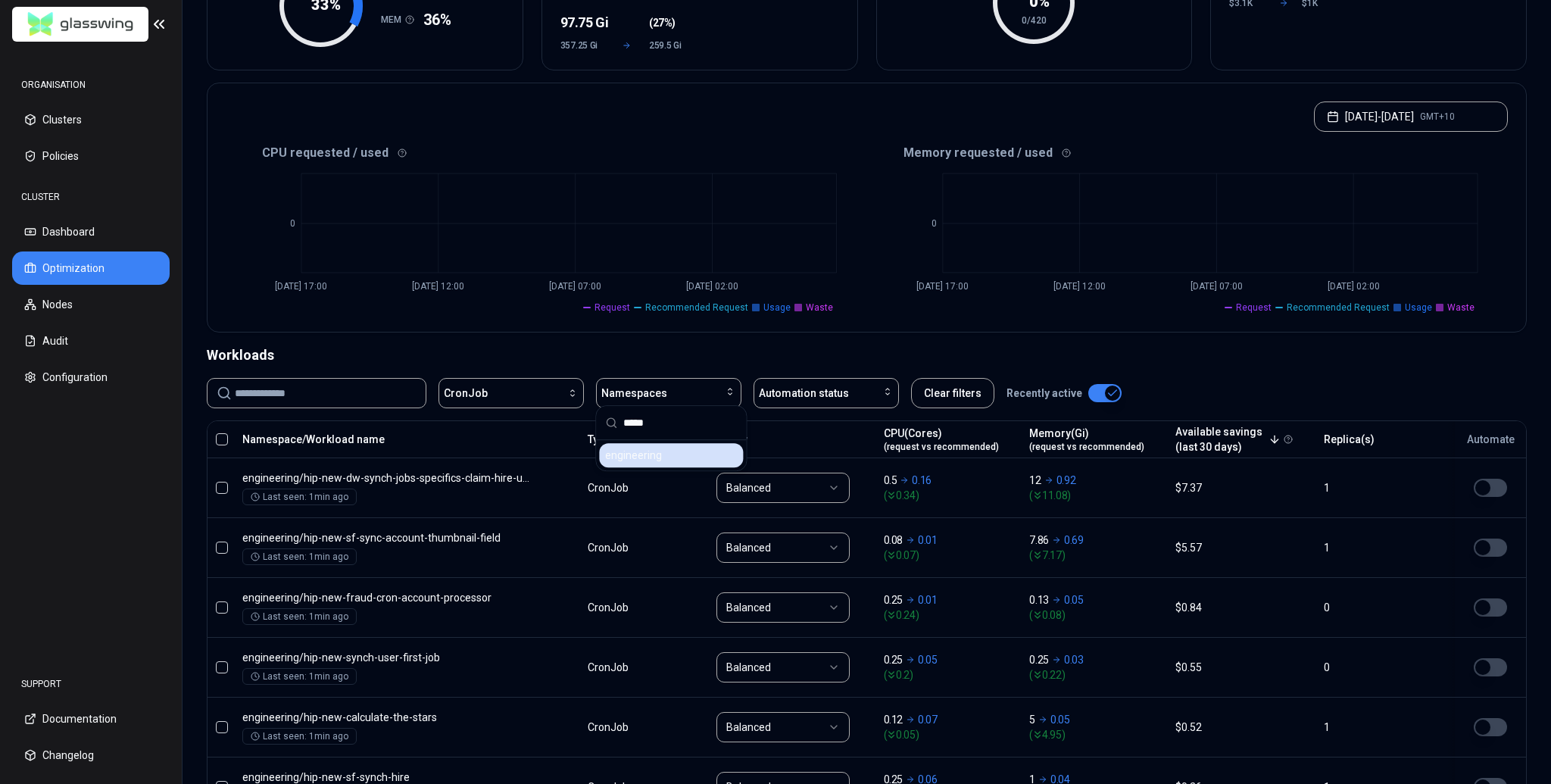
type input "*****"
click at [664, 460] on div "engineering" at bounding box center [671, 455] width 144 height 24
click at [696, 347] on div "Workloads" at bounding box center [866, 355] width 1319 height 21
click at [880, 335] on div "Optimization Efficiency score 33 % CPU 31% MEM 36% Resources (excess) 84.8 Core…" at bounding box center [866, 501] width 1368 height 1270
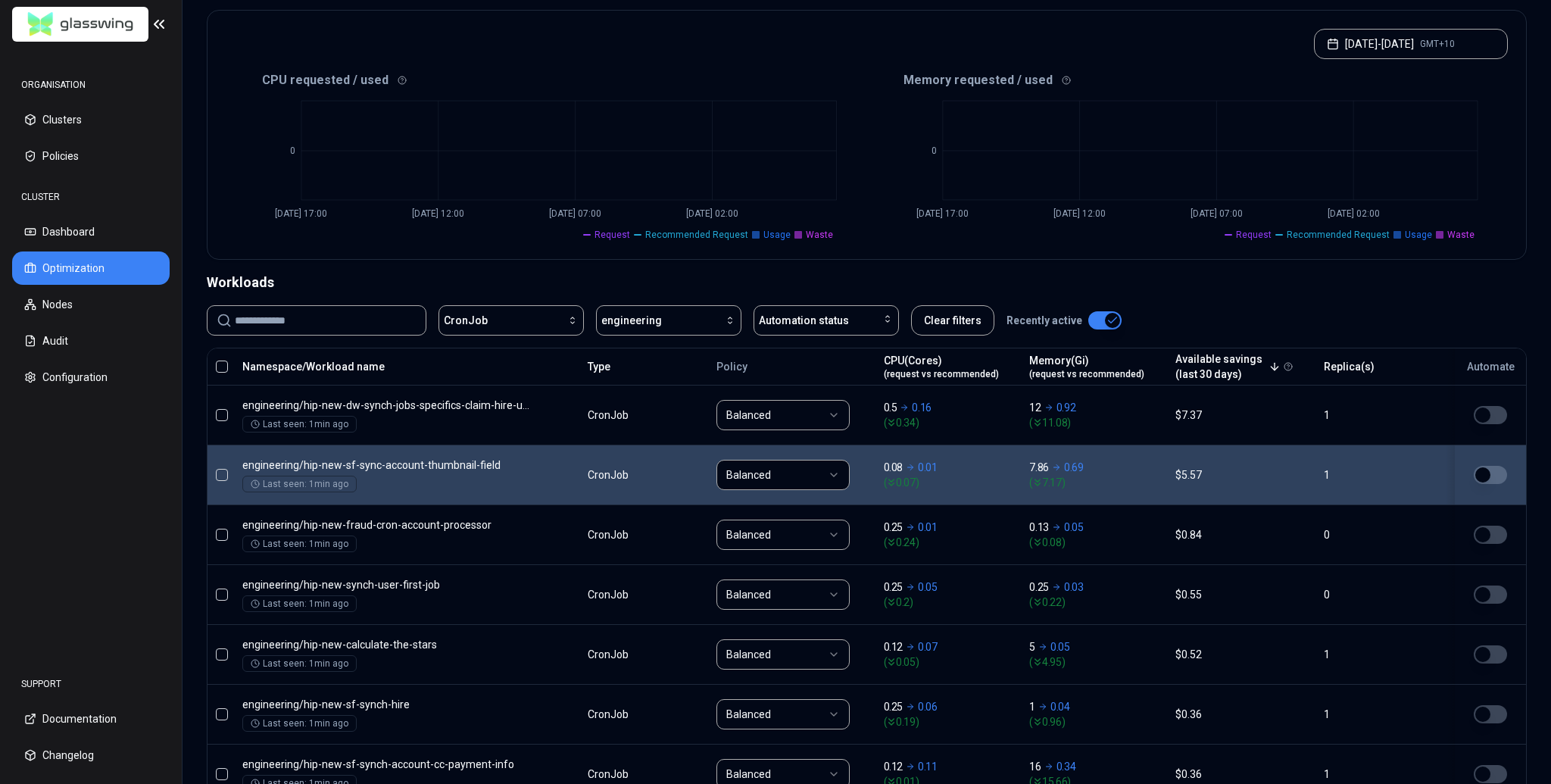
scroll to position [449, 0]
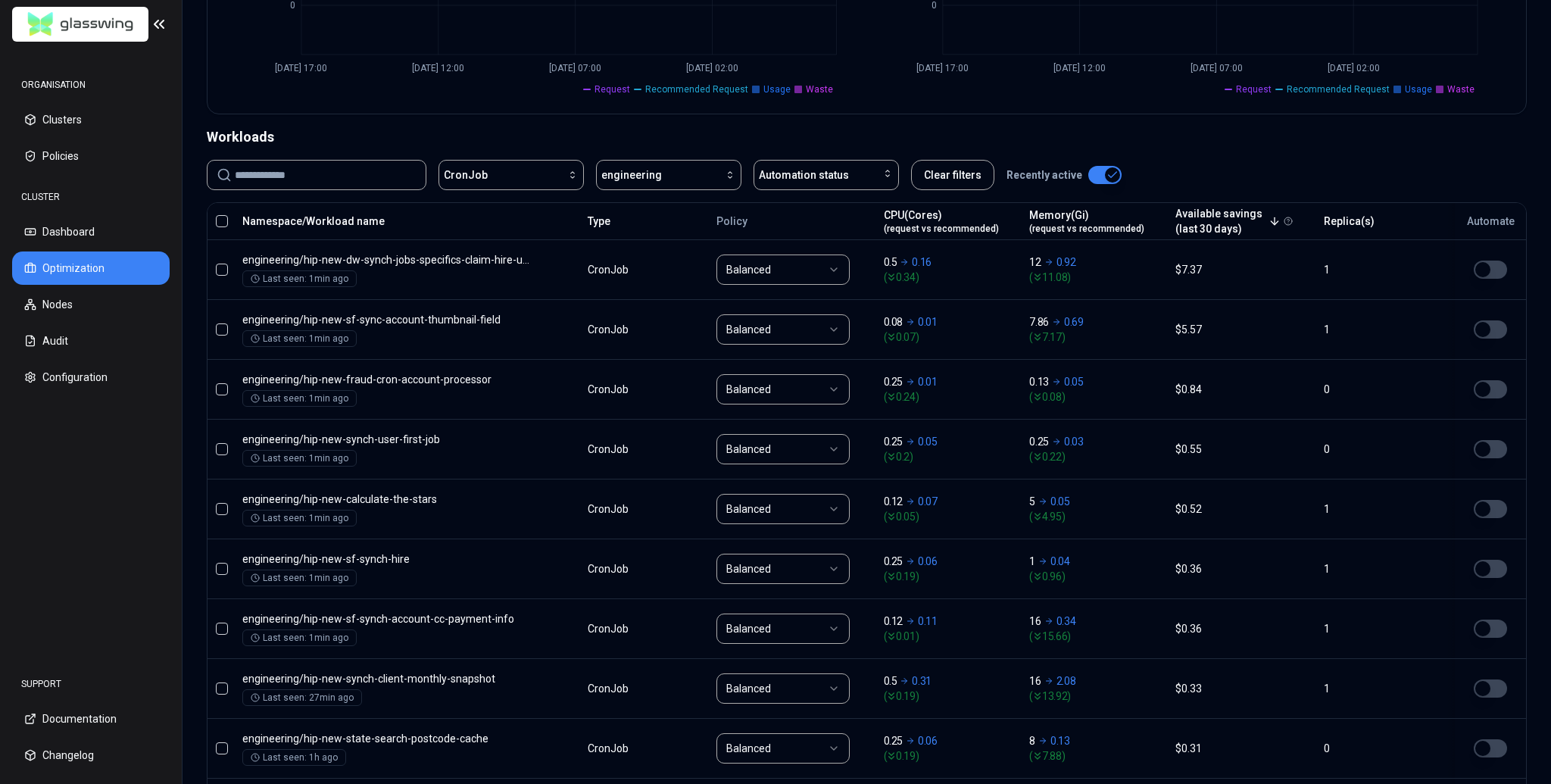
click at [1046, 173] on div "CronJob engineering Automation status Clear filters Recently active" at bounding box center [866, 174] width 1319 height 30
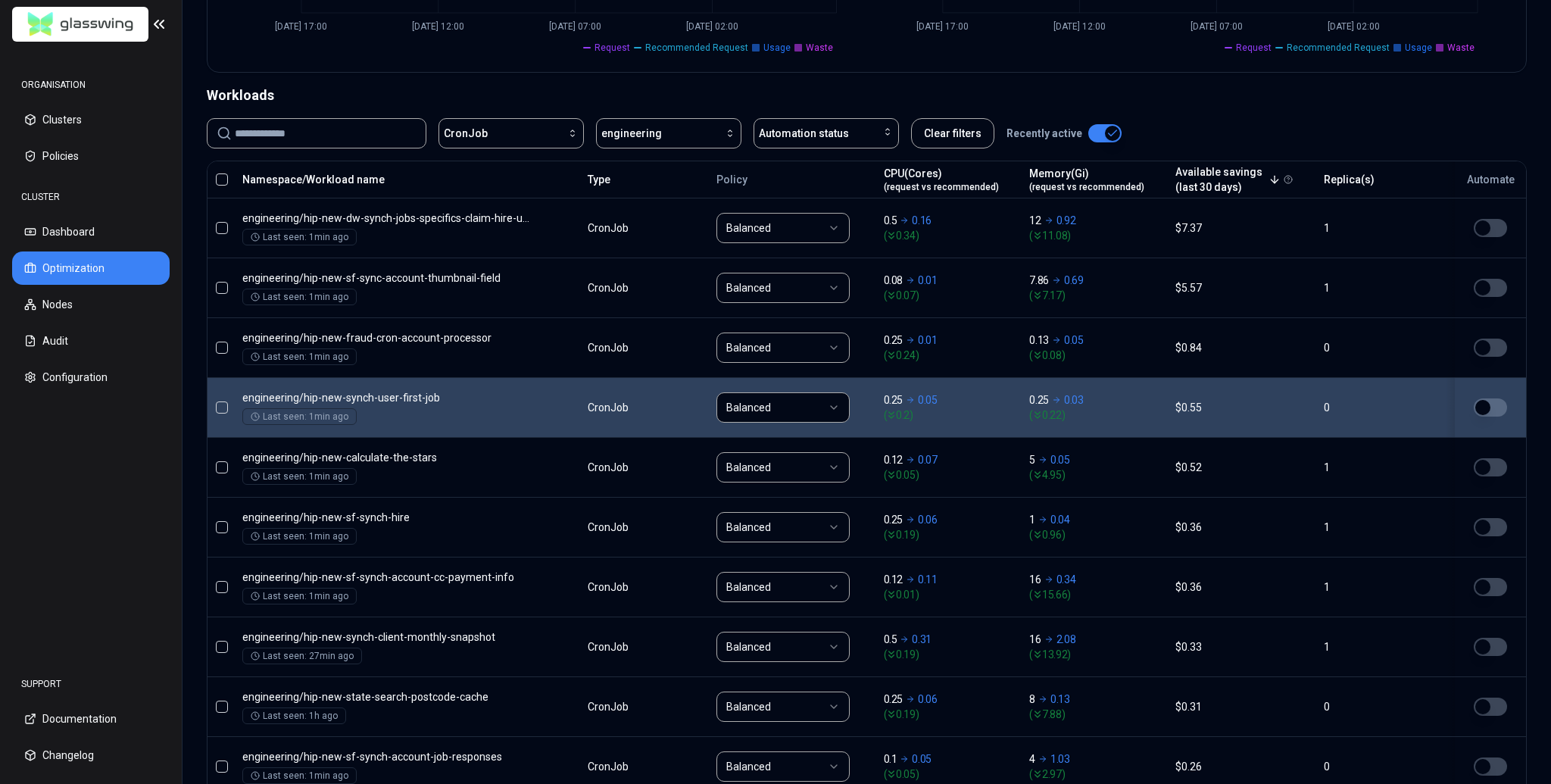
scroll to position [426, 0]
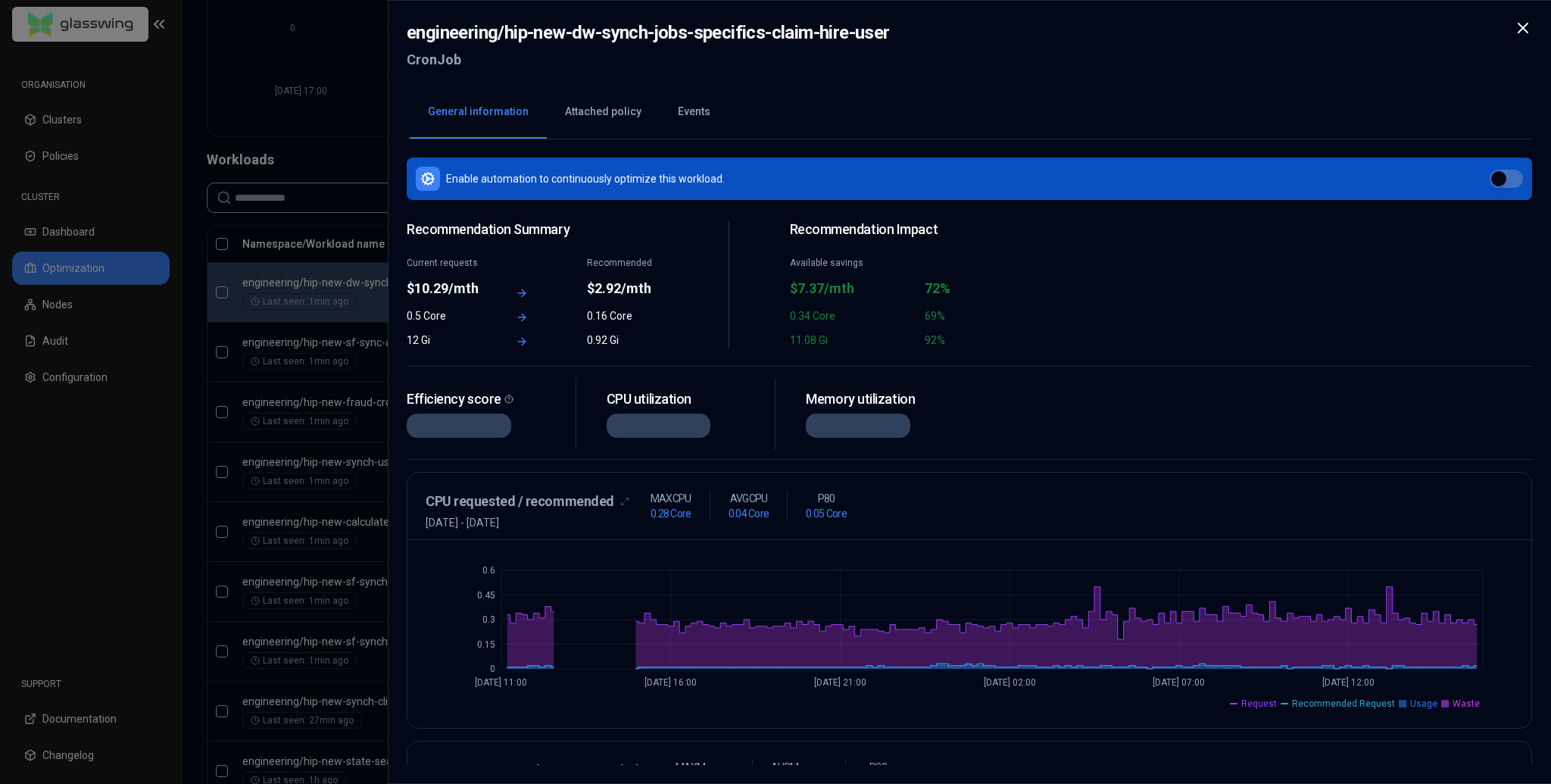
click at [594, 109] on button "Attached policy" at bounding box center [603, 112] width 113 height 53
click at [471, 109] on button "General information" at bounding box center [478, 112] width 137 height 53
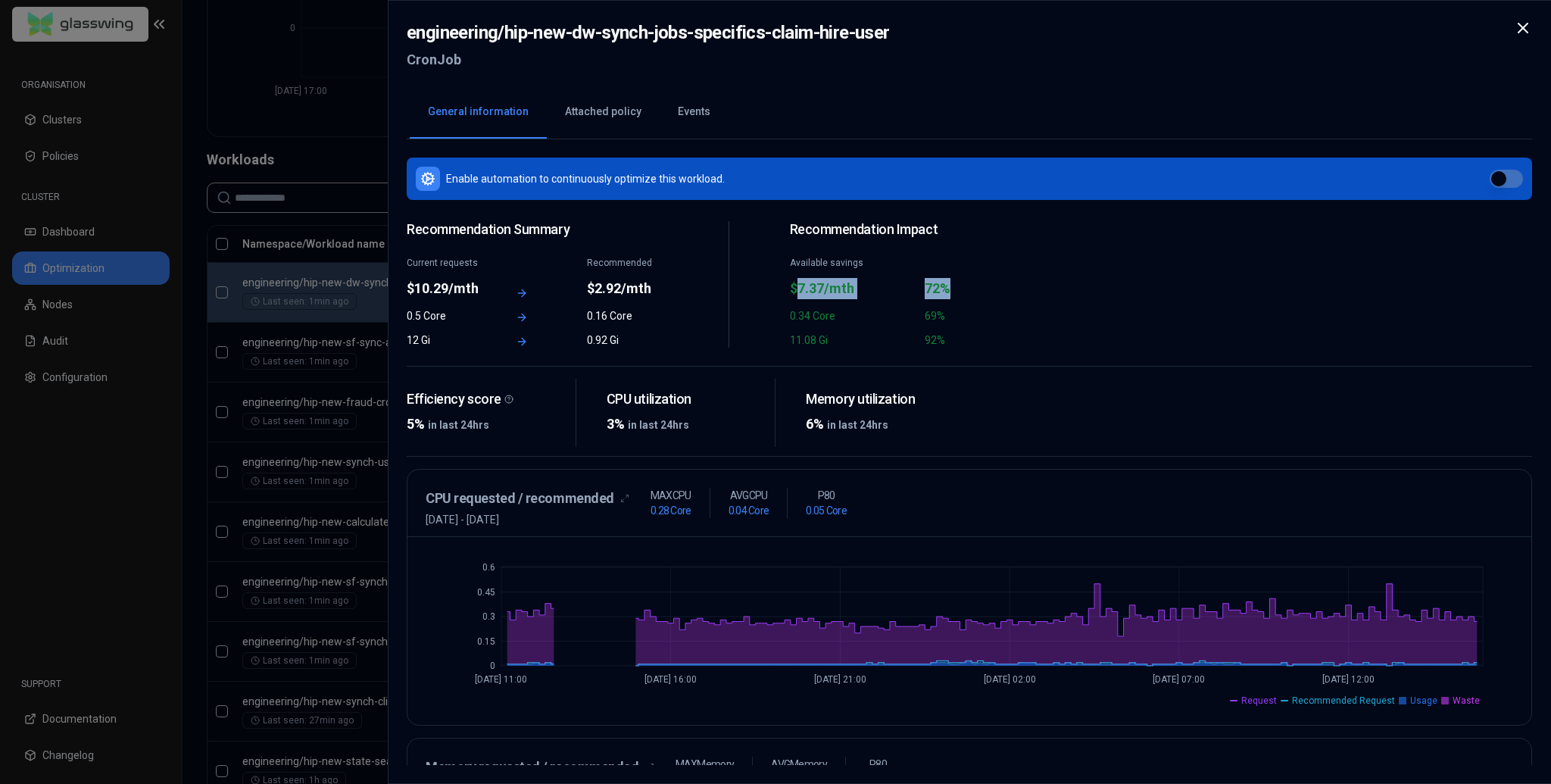
drag, startPoint x: 798, startPoint y: 289, endPoint x: 962, endPoint y: 289, distance: 164.0
click at [962, 289] on div "Available savings $7.37/mth 72%" at bounding box center [920, 278] width 262 height 42
click at [971, 299] on div "Recommendation Impact Available savings $7.37/mth 72% 0.34 Core 69% 11.08 Gi 92%" at bounding box center [920, 284] width 262 height 126
click at [309, 125] on div at bounding box center [775, 392] width 1551 height 784
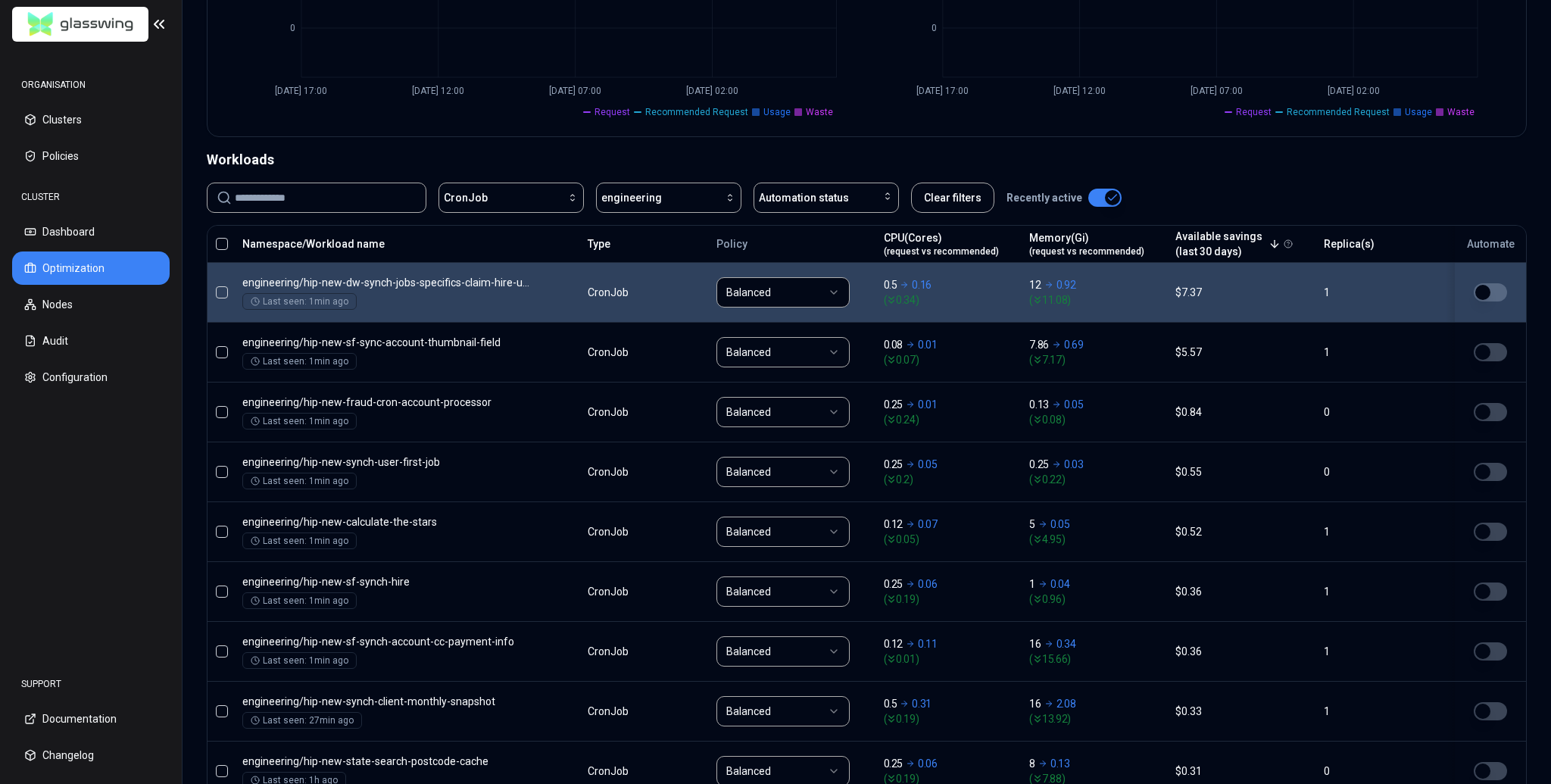
click at [1046, 245] on span "(request vs recommended)" at bounding box center [1086, 251] width 115 height 12
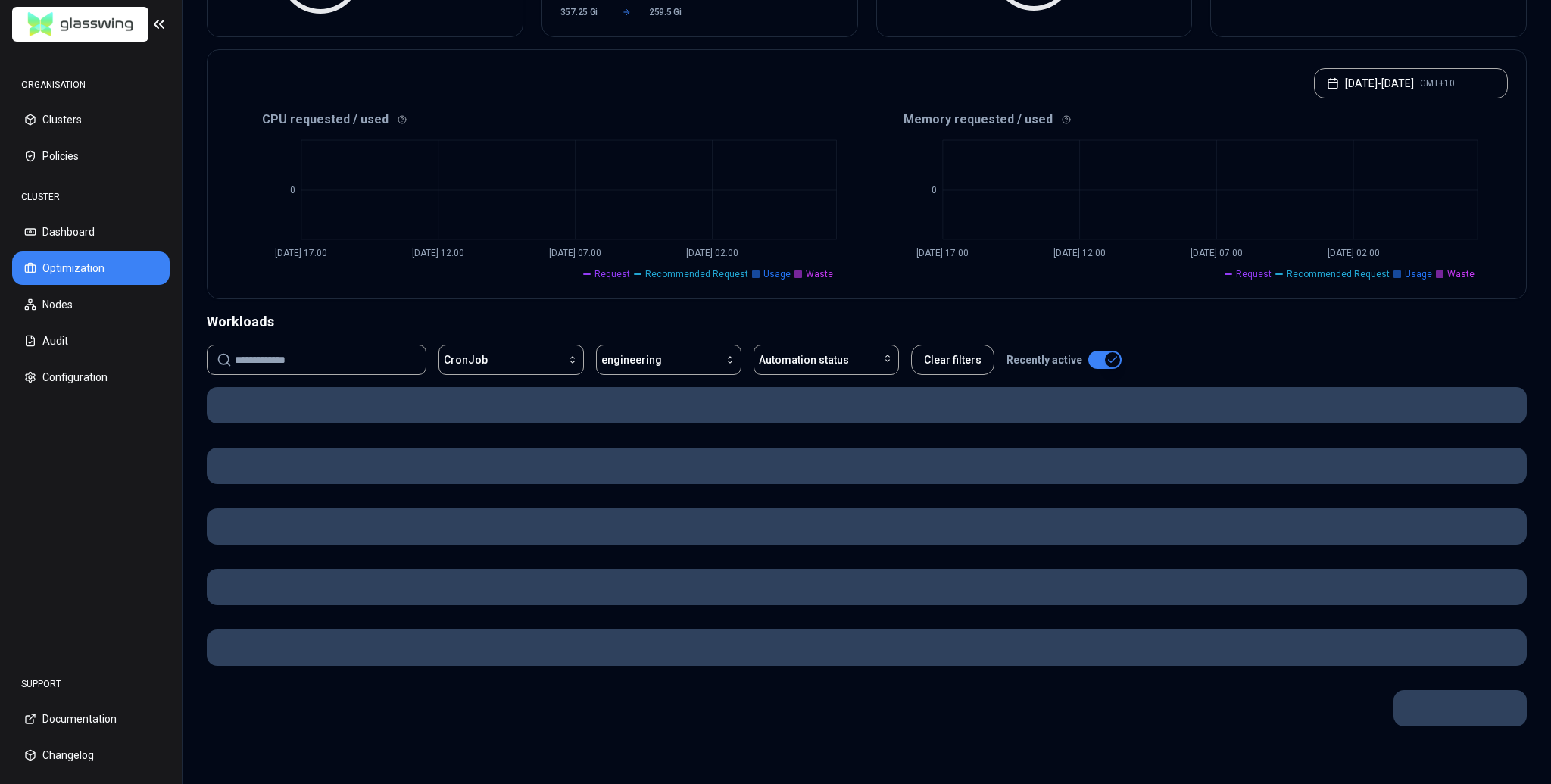
scroll to position [426, 0]
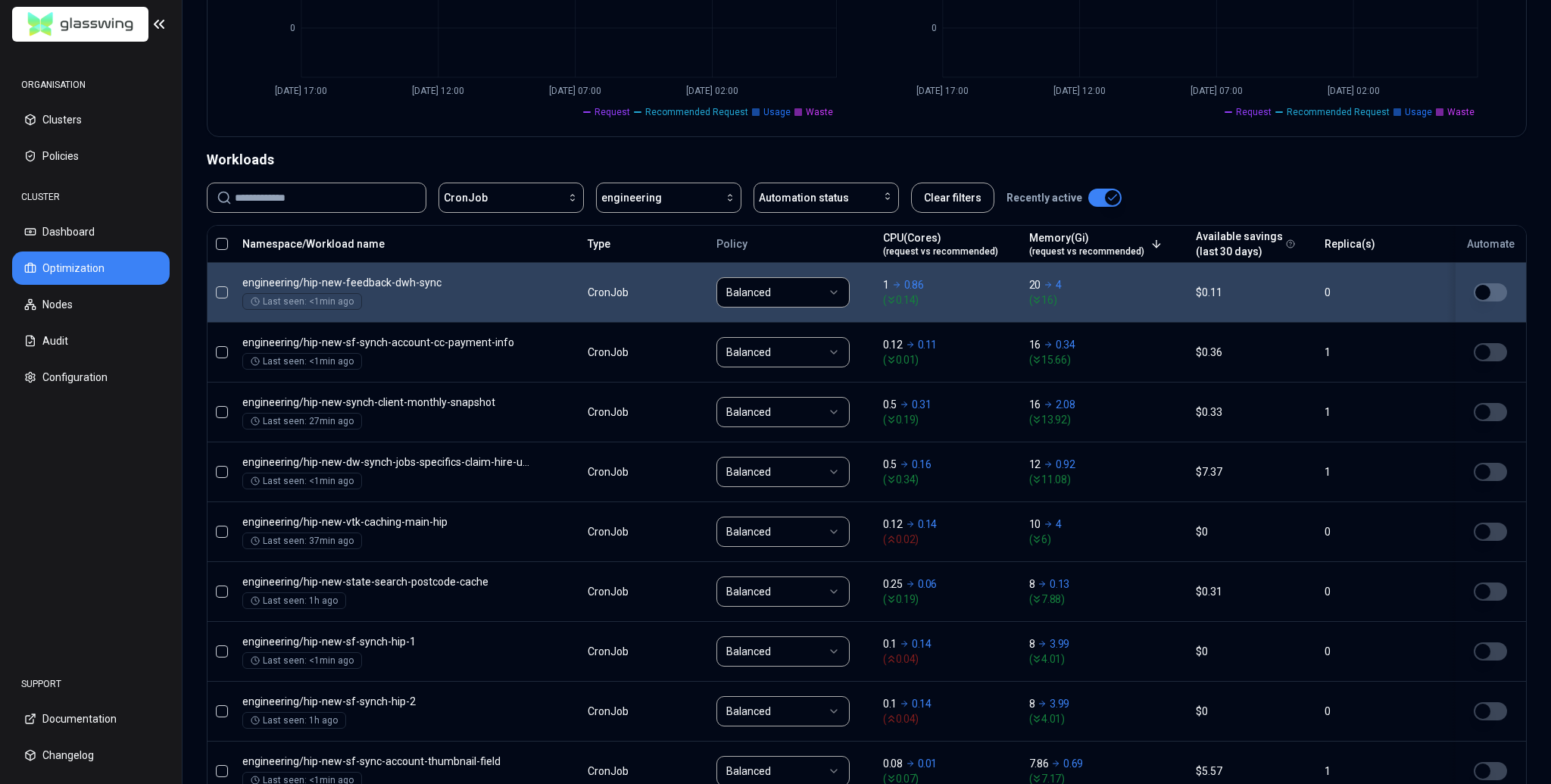
click at [1003, 304] on body "ORGANISATION Clusters Policies CLUSTER Dashboard Optimization Nodes Audit Confi…" at bounding box center [775, 392] width 1551 height 784
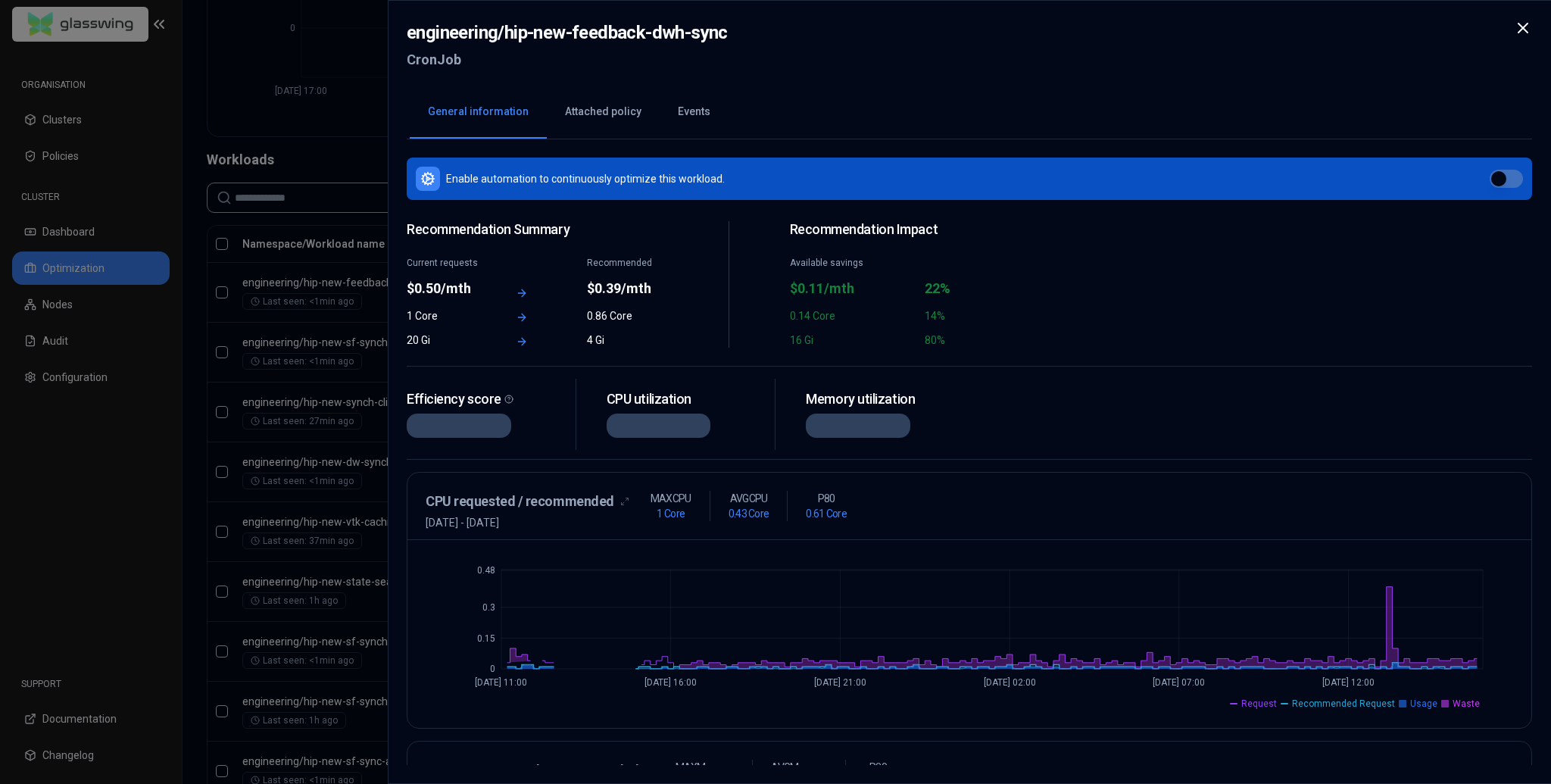
click at [293, 286] on div at bounding box center [775, 392] width 1551 height 784
drag, startPoint x: 582, startPoint y: 313, endPoint x: 663, endPoint y: 313, distance: 81.0
click at [650, 313] on div "1 Core 0.86 Core" at bounding box center [537, 315] width 262 height 15
click at [680, 318] on div "Recommendation Summary Current requests $0.50/mth Recommended $0.39/mth 1 Core …" at bounding box center [728, 284] width 644 height 126
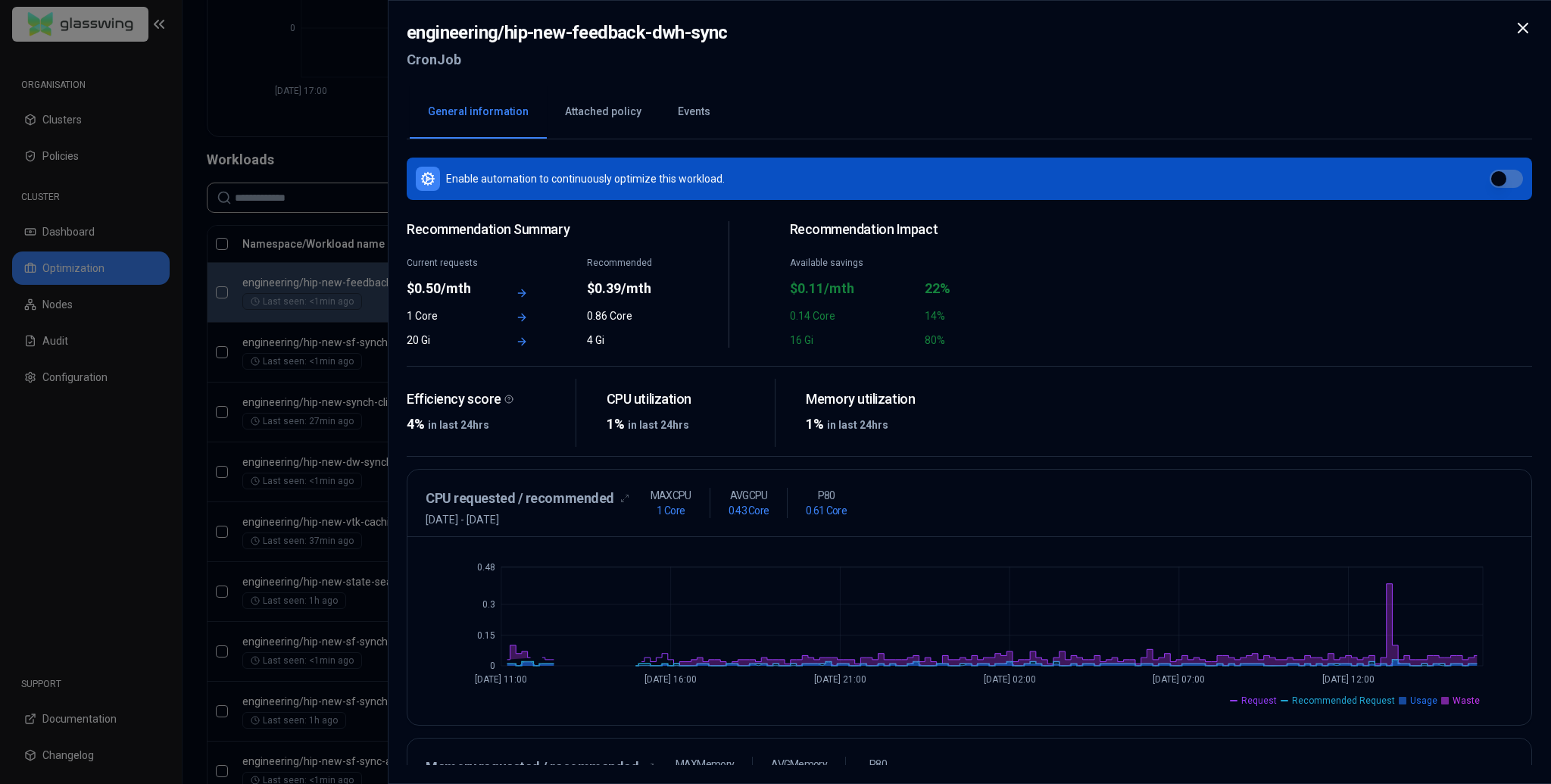
click at [299, 451] on div at bounding box center [775, 392] width 1551 height 784
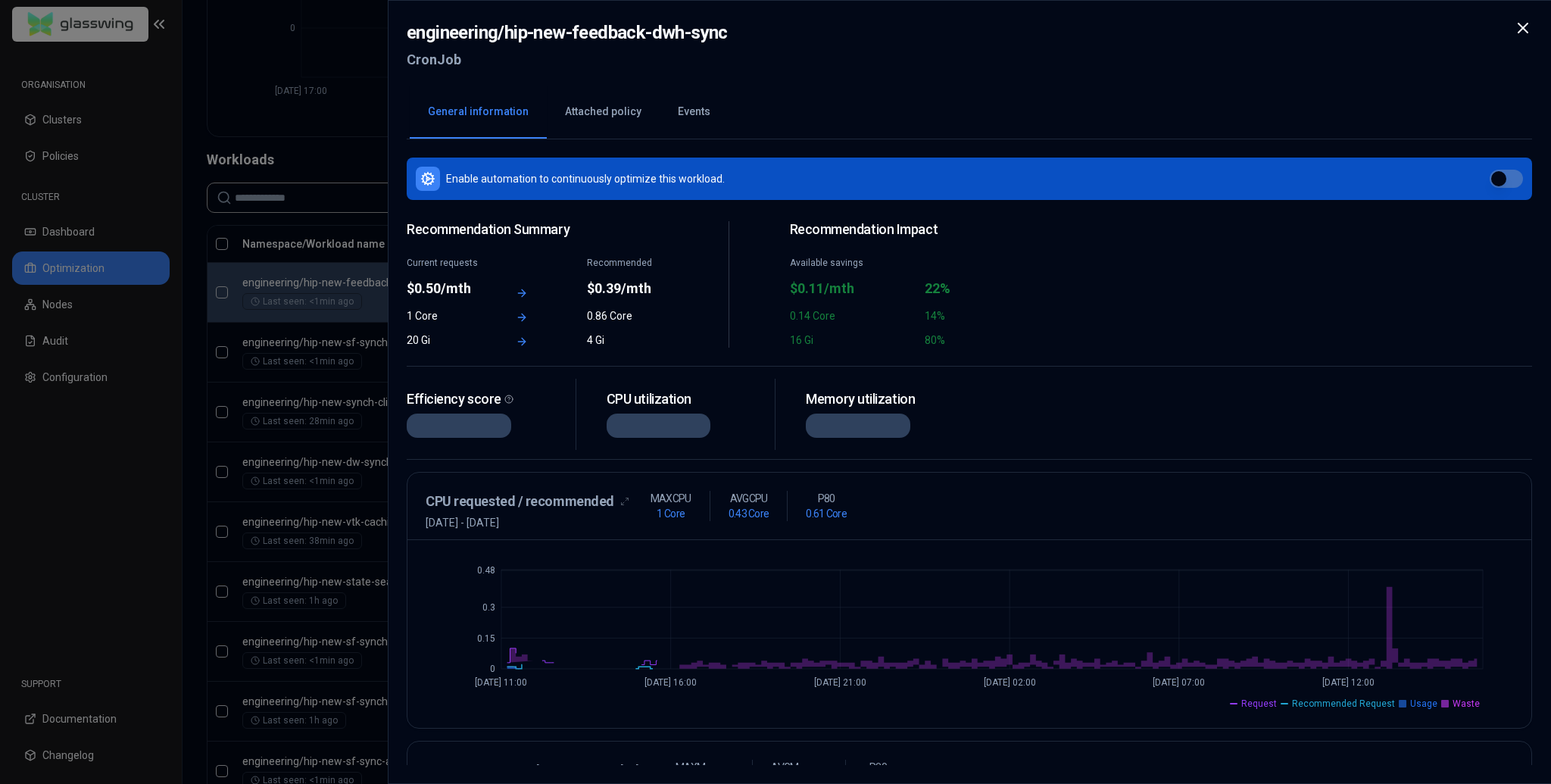
drag, startPoint x: 448, startPoint y: 278, endPoint x: 265, endPoint y: 275, distance: 183.0
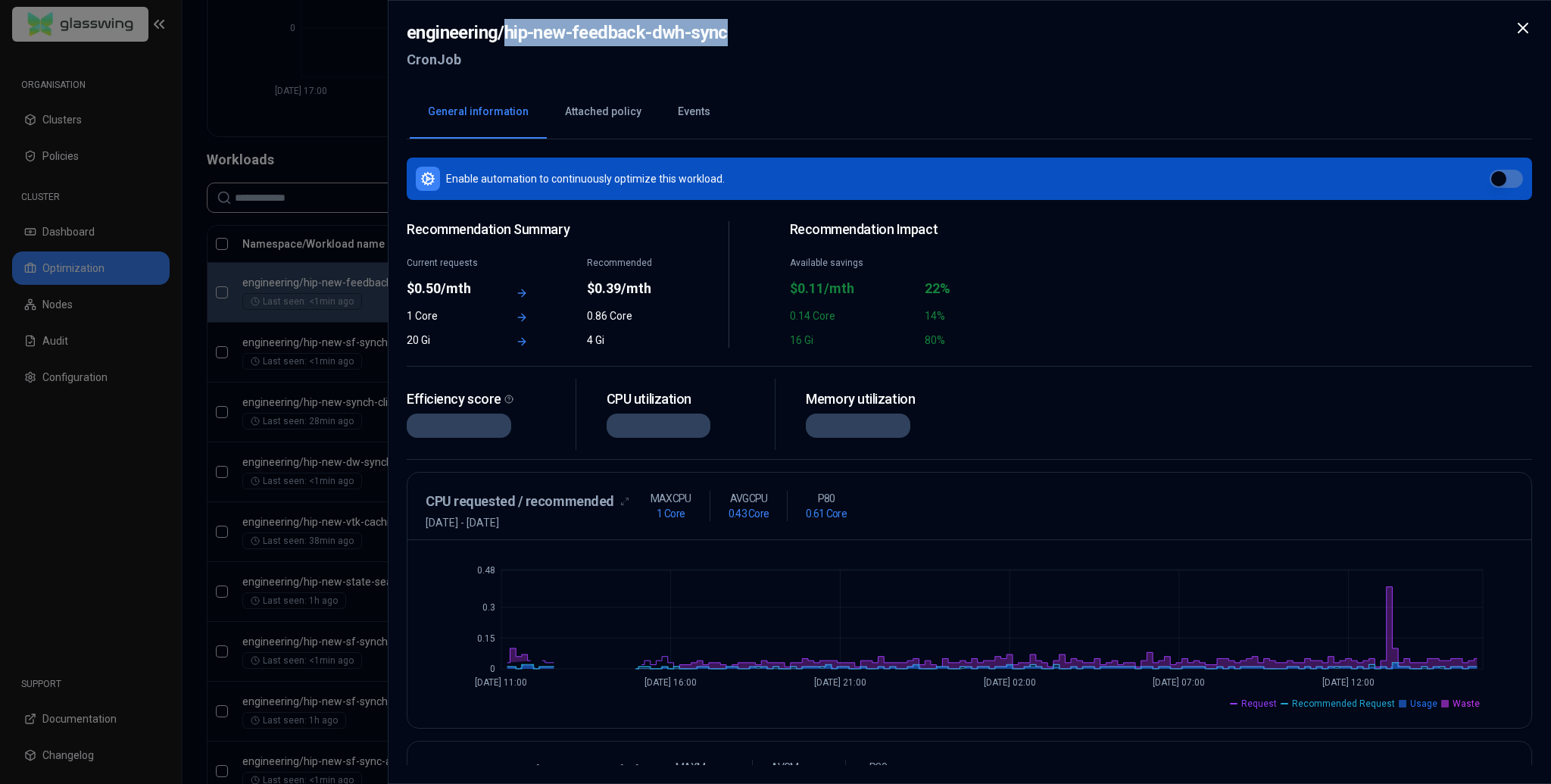
drag, startPoint x: 507, startPoint y: 35, endPoint x: 806, endPoint y: 43, distance: 299.1
click at [806, 43] on div "engineering / hip-new-feedback-dwh-sync CronJob" at bounding box center [969, 50] width 1125 height 64
copy h2 "hip-new-feedback-dwh-sync"
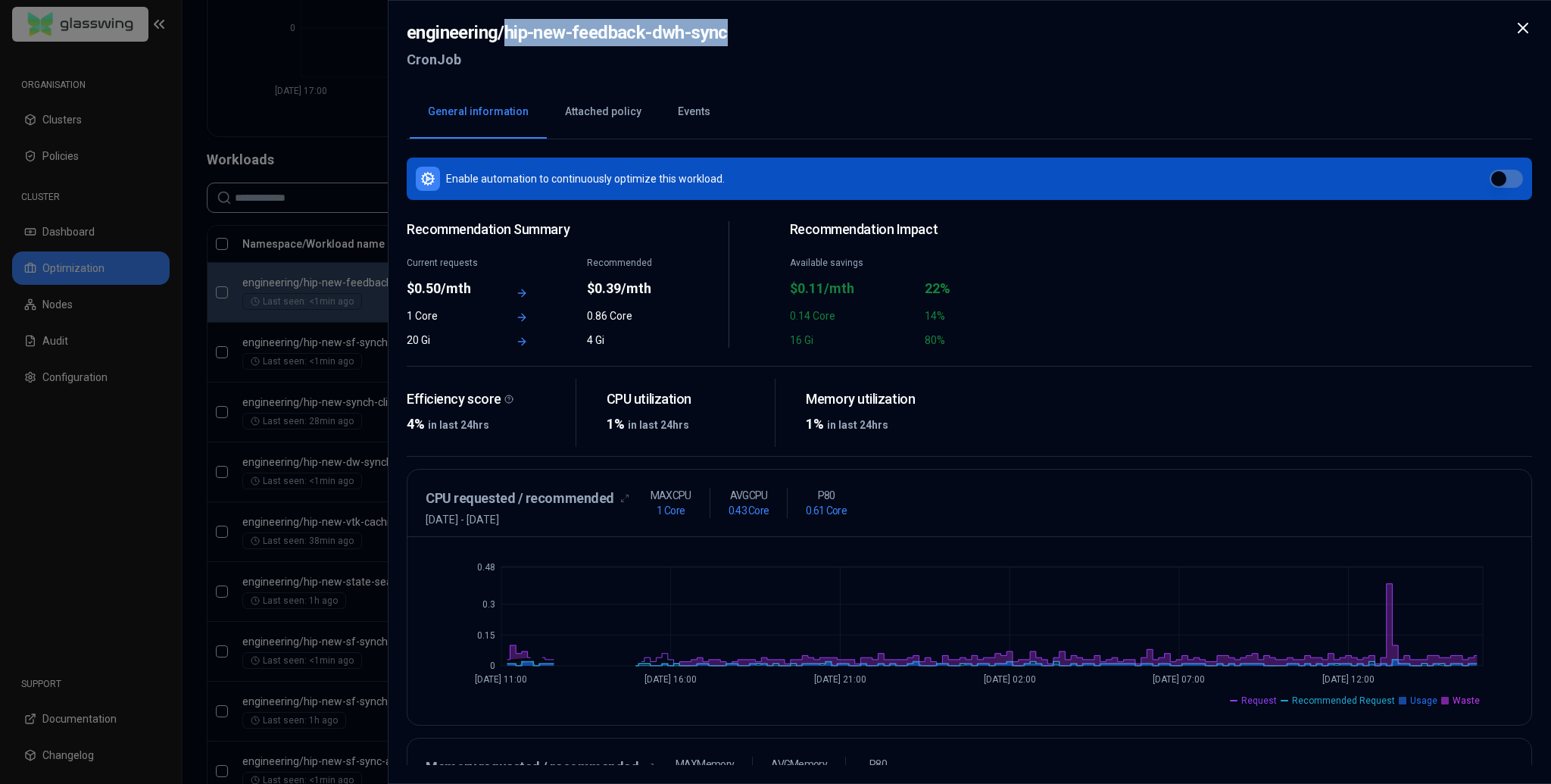
click at [144, 521] on div at bounding box center [775, 392] width 1551 height 784
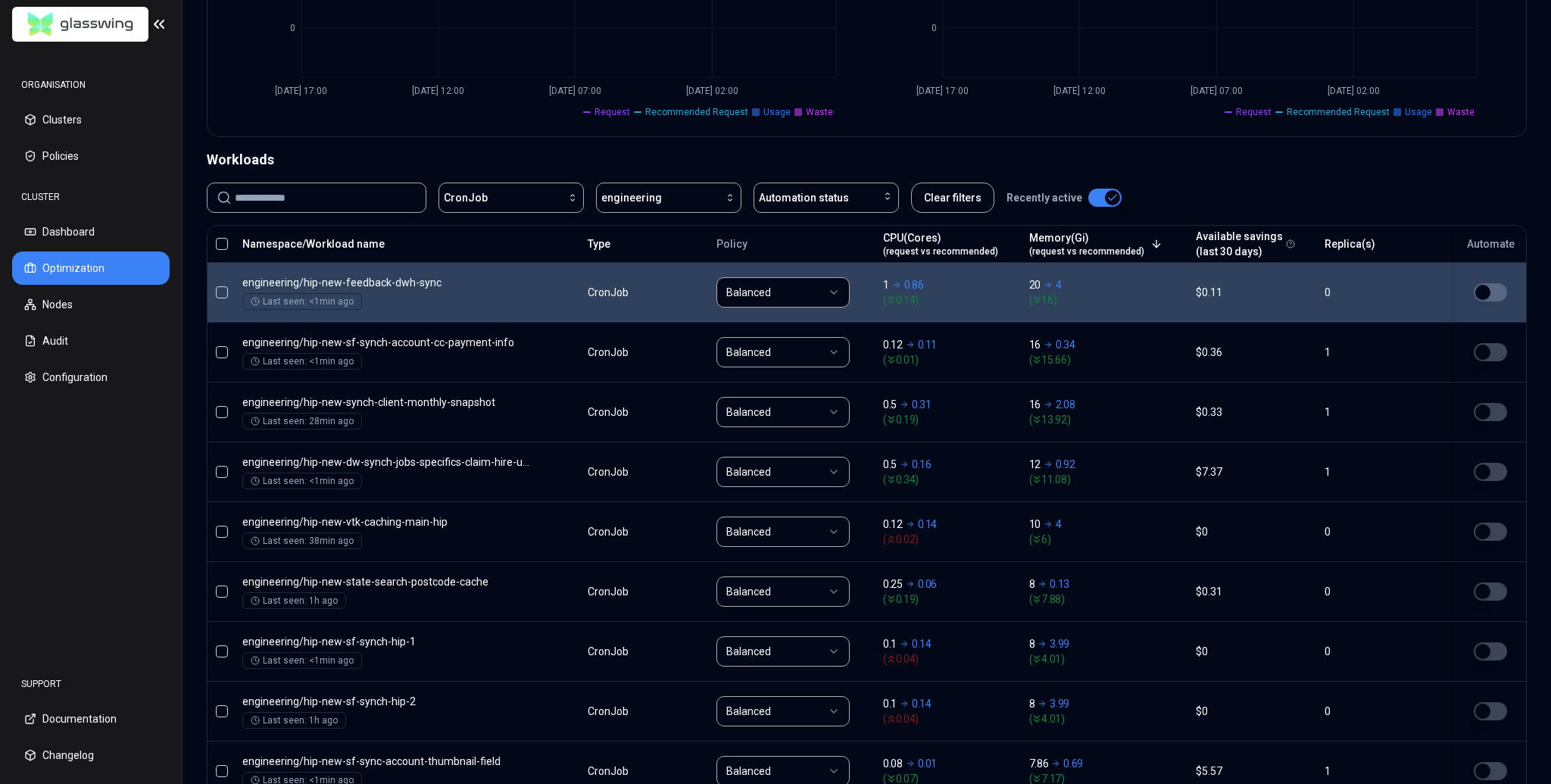
click at [1041, 300] on body "ORGANISATION Clusters Policies CLUSTER Dashboard Optimization Nodes Audit Confi…" at bounding box center [775, 392] width 1551 height 784
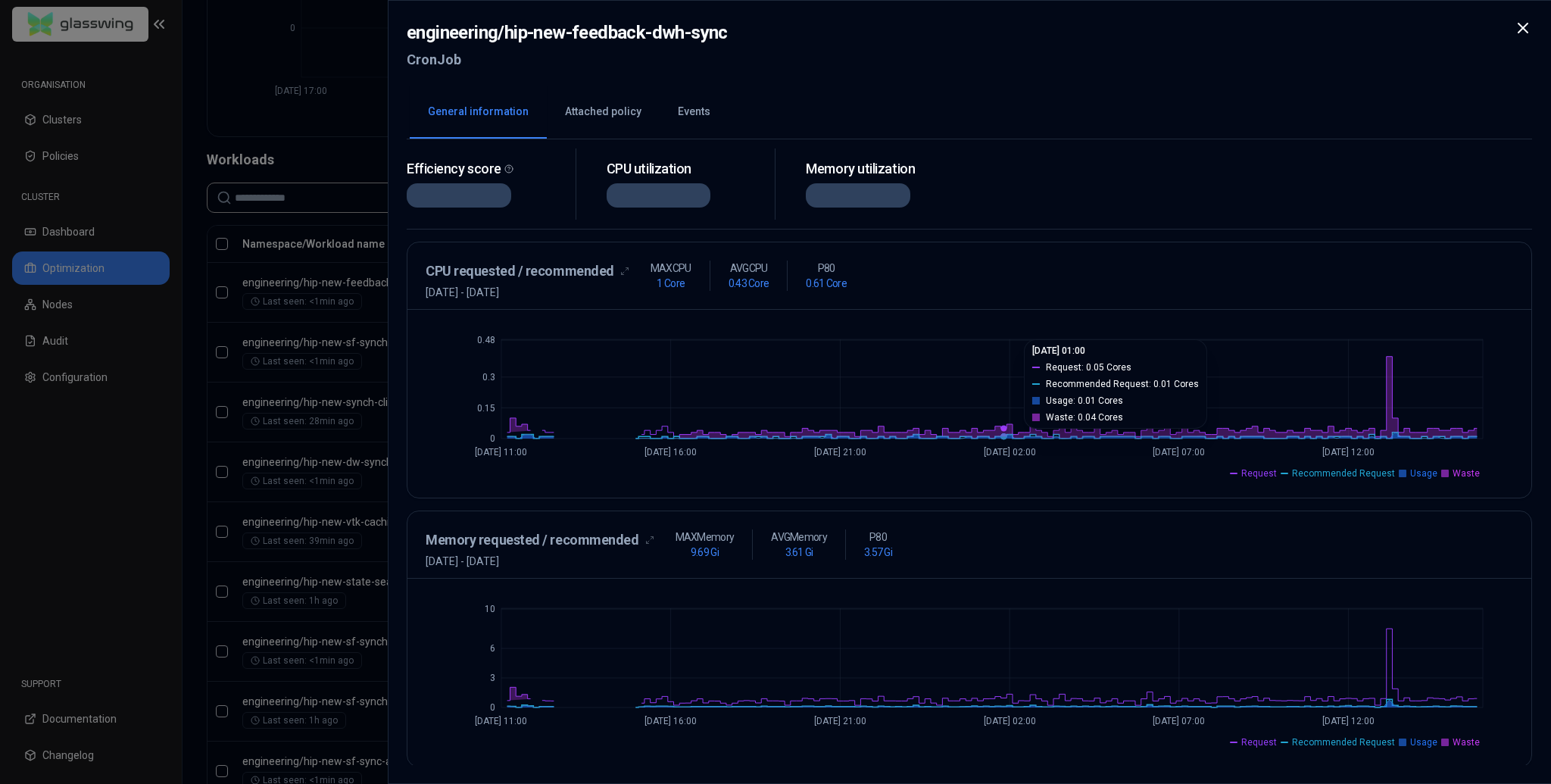
scroll to position [227, 0]
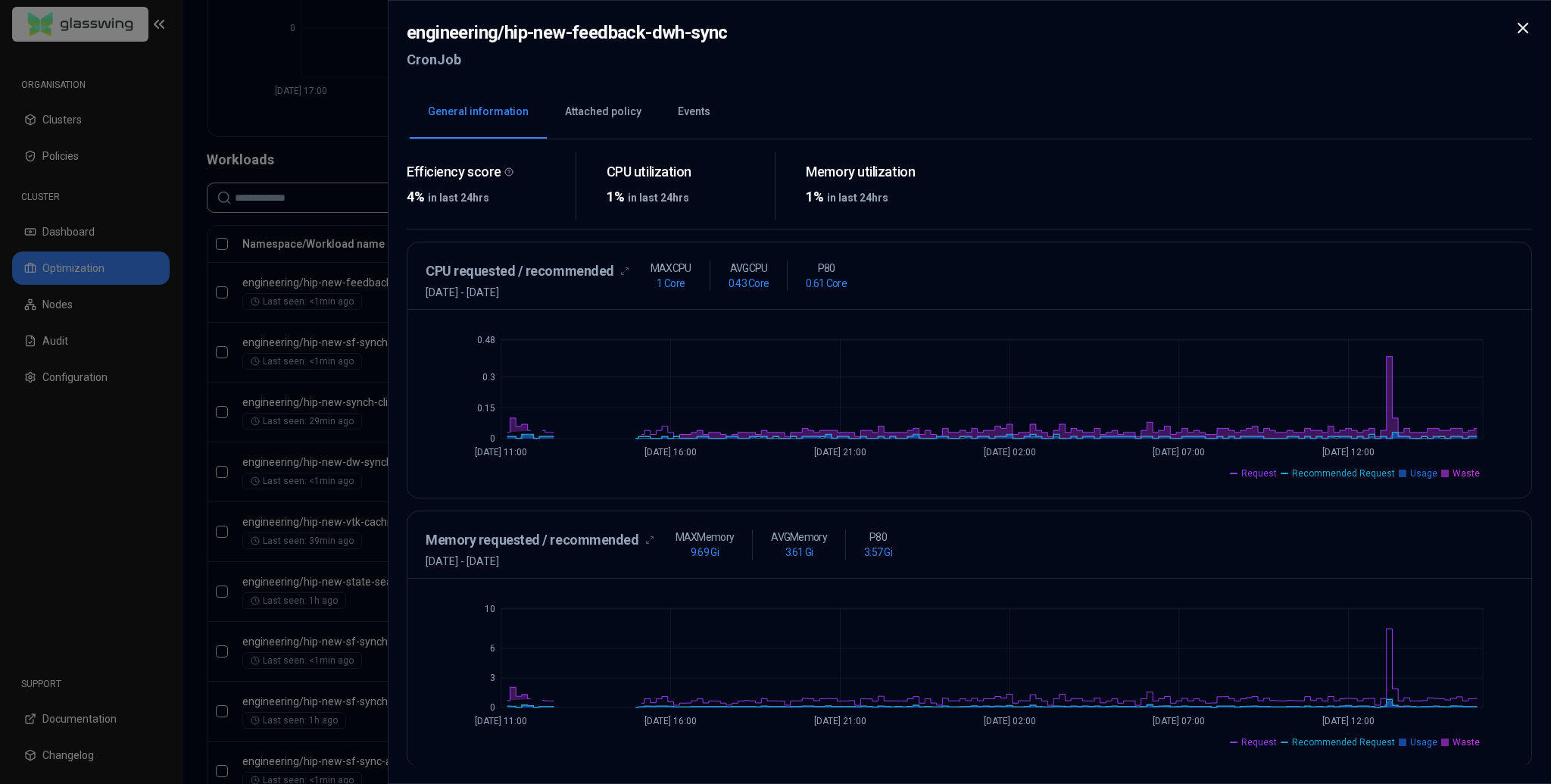
click at [557, 116] on button "Attached policy" at bounding box center [603, 112] width 113 height 53
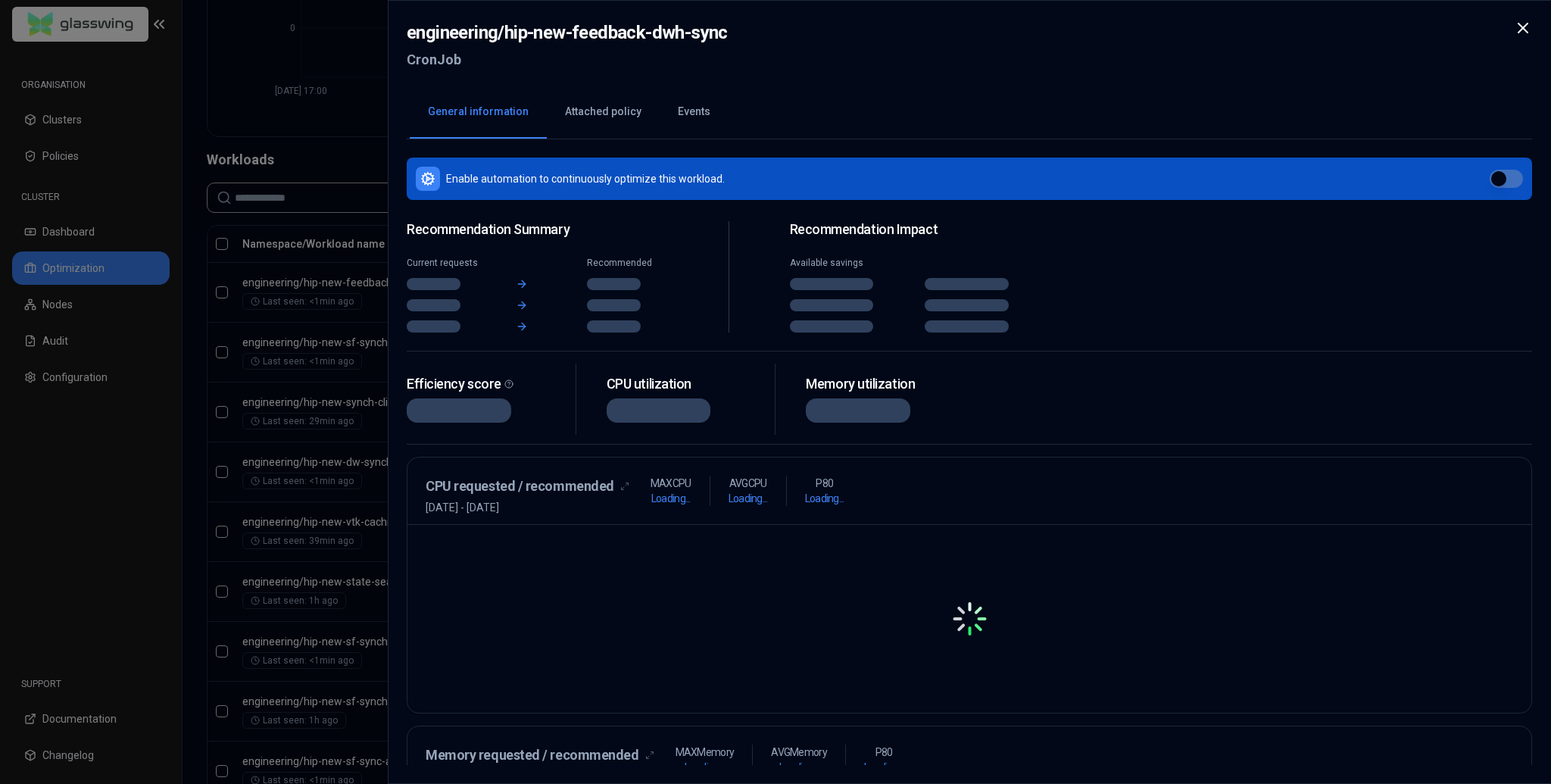
click at [506, 111] on button "General information" at bounding box center [478, 112] width 137 height 53
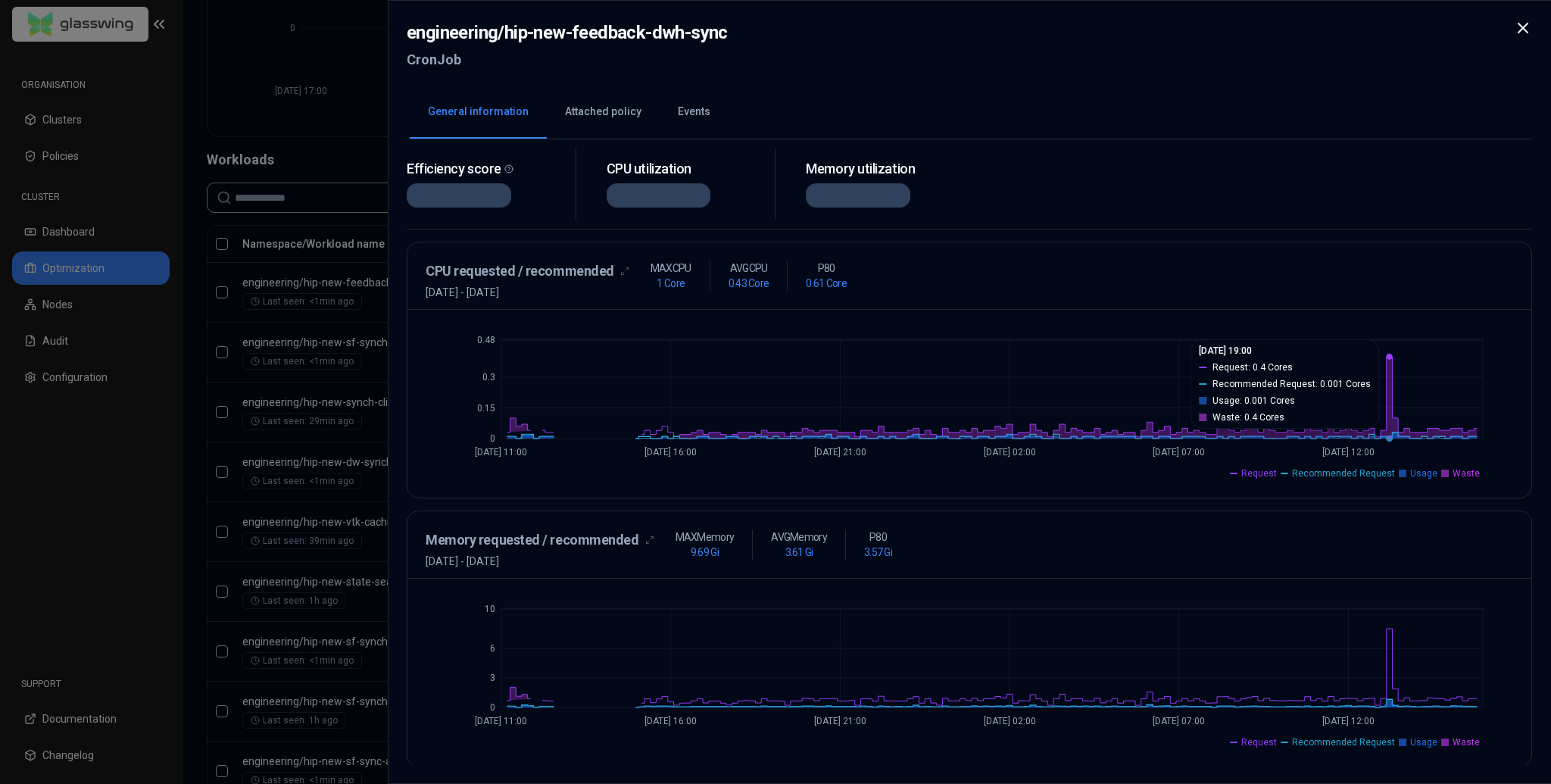
scroll to position [85, 0]
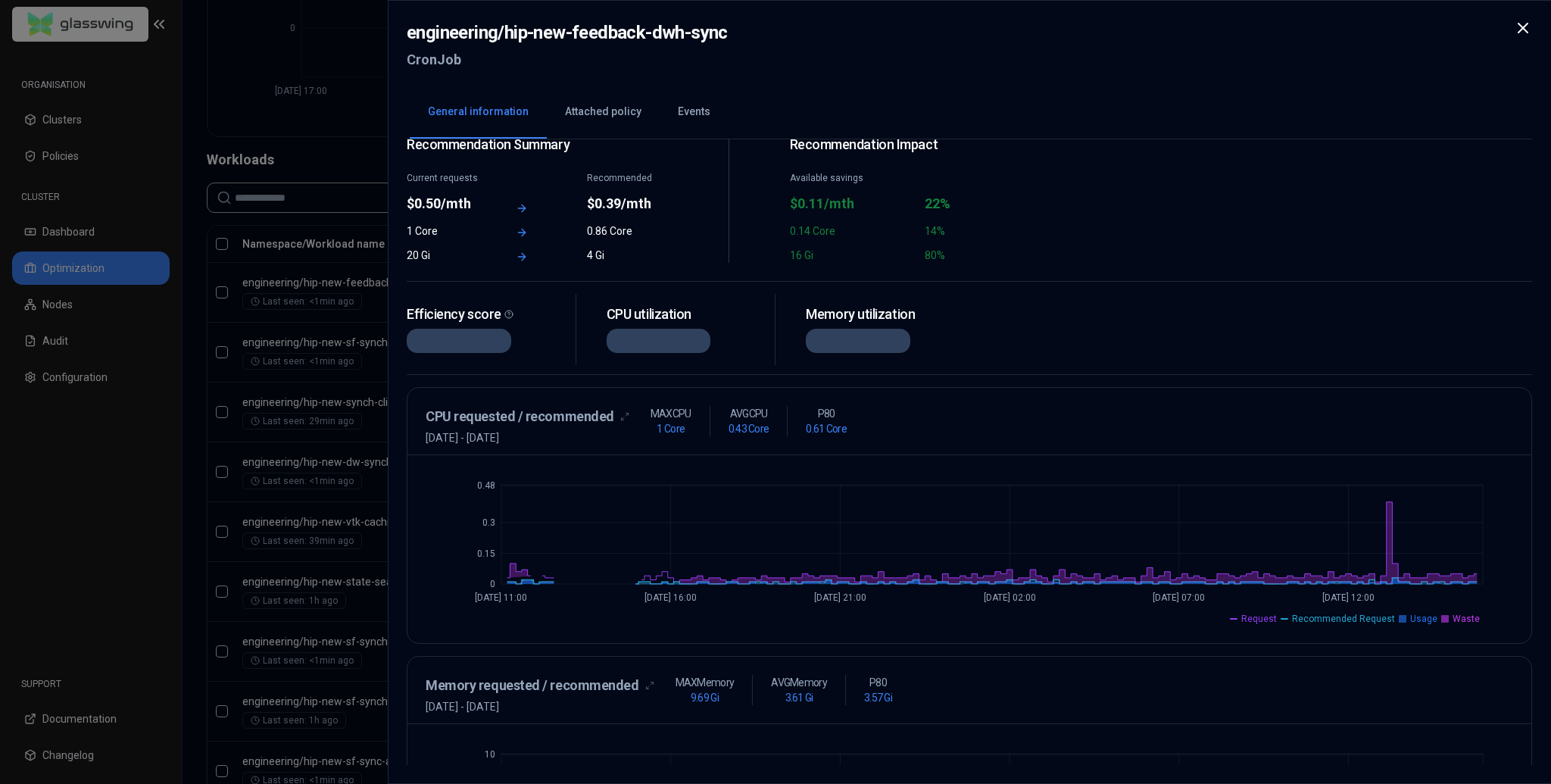
click at [1046, 8] on div "engineering / hip-new-feedback-dwh-sync CronJob General information Attached po…" at bounding box center [969, 392] width 1163 height 784
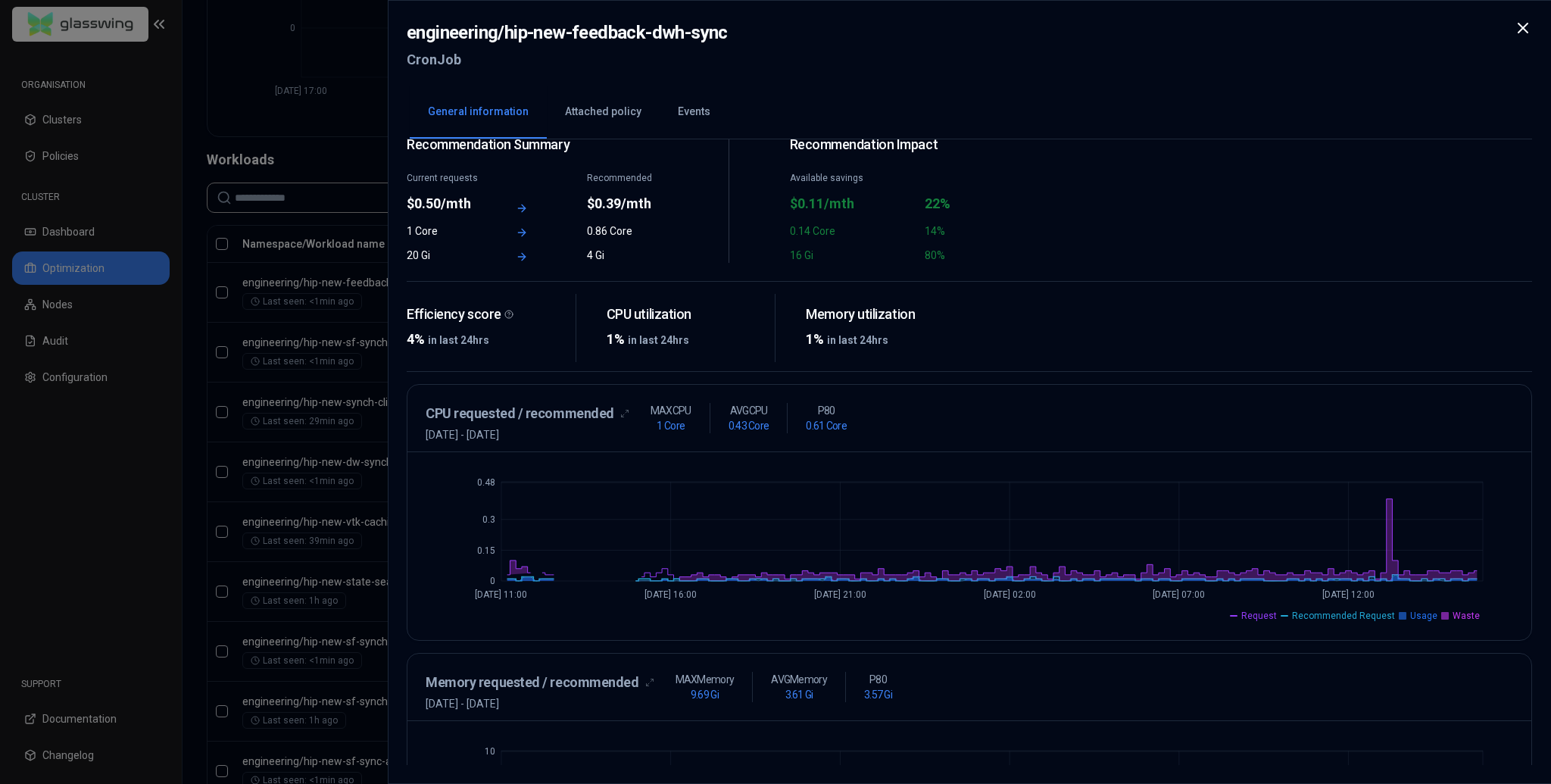
click at [1046, 19] on icon at bounding box center [1523, 28] width 18 height 18
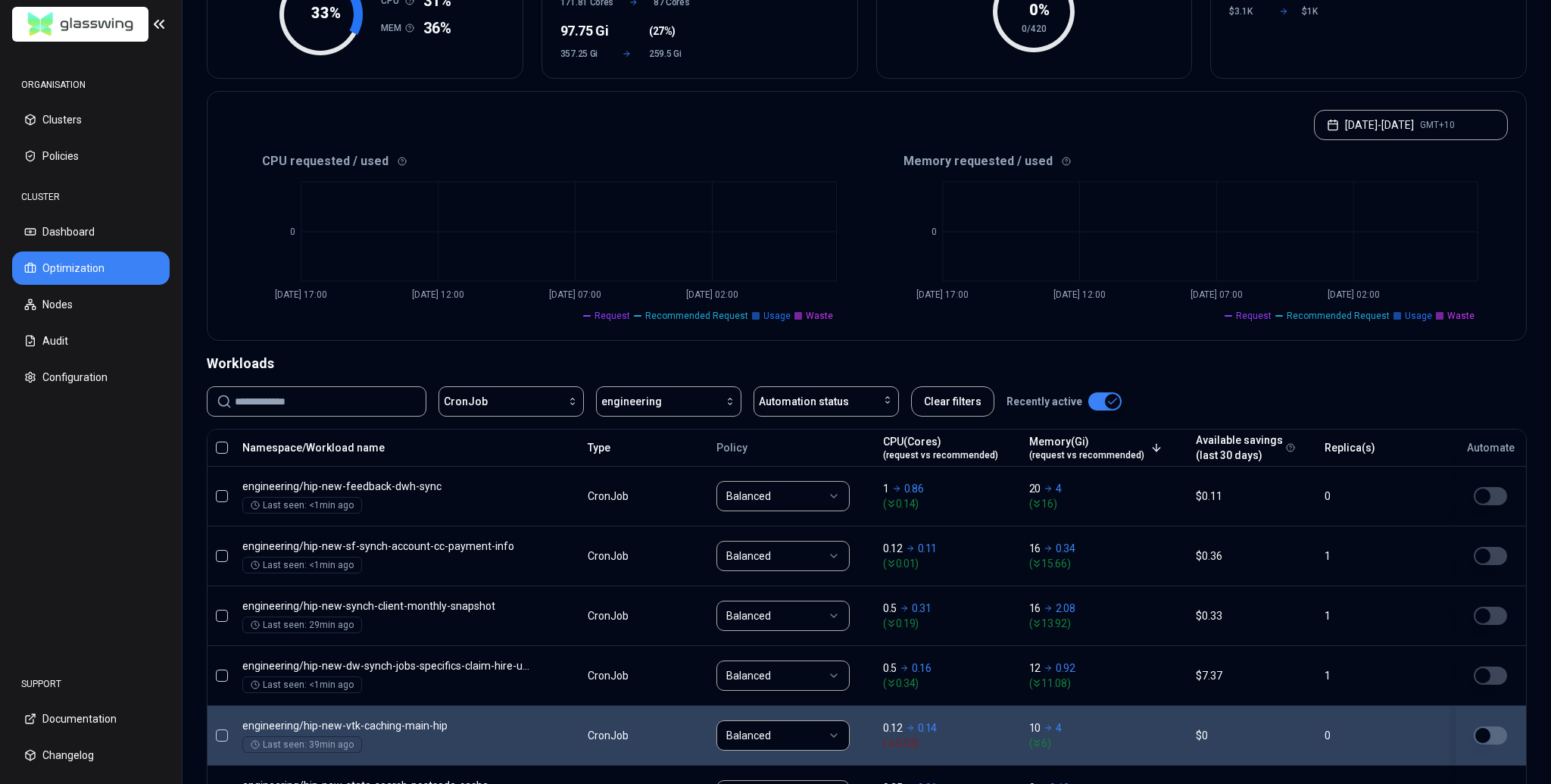
scroll to position [213, 0]
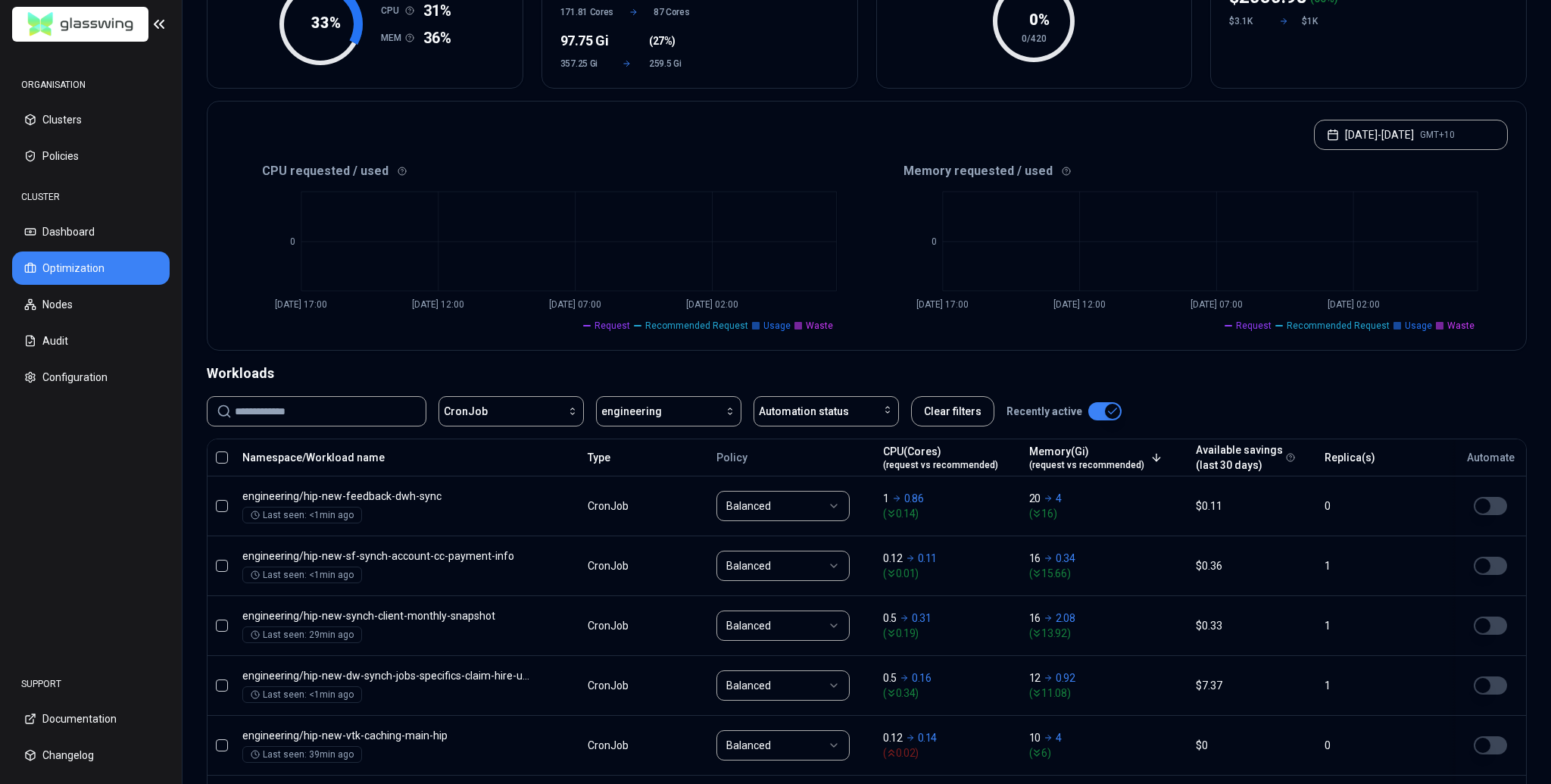
click at [959, 363] on div "Workloads" at bounding box center [866, 373] width 1319 height 21
click at [1046, 396] on div "CronJob engineering Automation status Clear filters Recently active" at bounding box center [866, 411] width 1319 height 30
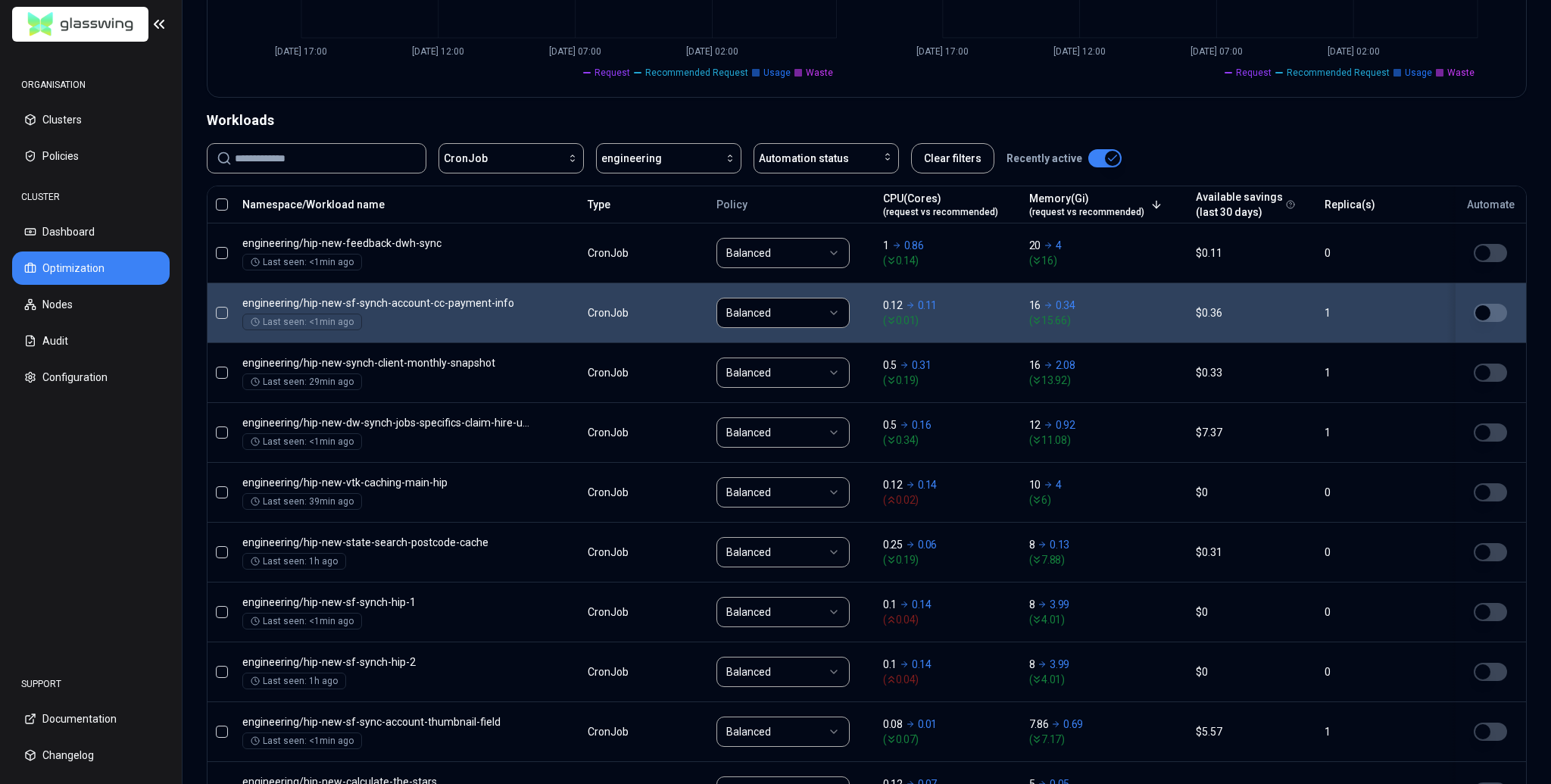
scroll to position [344, 0]
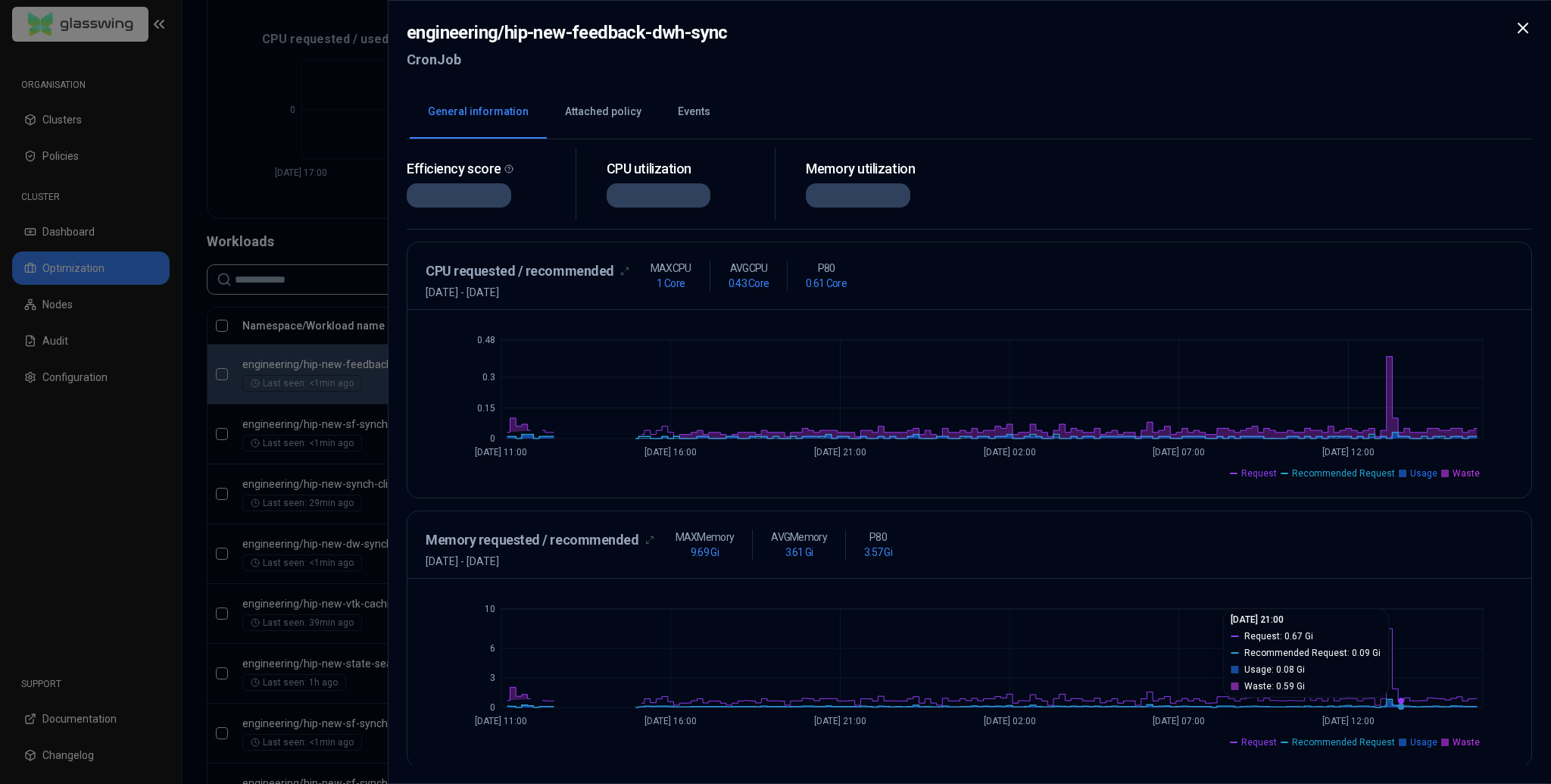
scroll to position [227, 0]
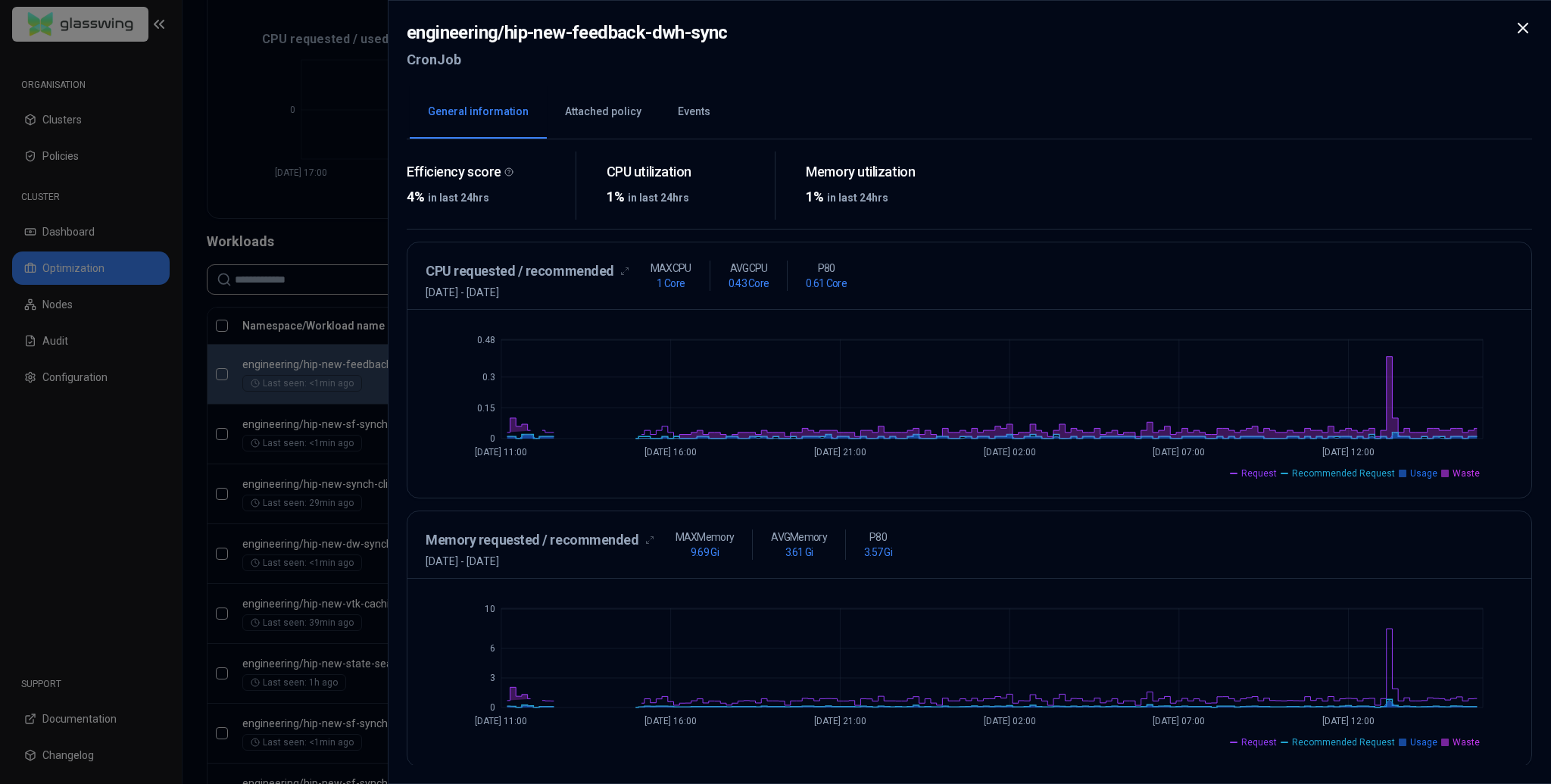
click at [565, 521] on h3 "Memory requested / recommended" at bounding box center [532, 539] width 214 height 21
click at [564, 521] on h3 "Memory requested / recommended" at bounding box center [532, 539] width 214 height 21
click at [1046, 27] on div "engineering / hip-new-feedback-dwh-sync CronJob" at bounding box center [969, 50] width 1125 height 64
click at [1046, 29] on icon at bounding box center [1523, 28] width 18 height 18
